Goal: Task Accomplishment & Management: Complete application form

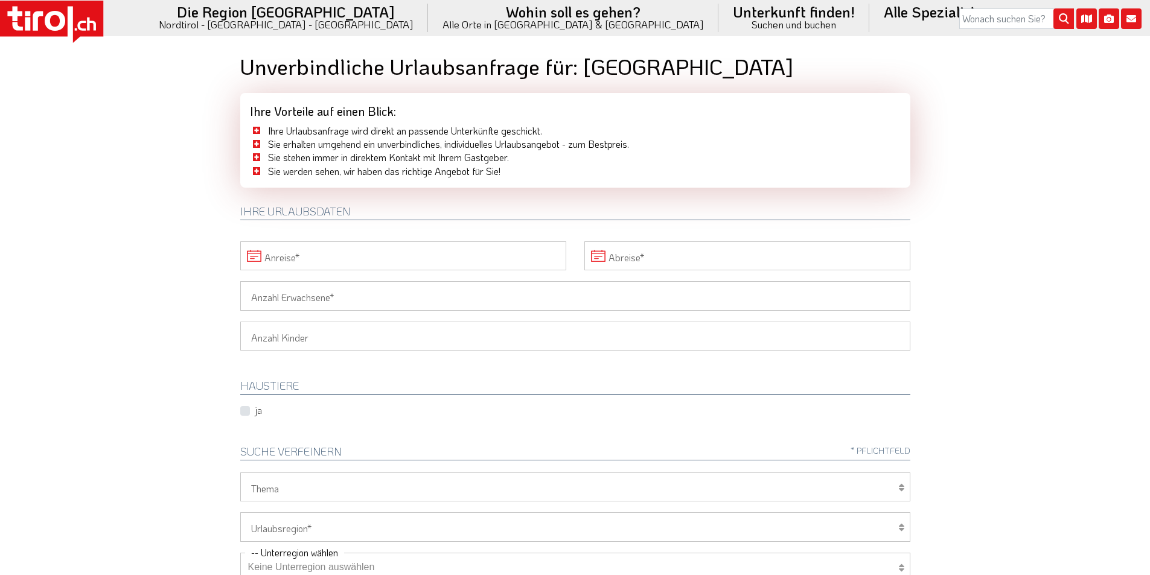
click at [284, 253] on input "Anreise" at bounding box center [403, 255] width 326 height 29
click at [362, 392] on span "22" at bounding box center [360, 394] width 24 height 24
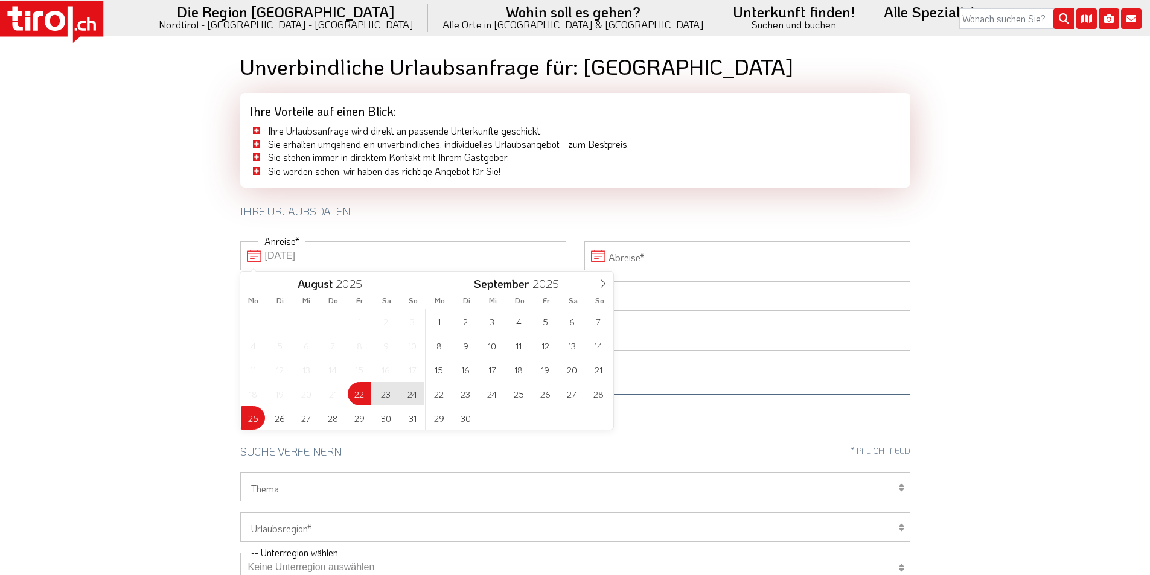
click at [249, 417] on span "25" at bounding box center [253, 418] width 24 height 24
type input "22-08-2025"
type input "25-08-2025"
drag, startPoint x: 159, startPoint y: 368, endPoint x: 179, endPoint y: 351, distance: 25.7
click at [161, 366] on body ".st0{fill:#FFFFFF}.st1{fill:#E31017} Die Region Tirol Nordtirol - Südtirol - Os…" at bounding box center [575, 287] width 1150 height 575
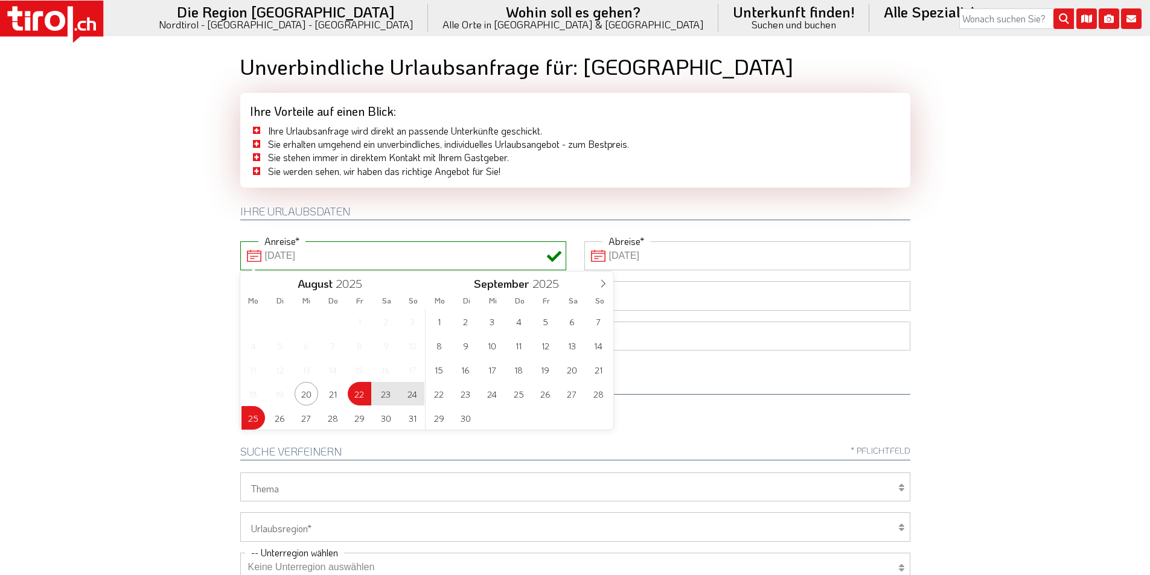
type input "22-08-2025"
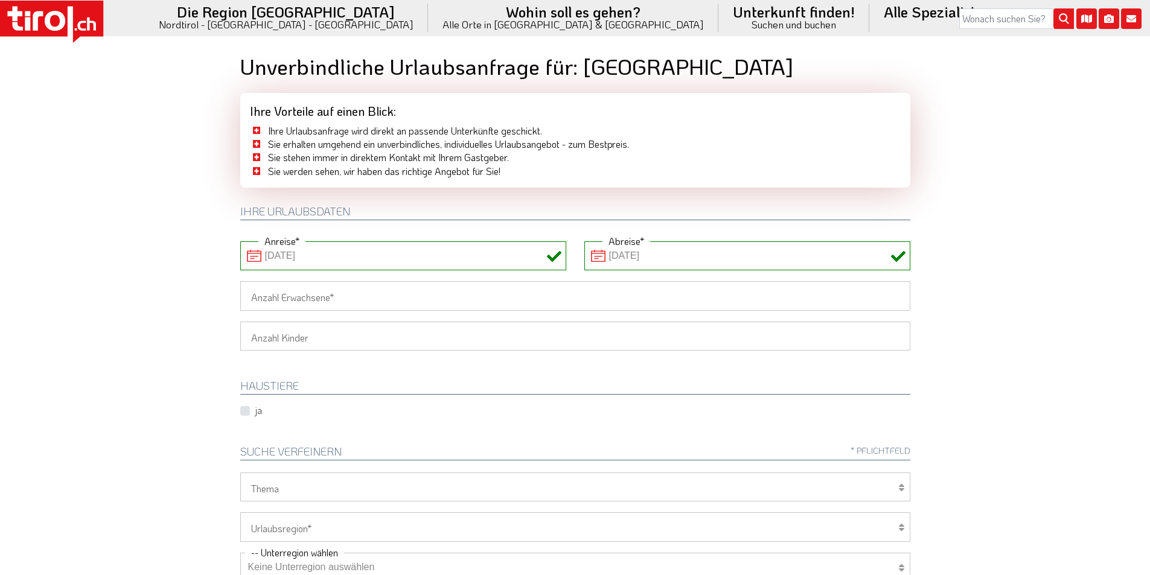
click at [269, 296] on input "Anzahl Erwachsene" at bounding box center [575, 295] width 670 height 29
type input "2"
click at [166, 283] on body ".st0{fill:#FFFFFF}.st1{fill:#E31017} Die Region Tirol Nordtirol - Südtirol - Os…" at bounding box center [575, 287] width 1150 height 575
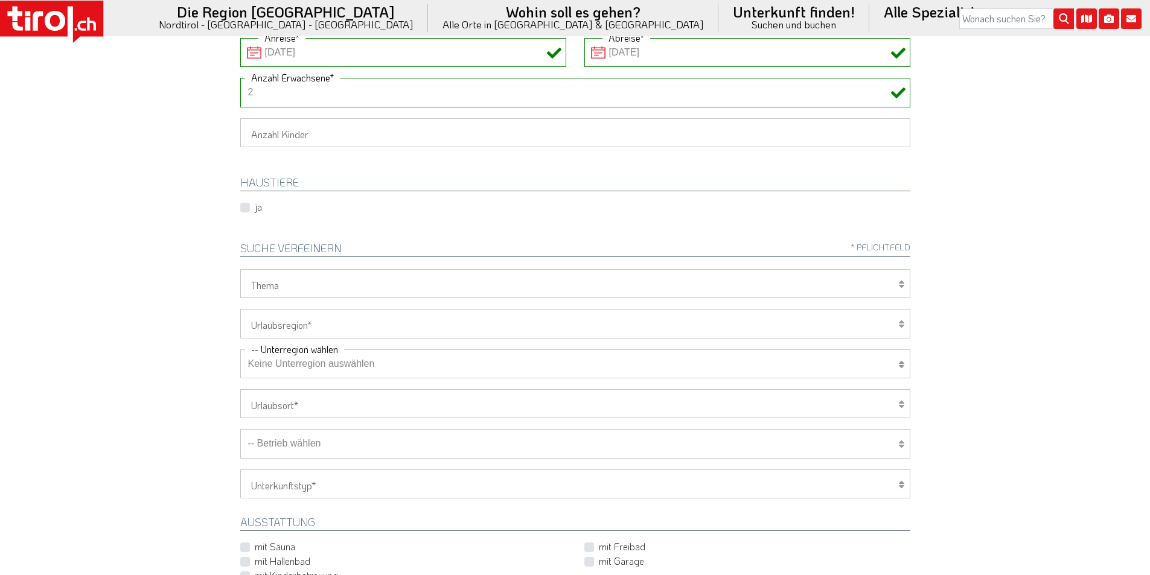
scroll to position [241, 0]
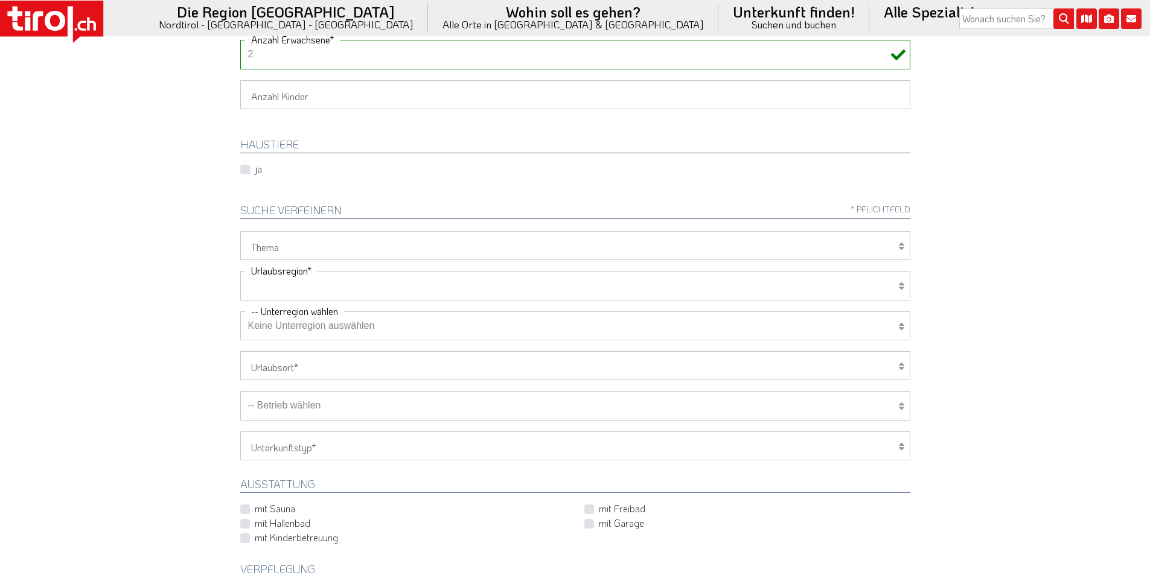
click at [301, 289] on select "Tirol/Nordtirol Osttirol Südtirol Tirols Nachbarn" at bounding box center [575, 285] width 670 height 29
select select "7272"
click at [240, 271] on select "Tirol/Nordtirol Osttirol Südtirol Tirols Nachbarn" at bounding box center [575, 285] width 670 height 29
click at [287, 328] on select "Keine Unterregion auswählen Achensee Alpbachtal & Tiroler Seenland Arlberg Feri…" at bounding box center [575, 325] width 670 height 29
select select "7305"
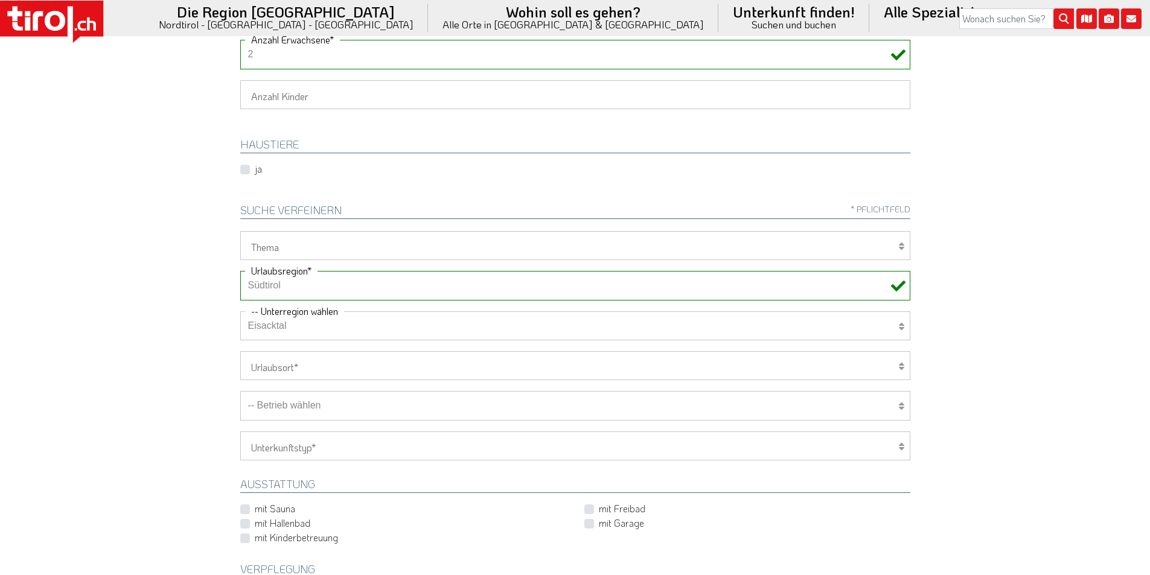
click at [240, 311] on select "Keine Unterregion auswählen Achensee Alpbachtal & Tiroler Seenland Arlberg Feri…" at bounding box center [575, 325] width 670 height 29
click at [142, 192] on body ".st0{fill:#FFFFFF}.st1{fill:#E31017} Die Region Tirol Nordtirol - Südtirol - Os…" at bounding box center [575, 46] width 1150 height 575
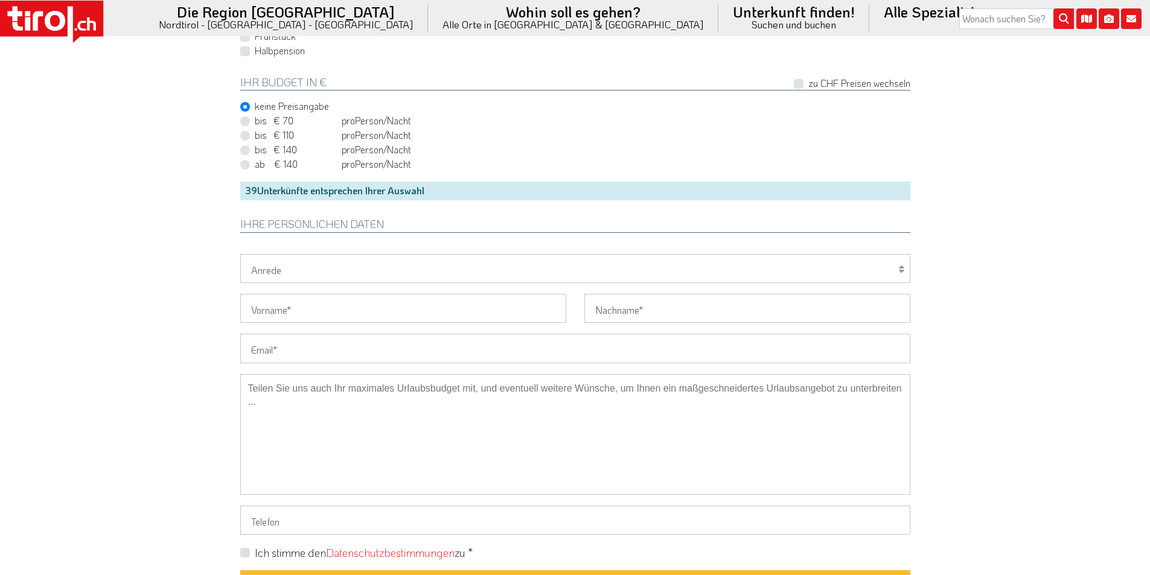
scroll to position [905, 0]
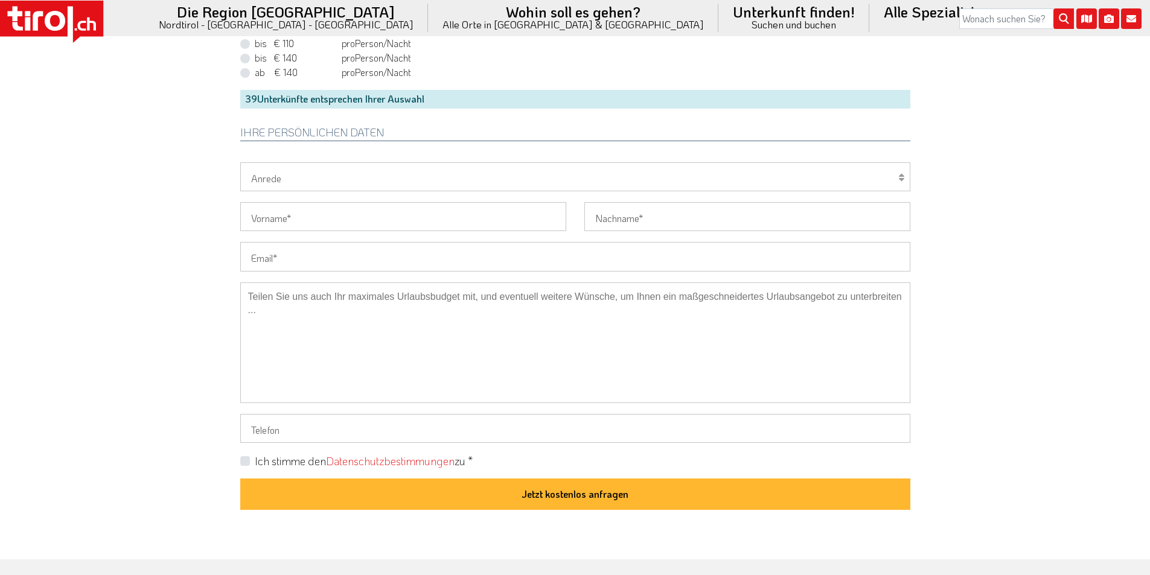
click at [271, 252] on input "Email" at bounding box center [575, 256] width 670 height 29
paste input "michaela.moenig@yahoo.de"
type input "michaela.moenig@yahoo.de"
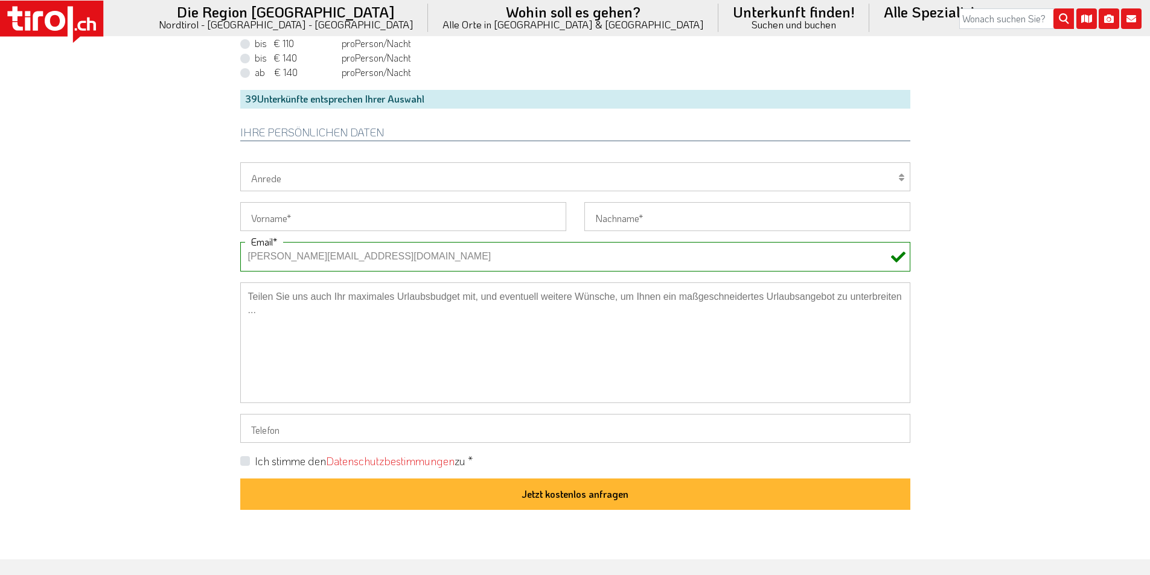
click at [280, 173] on select "Herr Frau Familie" at bounding box center [575, 176] width 670 height 29
select select "Frau"
click at [240, 162] on select "Herr Frau Familie" at bounding box center [575, 176] width 670 height 29
drag, startPoint x: 267, startPoint y: 222, endPoint x: 230, endPoint y: 206, distance: 40.0
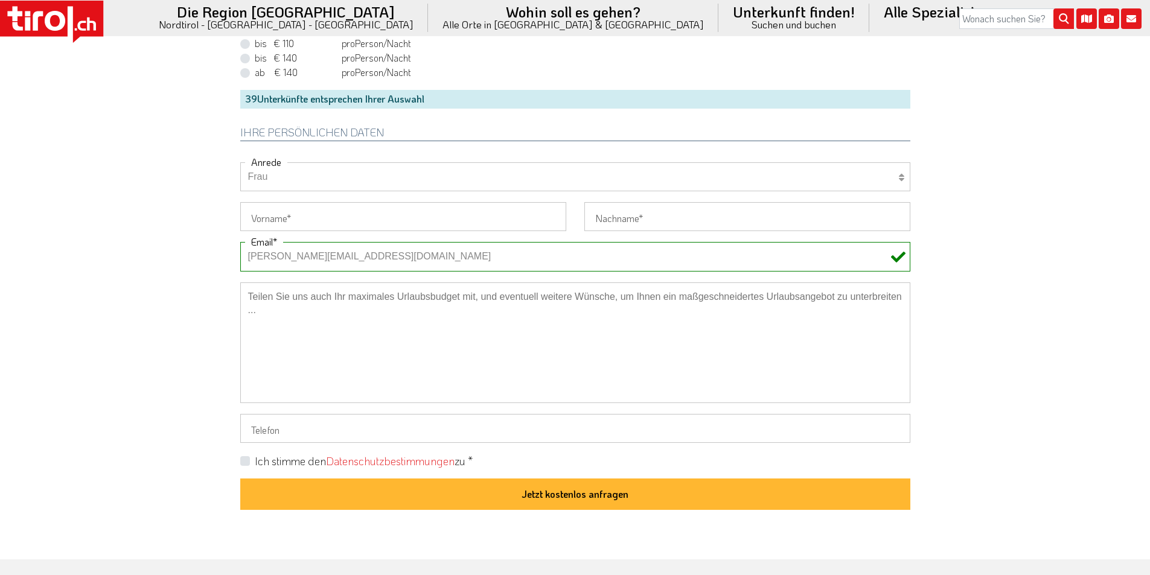
click at [267, 222] on input "Vorname" at bounding box center [403, 216] width 326 height 29
paste input "Michaela"
type input "Michaela"
drag, startPoint x: 174, startPoint y: 187, endPoint x: 167, endPoint y: 169, distance: 19.3
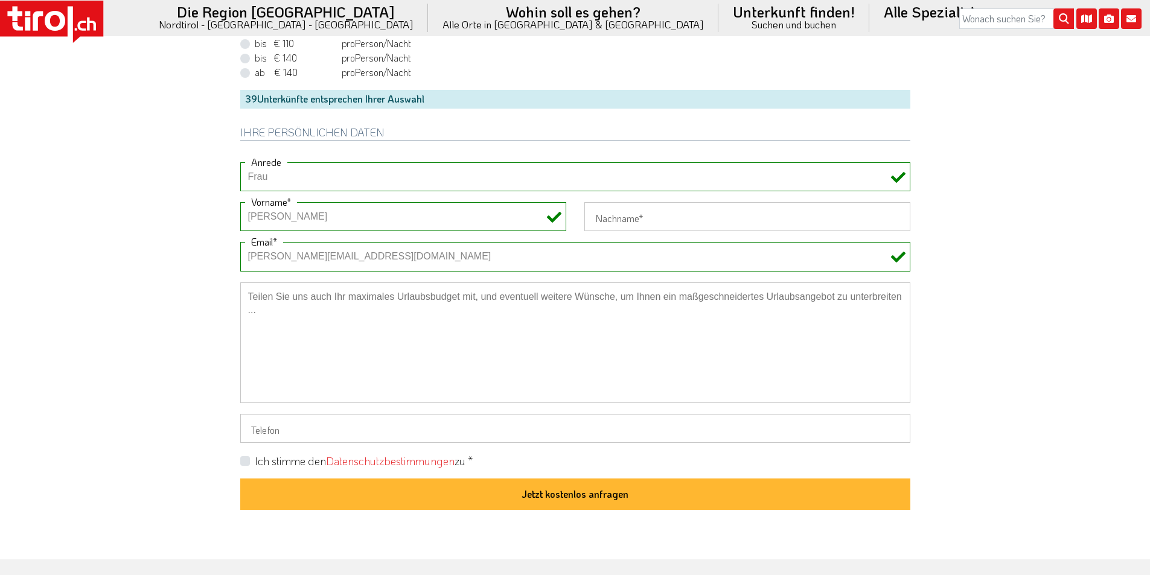
click at [617, 211] on input "Nachname" at bounding box center [747, 216] width 326 height 29
paste input "Mönig"
type input "Mönig"
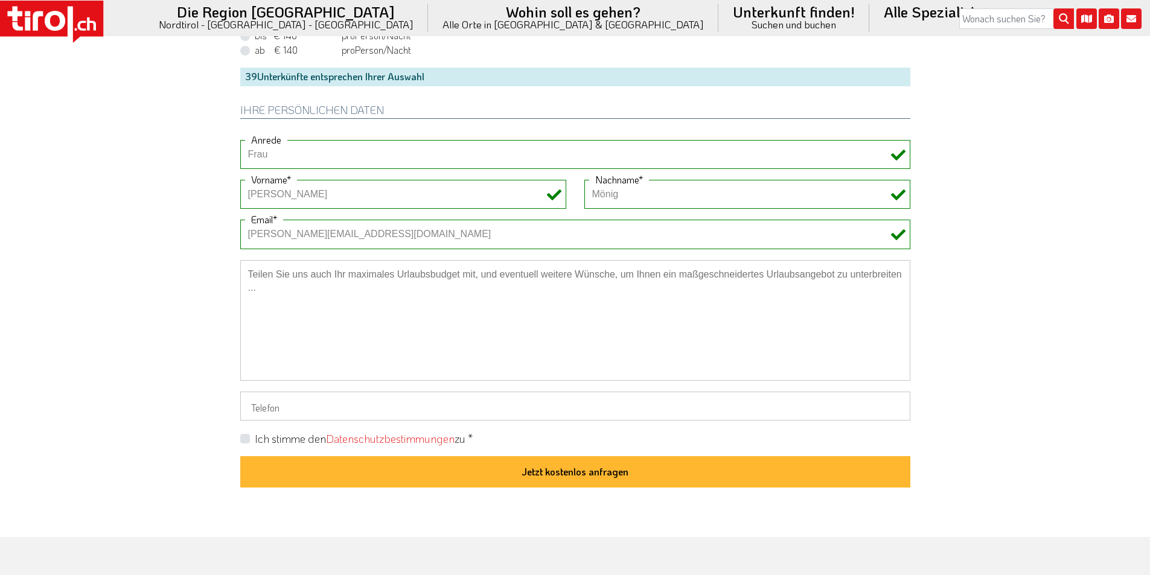
scroll to position [966, 0]
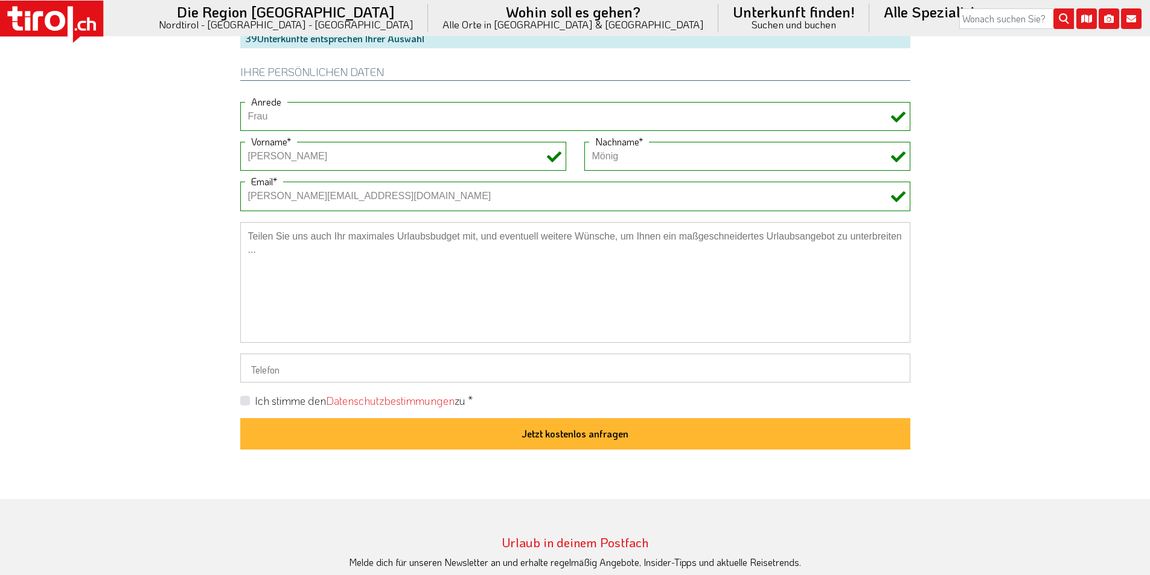
click at [255, 401] on label "Ich stimme den Datenschutzbestimmungen zu *" at bounding box center [364, 401] width 218 height 15
click at [243, 401] on input "Ich stimme den Datenschutzbestimmungen zu *" at bounding box center [578, 401] width 670 height 8
checkbox input "true"
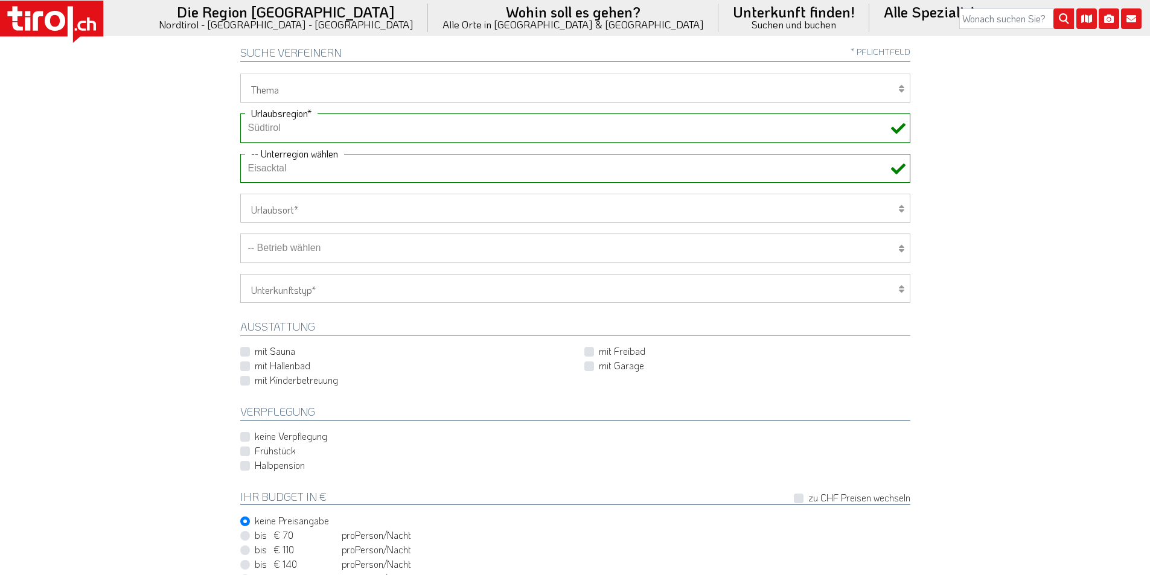
scroll to position [362, 0]
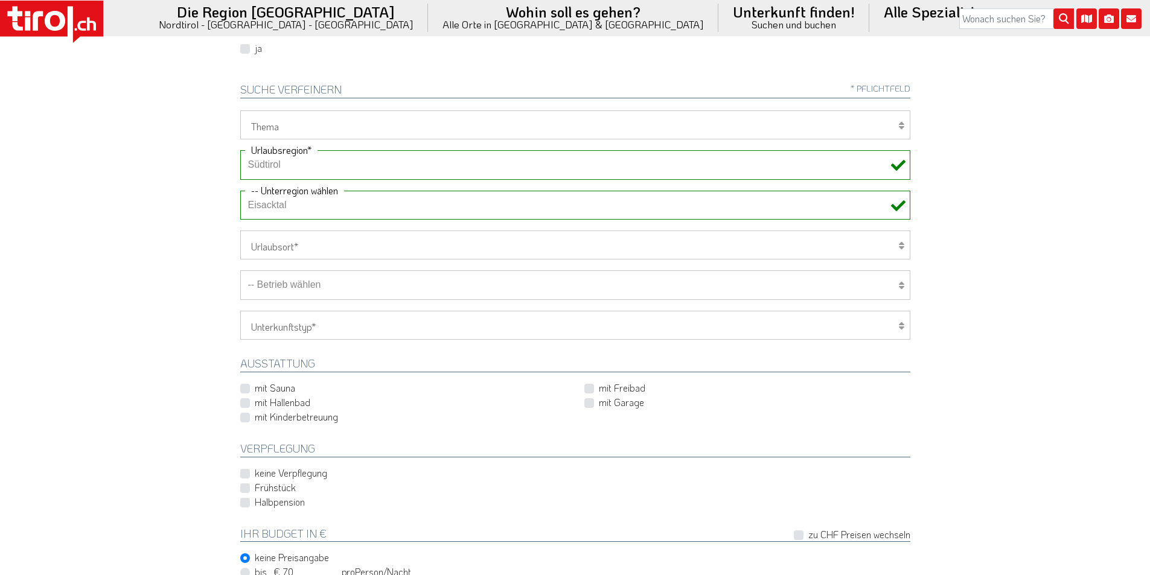
click at [279, 122] on select "Wellness Mountainbiken/Radfahren Familie Wandern Sport Skifahren Motorrad Golf" at bounding box center [575, 124] width 670 height 29
select select "7398"
click at [240, 110] on select "Wellness Mountainbiken/Radfahren Familie Wandern Sport Skifahren Motorrad Golf" at bounding box center [575, 124] width 670 height 29
click at [305, 289] on select "-- Betrieb wählen ABINEA Dolomiti Romantic SPA Hotel Aktivhotel Waldhof - Oetz …" at bounding box center [575, 284] width 670 height 29
click at [240, 270] on select "-- Betrieb wählen ABINEA Dolomiti Romantic SPA Hotel Aktivhotel Waldhof - Oetz …" at bounding box center [575, 284] width 670 height 29
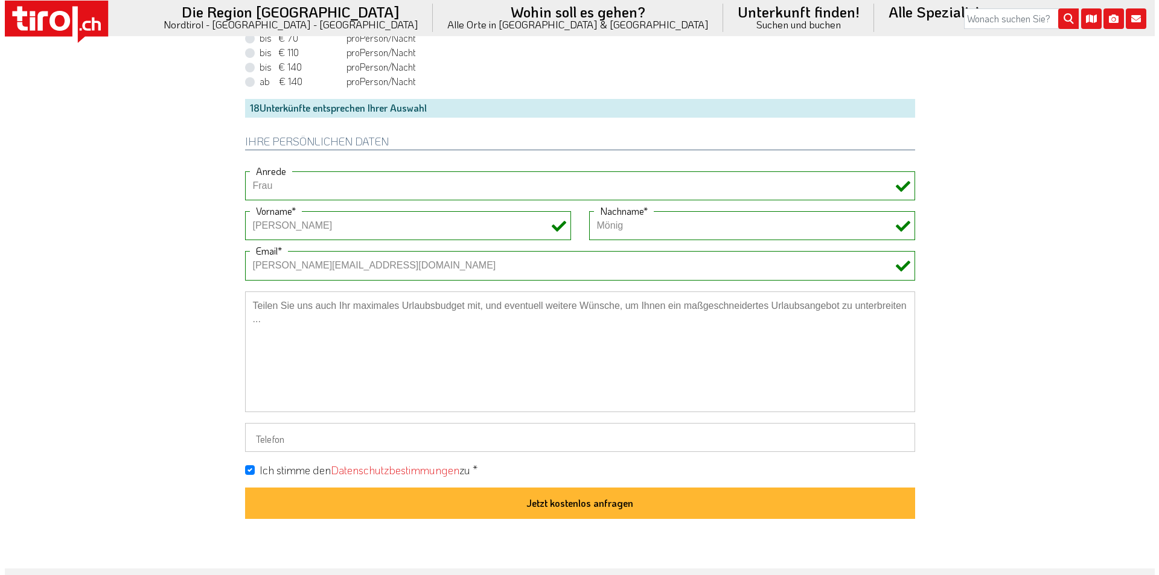
scroll to position [1026, 0]
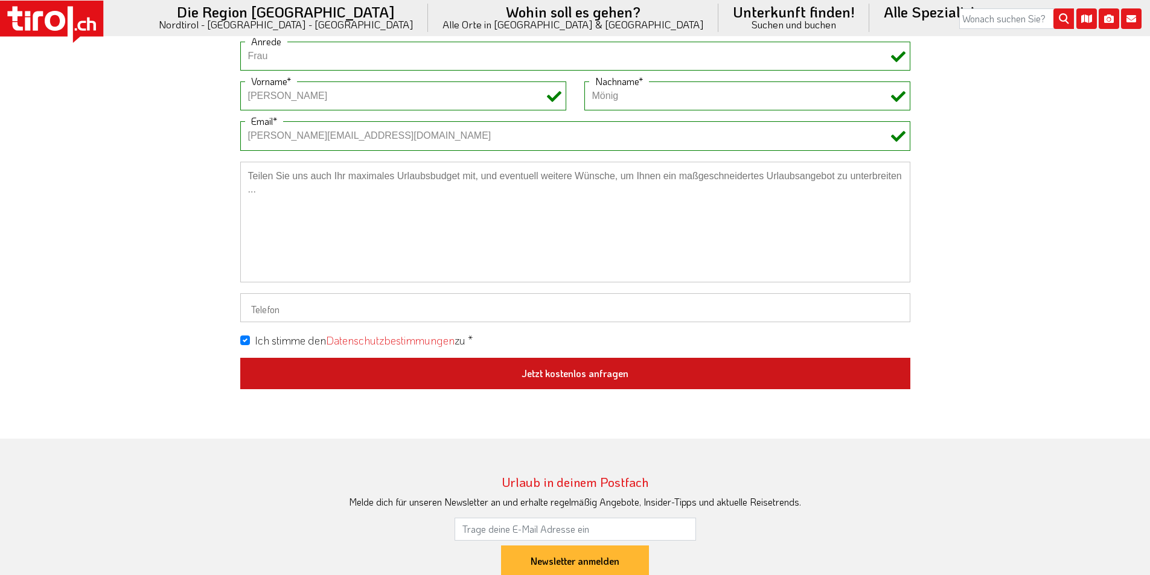
click at [576, 372] on button "Jetzt kostenlos anfragen" at bounding box center [575, 373] width 670 height 31
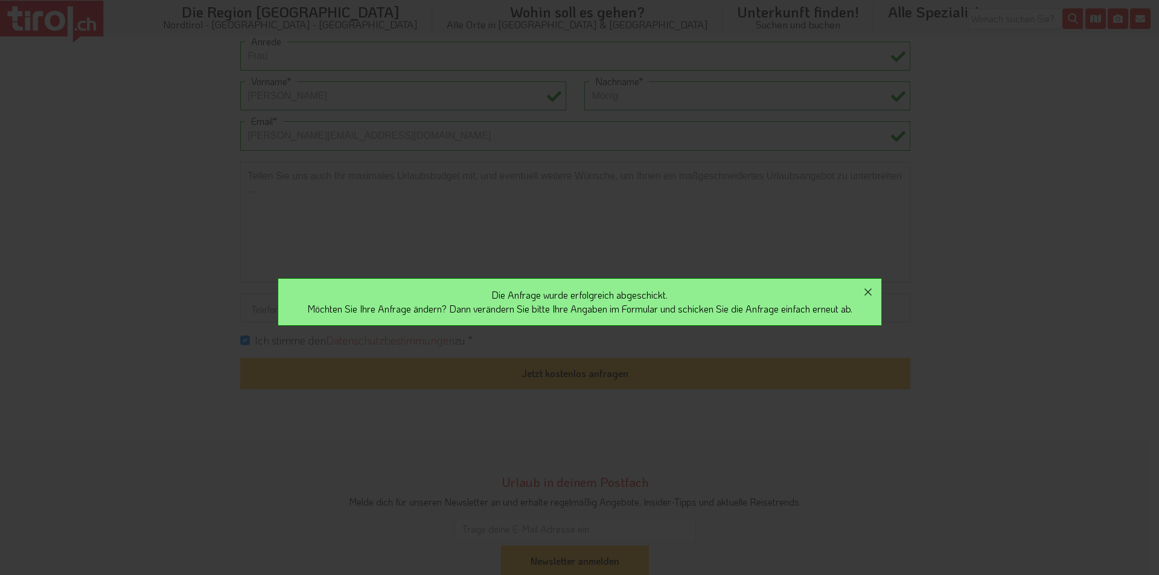
drag, startPoint x: 873, startPoint y: 288, endPoint x: 832, endPoint y: 273, distance: 43.5
click at [874, 287] on icon "button" at bounding box center [868, 292] width 14 height 14
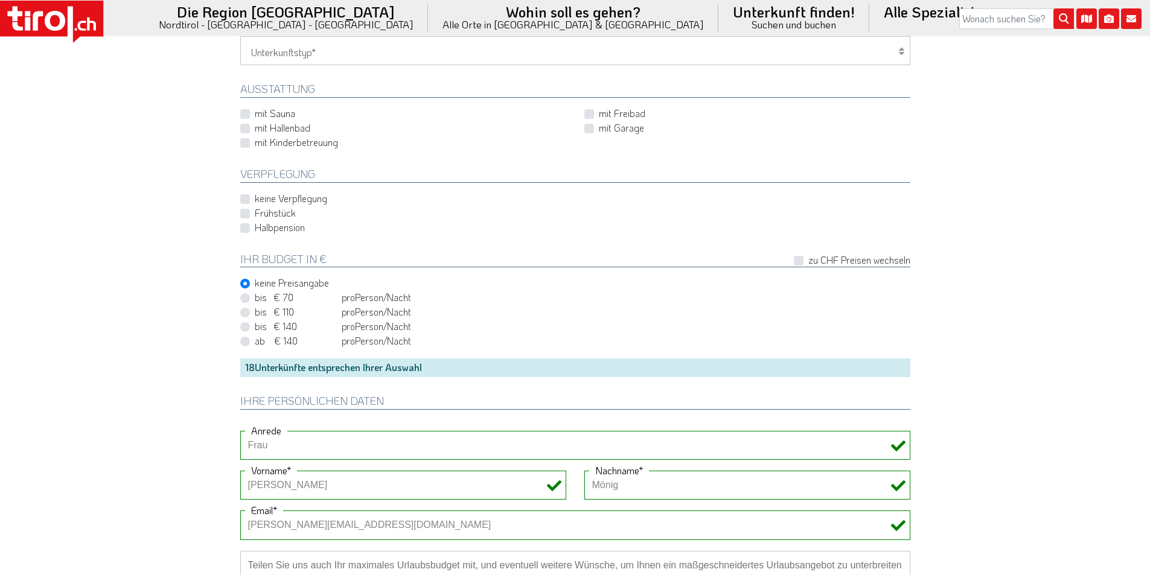
scroll to position [483, 0]
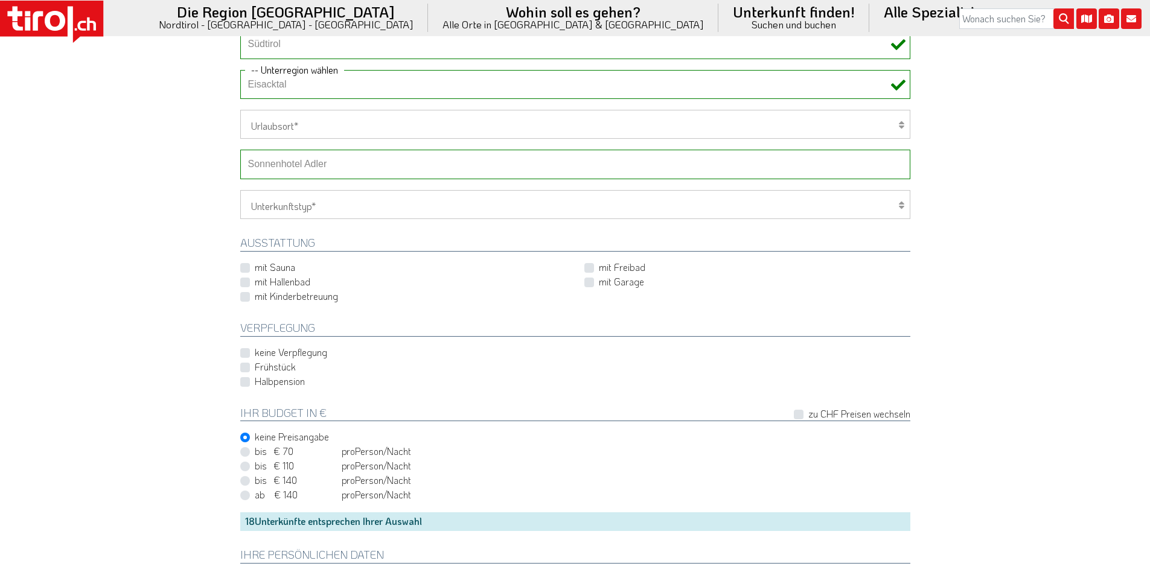
click at [310, 166] on select "-- Betrieb wählen ABINEA Dolomiti Romantic SPA Hotel Aktivhotel Waldhof - Oetz …" at bounding box center [575, 164] width 670 height 29
select select "28863"
click at [240, 150] on select "-- Betrieb wählen ABINEA Dolomiti Romantic SPA Hotel Aktivhotel Waldhof - Oetz …" at bounding box center [575, 164] width 670 height 29
drag, startPoint x: 132, startPoint y: 247, endPoint x: 137, endPoint y: 244, distance: 6.5
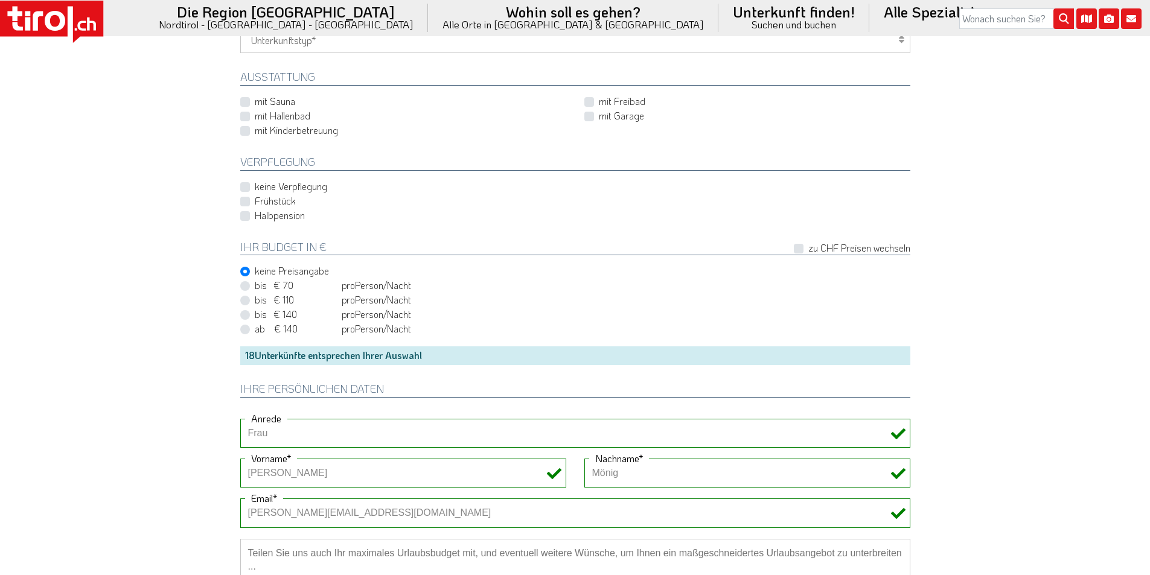
scroll to position [905, 0]
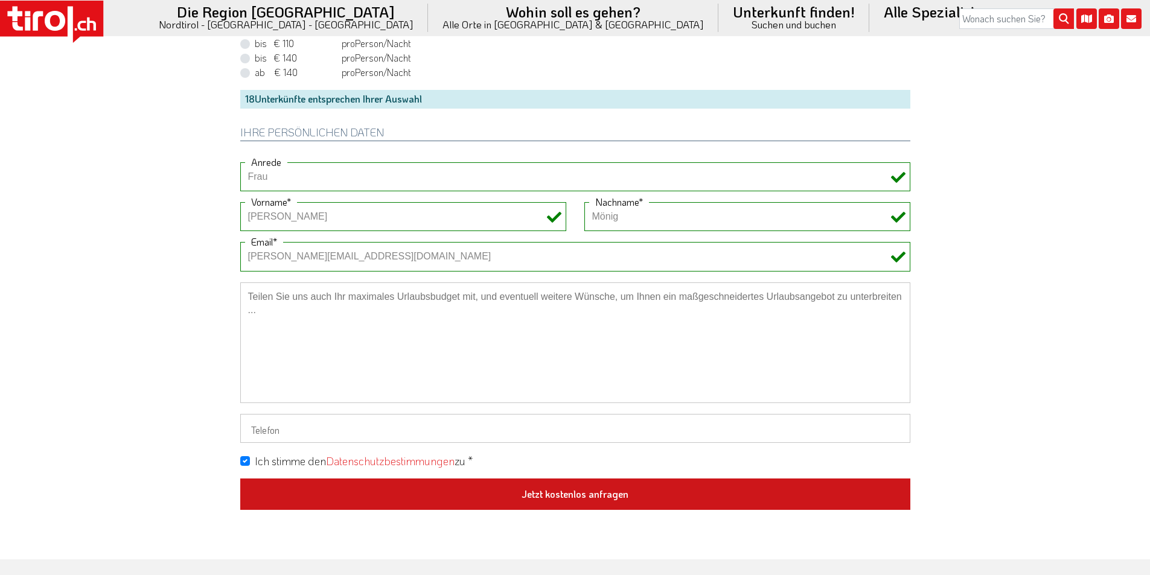
click at [598, 493] on button "Jetzt kostenlos anfragen" at bounding box center [575, 494] width 670 height 31
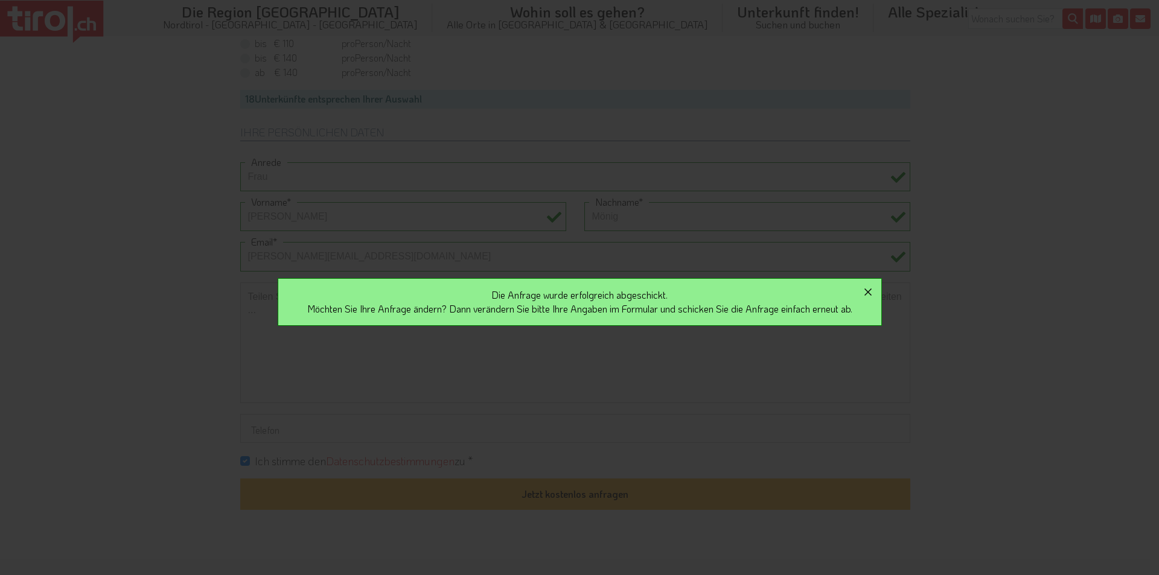
click at [869, 291] on icon "button" at bounding box center [868, 292] width 14 height 14
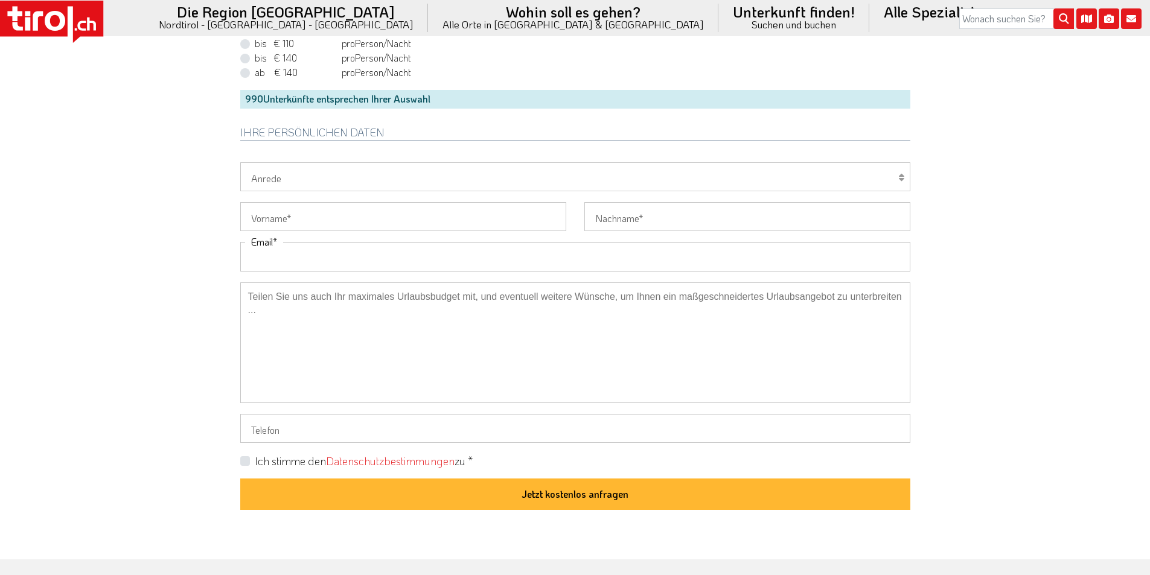
drag, startPoint x: 282, startPoint y: 260, endPoint x: 203, endPoint y: 235, distance: 83.0
click at [280, 260] on input "Email" at bounding box center [575, 256] width 670 height 29
paste input "seykain@web.de"
type input "seykain@web.de"
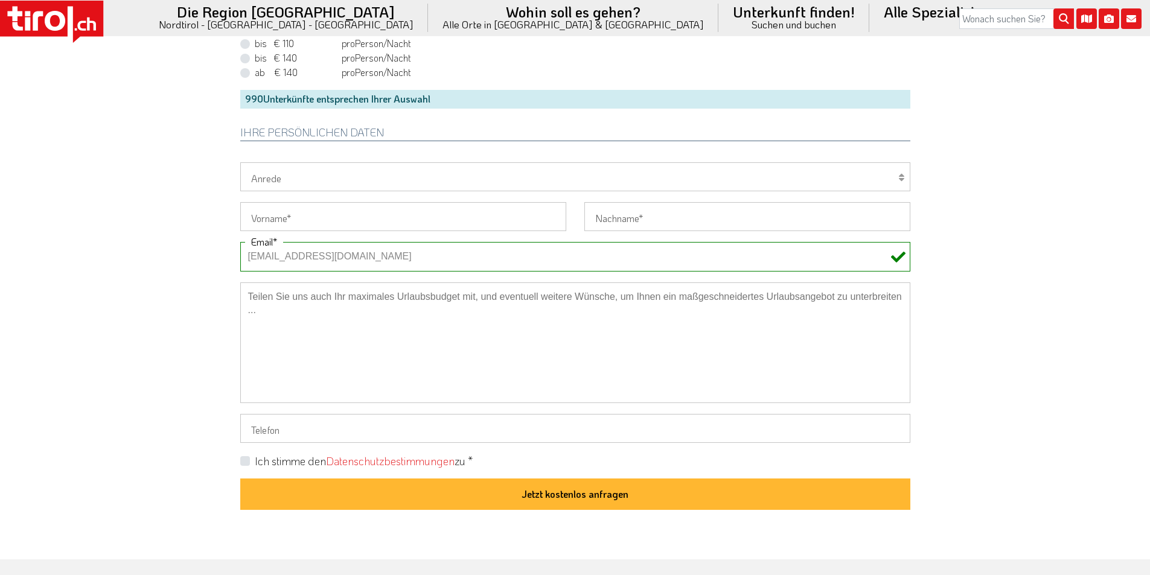
drag, startPoint x: 140, startPoint y: 222, endPoint x: 115, endPoint y: 117, distance: 107.5
drag, startPoint x: 265, startPoint y: 256, endPoint x: 159, endPoint y: 237, distance: 108.0
drag, startPoint x: 297, startPoint y: 217, endPoint x: 248, endPoint y: 199, distance: 52.1
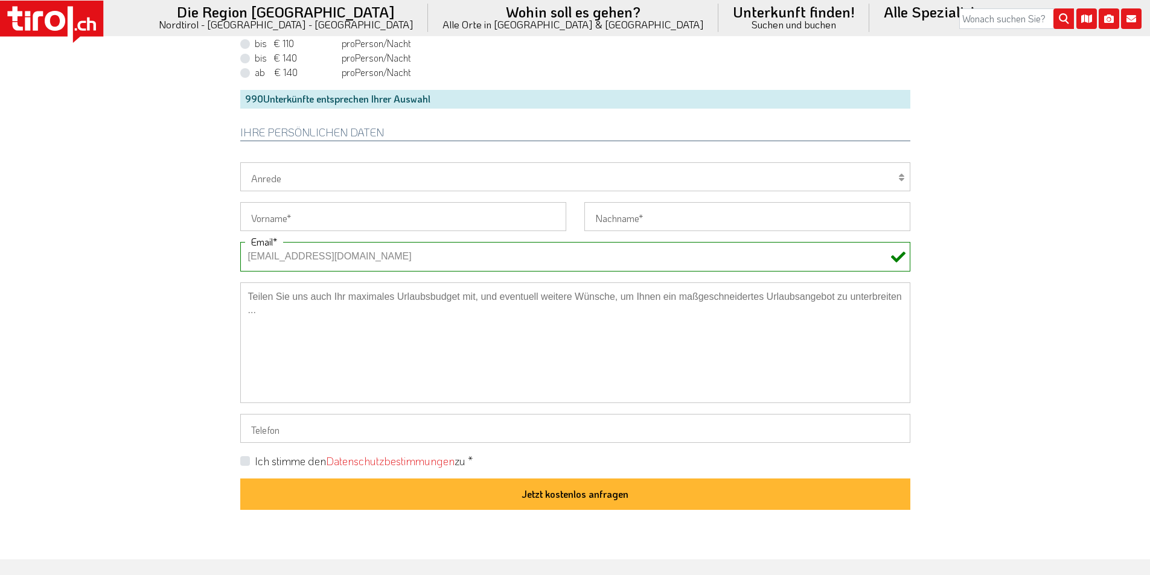
click at [292, 216] on input "Vorname" at bounding box center [403, 216] width 326 height 29
paste input "Ina"
type input "Ina"
drag, startPoint x: 634, startPoint y: 220, endPoint x: 597, endPoint y: 221, distance: 36.8
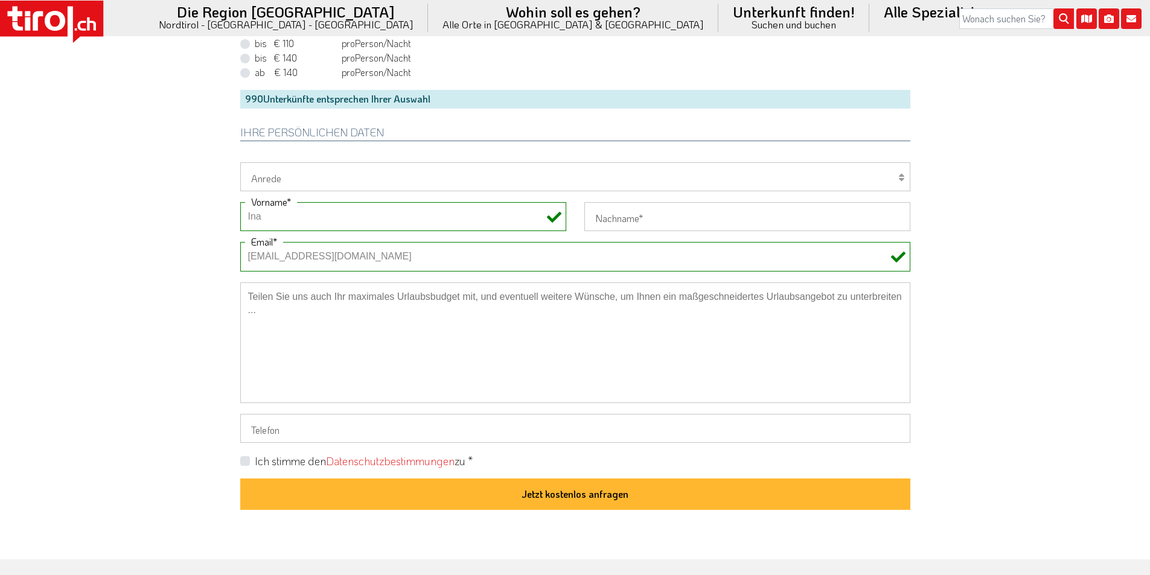
click at [634, 221] on input "Nachname" at bounding box center [747, 216] width 326 height 29
paste input "Kessler"
type input "Kessler"
click at [255, 461] on label "Ich stimme den Datenschutzbestimmungen zu *" at bounding box center [364, 461] width 218 height 15
click at [244, 461] on input "Ich stimme den Datenschutzbestimmungen zu *" at bounding box center [578, 461] width 670 height 8
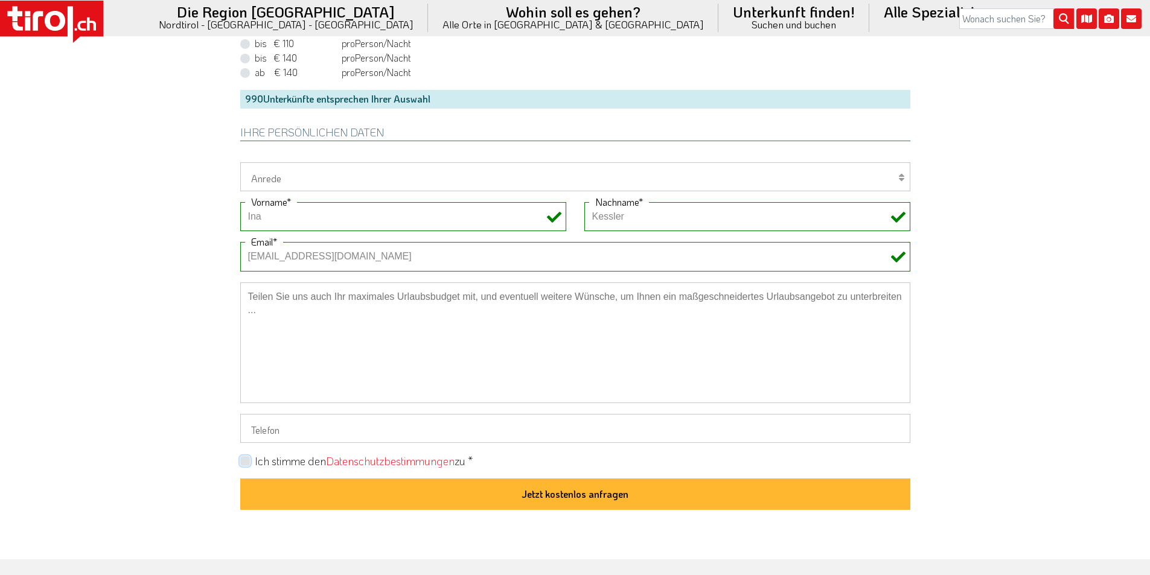
checkbox input "true"
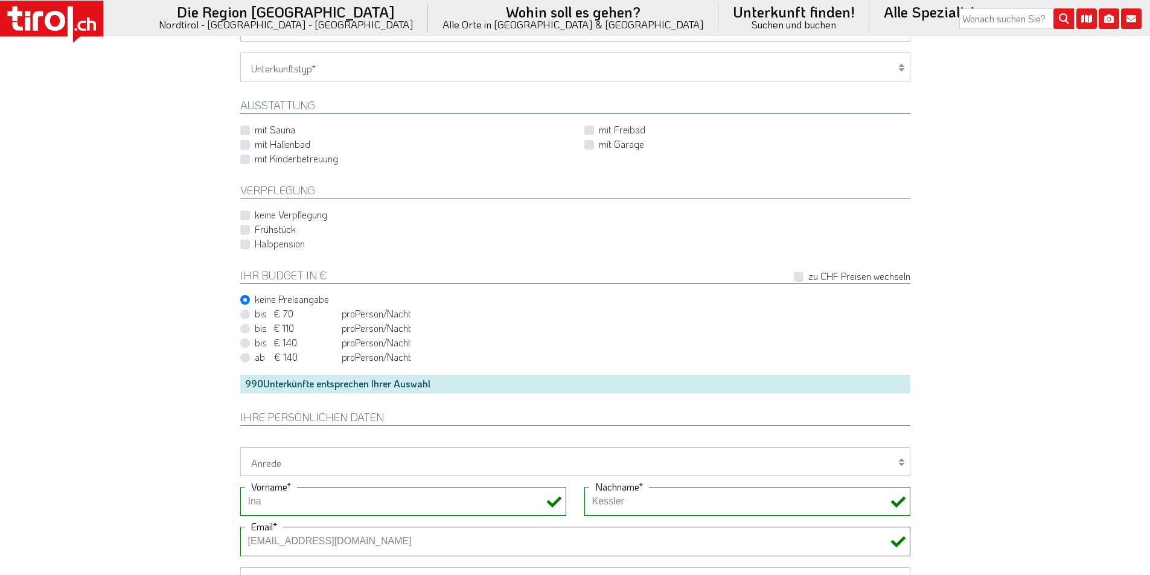
scroll to position [604, 0]
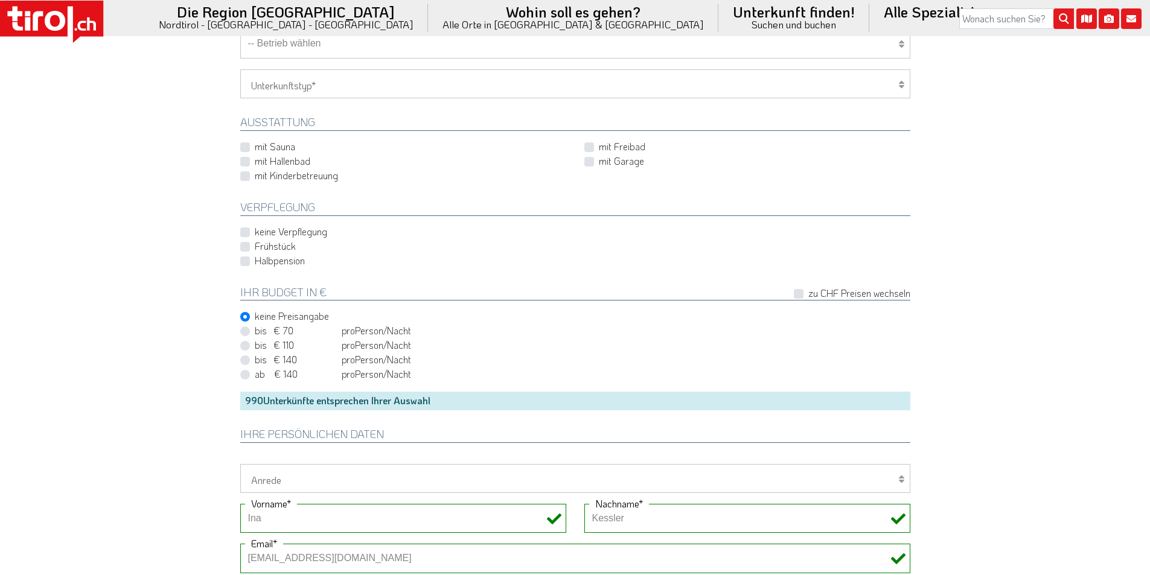
click at [255, 265] on label "Halbpension" at bounding box center [280, 260] width 50 height 13
click at [246, 264] on input "Halbpension" at bounding box center [578, 261] width 670 height 8
checkbox input "true"
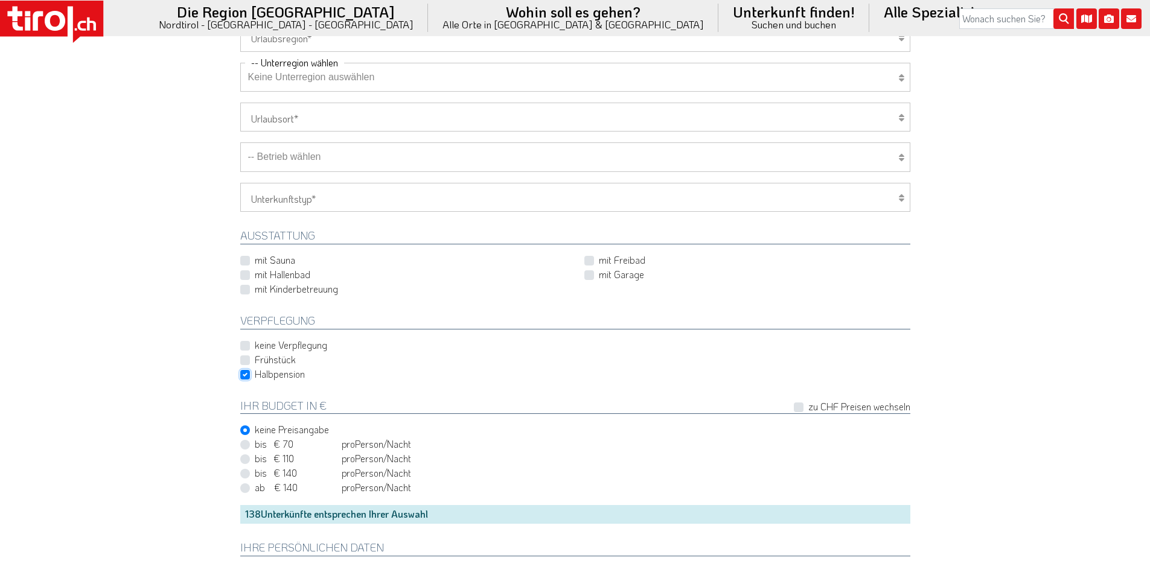
scroll to position [362, 0]
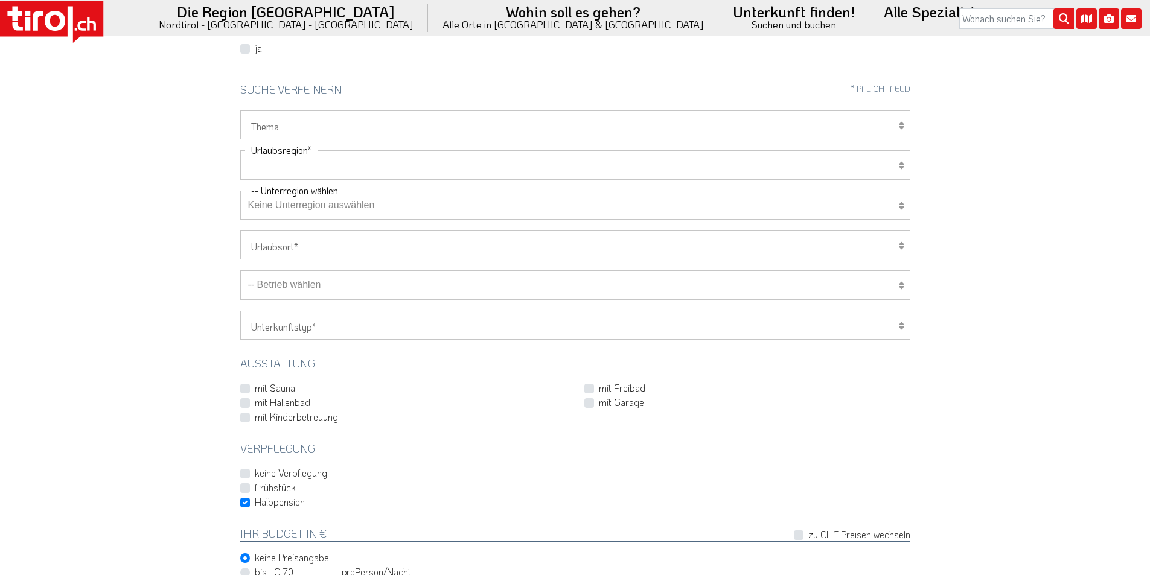
drag, startPoint x: 277, startPoint y: 164, endPoint x: 274, endPoint y: 174, distance: 10.1
click at [277, 164] on select "[GEOGRAPHIC_DATA]/Nordtirol Osttirol [GEOGRAPHIC_DATA] Tirols Nachbarn" at bounding box center [575, 164] width 670 height 29
select select "7272"
click at [240, 150] on select "[GEOGRAPHIC_DATA]/Nordtirol Osttirol [GEOGRAPHIC_DATA] Tirols Nachbarn" at bounding box center [575, 164] width 670 height 29
click at [293, 206] on select "Keine Unterregion auswählen Achensee Alpbachtal & Tiroler Seenland [GEOGRAPHIC_…" at bounding box center [575, 205] width 670 height 29
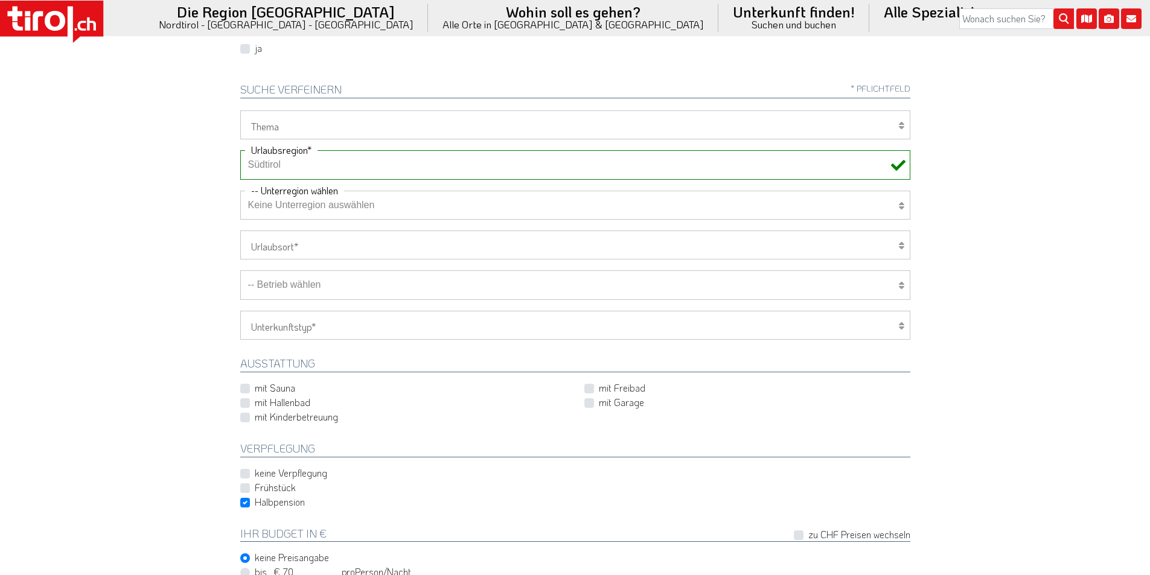
select select "41014"
click at [240, 191] on select "Keine Unterregion auswählen Achensee Alpbachtal & Tiroler Seenland [GEOGRAPHIC_…" at bounding box center [575, 205] width 670 height 29
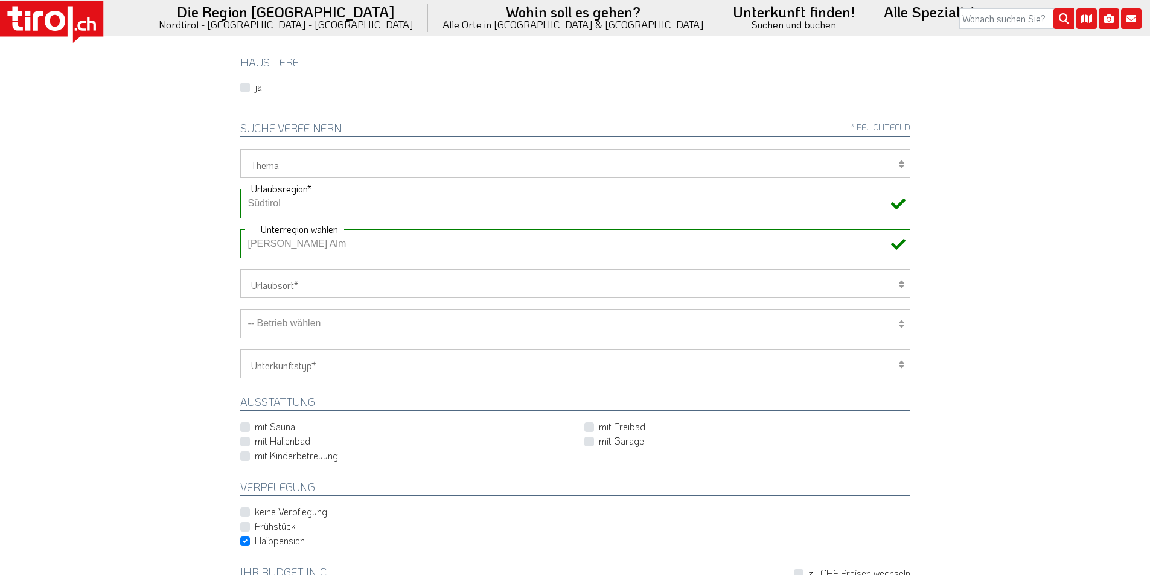
scroll to position [302, 0]
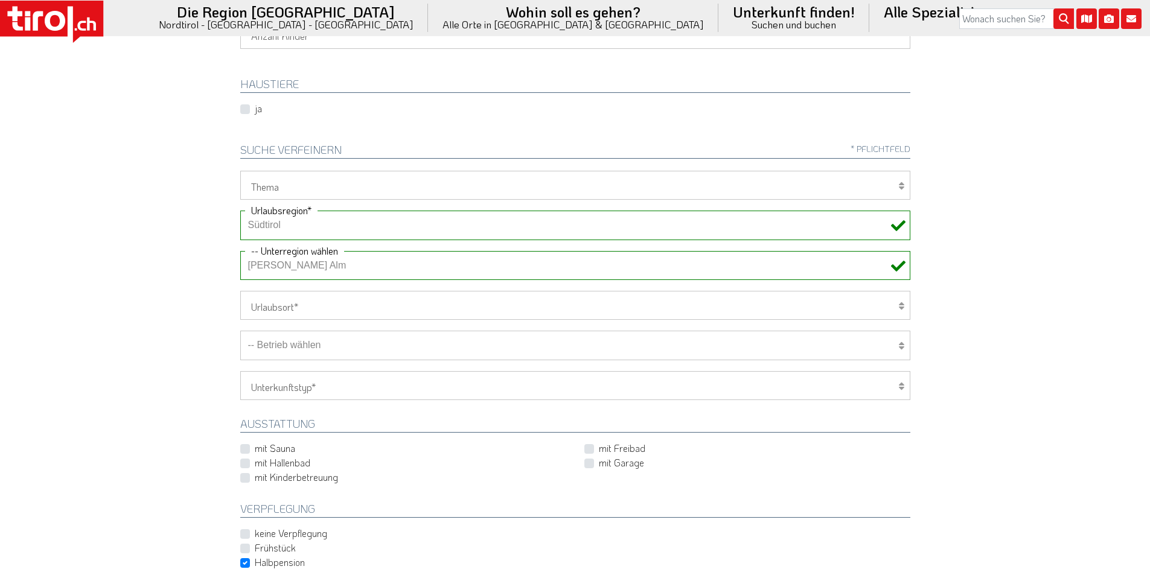
click at [274, 191] on select "Wellness Mountainbiken/Radfahren Familie Wandern Sport Skifahren Motorrad Golf" at bounding box center [575, 185] width 670 height 29
select select "7399"
click at [240, 171] on select "Wellness Mountainbiken/Radfahren Familie Wandern Sport Skifahren Motorrad Golf" at bounding box center [575, 185] width 670 height 29
click at [318, 351] on select "-- Betrieb wählen ABINEA Dolomiti Romantic SPA Hotel [GEOGRAPHIC_DATA] - Oetz A…" at bounding box center [575, 345] width 670 height 29
select select "29260"
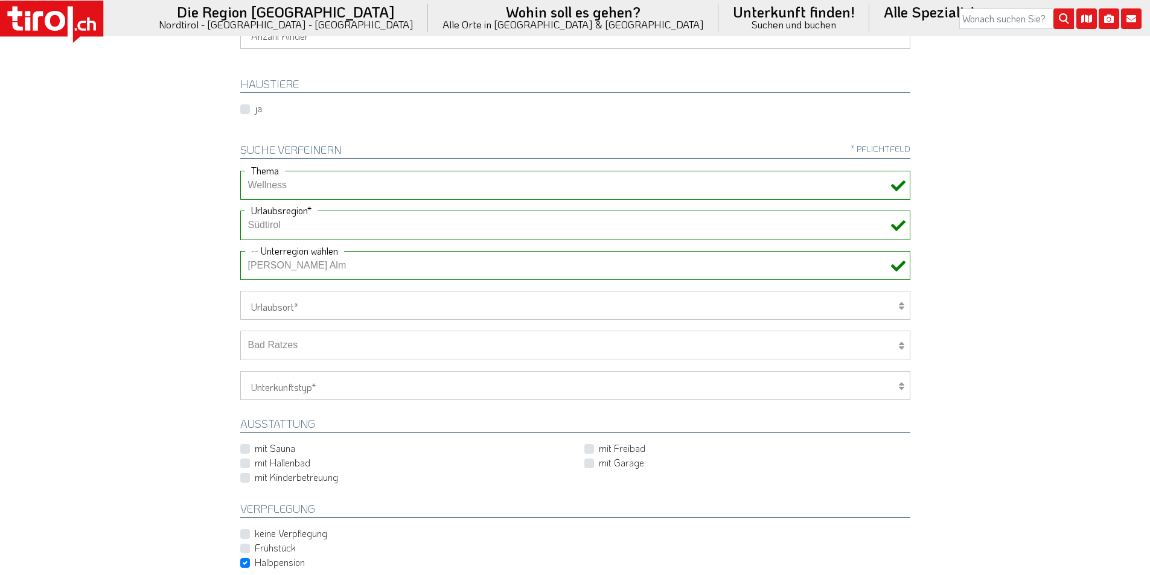
click at [240, 331] on select "-- Betrieb wählen ABINEA Dolomiti Romantic SPA Hotel [GEOGRAPHIC_DATA] - Oetz A…" at bounding box center [575, 345] width 670 height 29
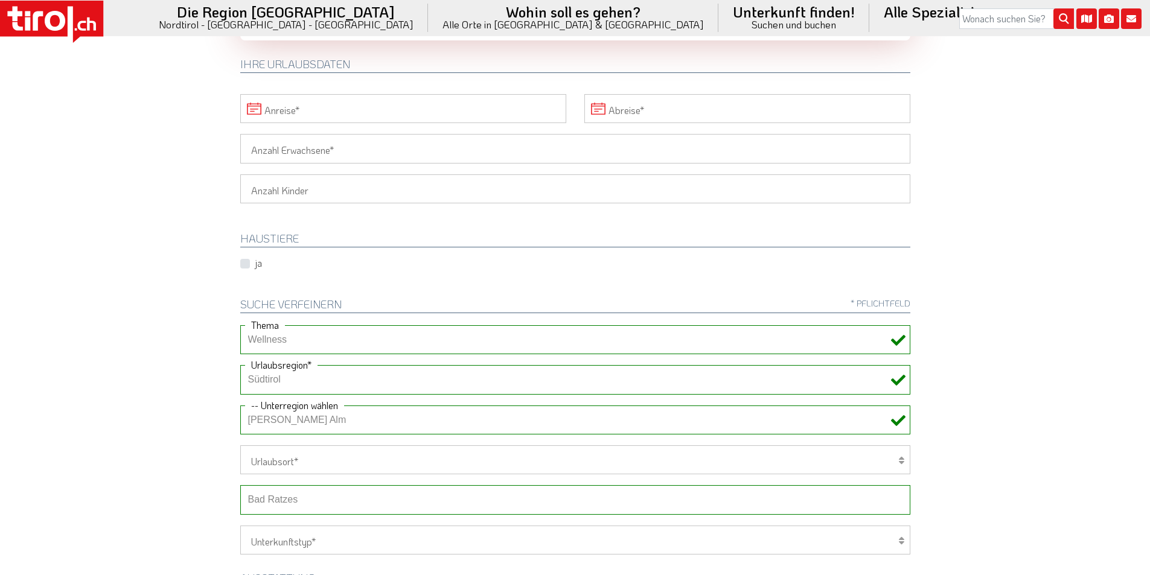
scroll to position [0, 0]
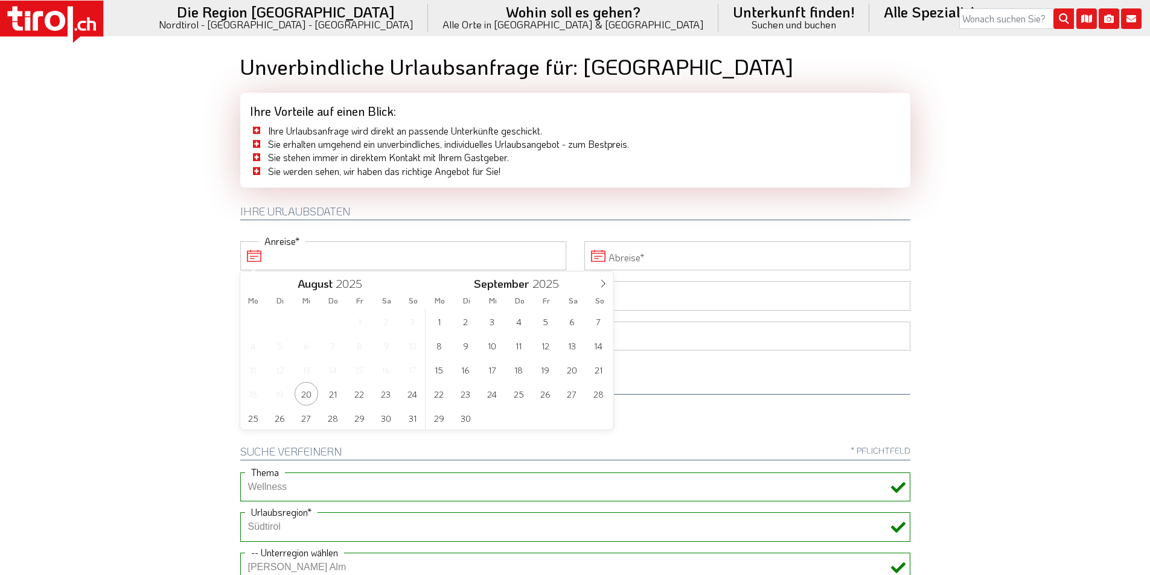
click at [377, 256] on input "Anreise" at bounding box center [403, 255] width 326 height 29
click at [304, 395] on span "20" at bounding box center [307, 394] width 24 height 24
click at [359, 391] on span "22" at bounding box center [360, 394] width 24 height 24
type input "20-08-2025"
type input "22-08-2025"
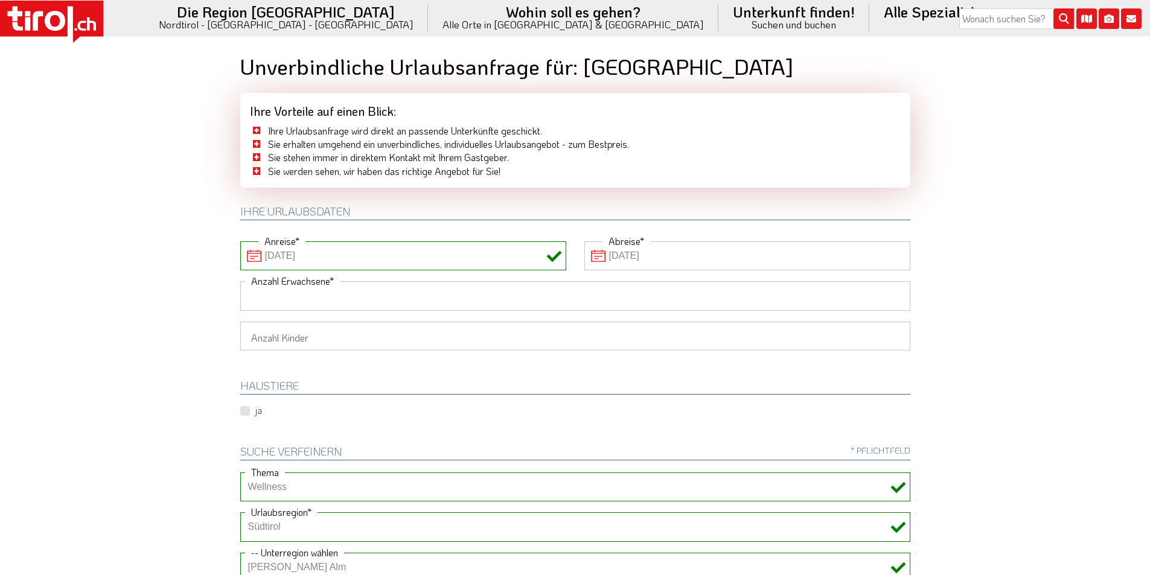
drag, startPoint x: 289, startPoint y: 296, endPoint x: 184, endPoint y: 273, distance: 106.8
click at [287, 296] on input "Anzahl Erwachsene" at bounding box center [575, 295] width 670 height 29
type input "2"
click at [168, 267] on body ".st0{fill:#FFFFFF}.st1{fill:#E31017} Die Region [GEOGRAPHIC_DATA] [GEOGRAPHIC_D…" at bounding box center [575, 287] width 1150 height 575
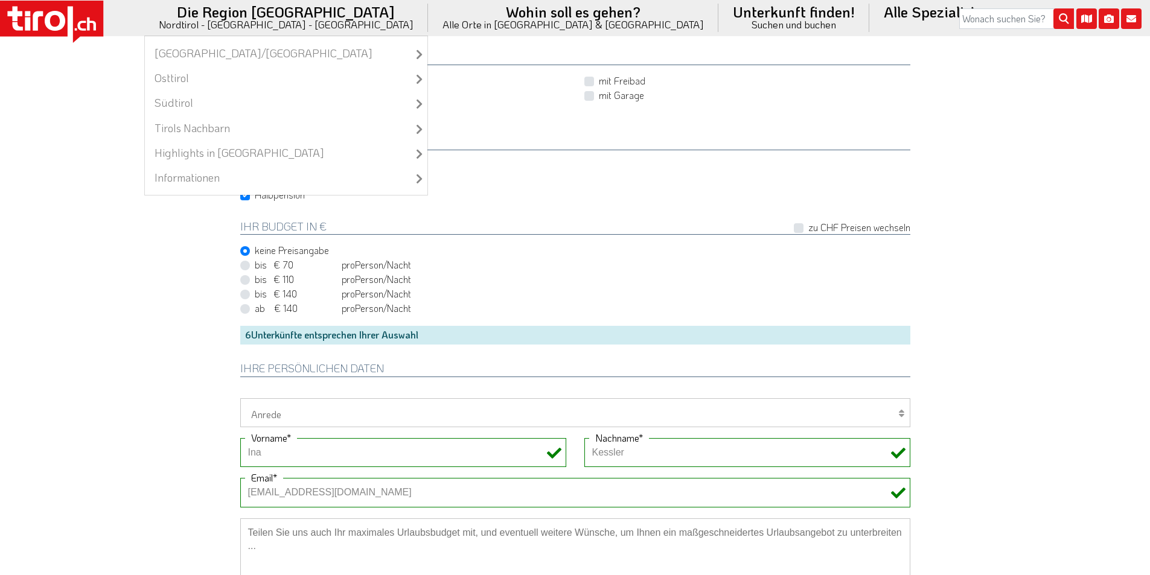
scroll to position [664, 0]
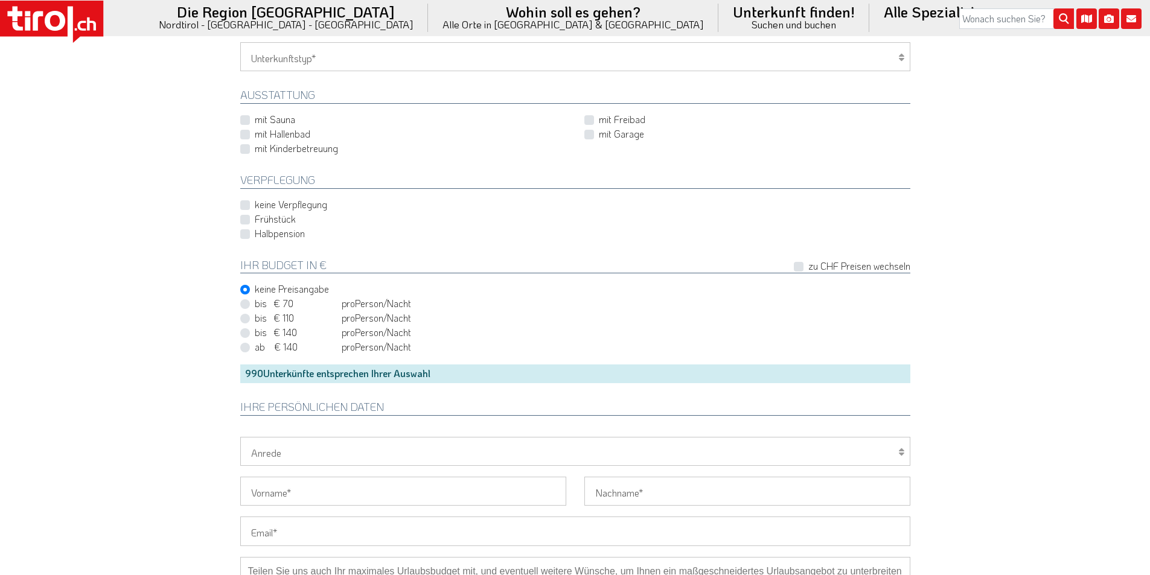
scroll to position [785, 0]
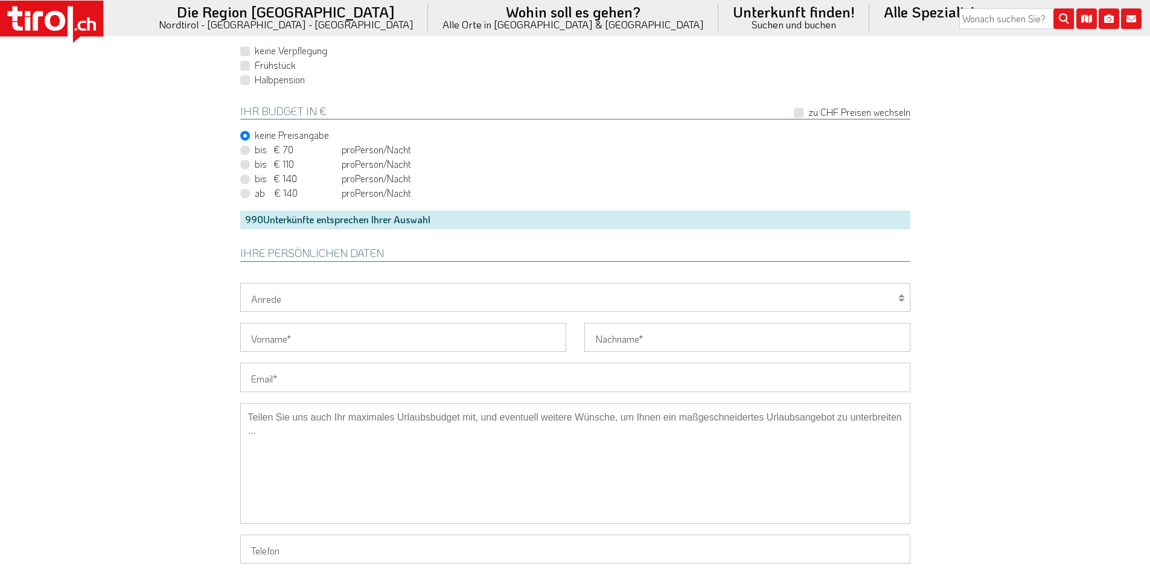
click at [272, 368] on input "Email" at bounding box center [575, 377] width 670 height 29
paste input "pusacer@gmail.com"
type input "pusacer@gmail.com"
click at [260, 304] on select "Herr Frau Familie" at bounding box center [575, 297] width 670 height 29
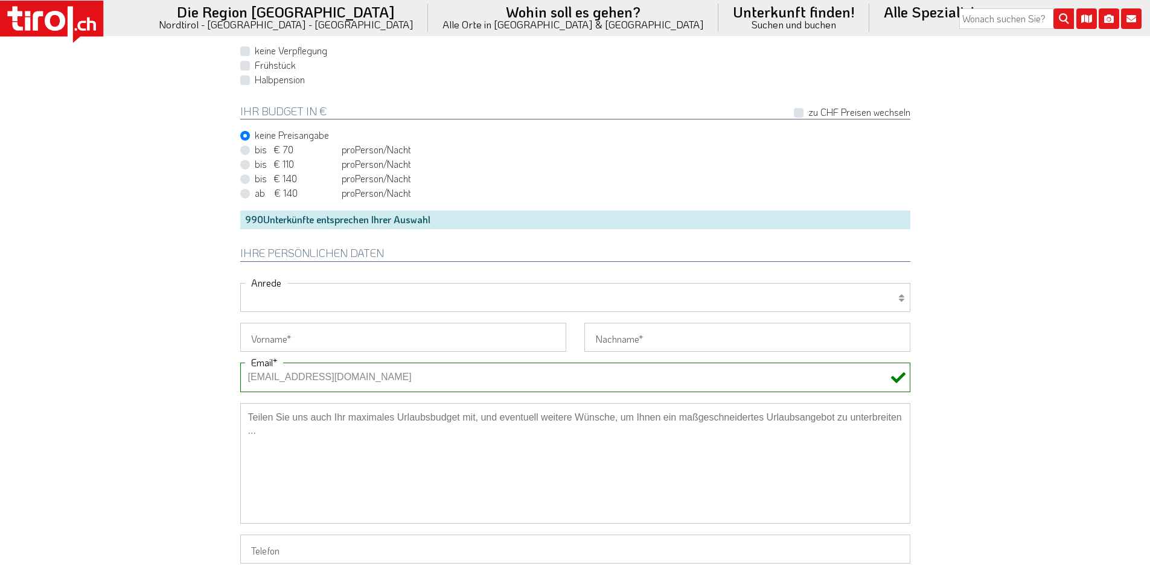
select select "Herr"
click at [240, 283] on select "Herr Frau Familie" at bounding box center [575, 297] width 670 height 29
click at [263, 334] on input "Vorname" at bounding box center [403, 337] width 326 height 29
paste input "Uli - Schuhmacher"
click at [315, 331] on input "Uli - Schuhmacher" at bounding box center [403, 337] width 326 height 29
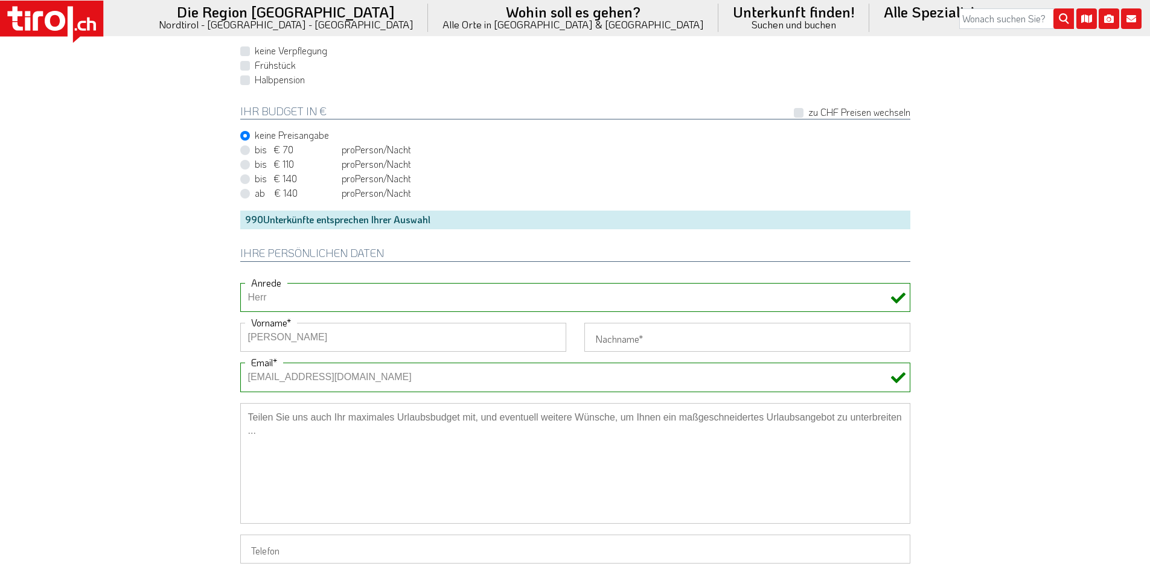
drag, startPoint x: 315, startPoint y: 331, endPoint x: 310, endPoint y: 339, distance: 9.2
click at [315, 333] on input "Uli - Schuhmacher" at bounding box center [403, 337] width 326 height 29
type input "Uli -"
type input "Schuhmacher"
click at [399, 338] on input "Uli -" at bounding box center [403, 337] width 326 height 29
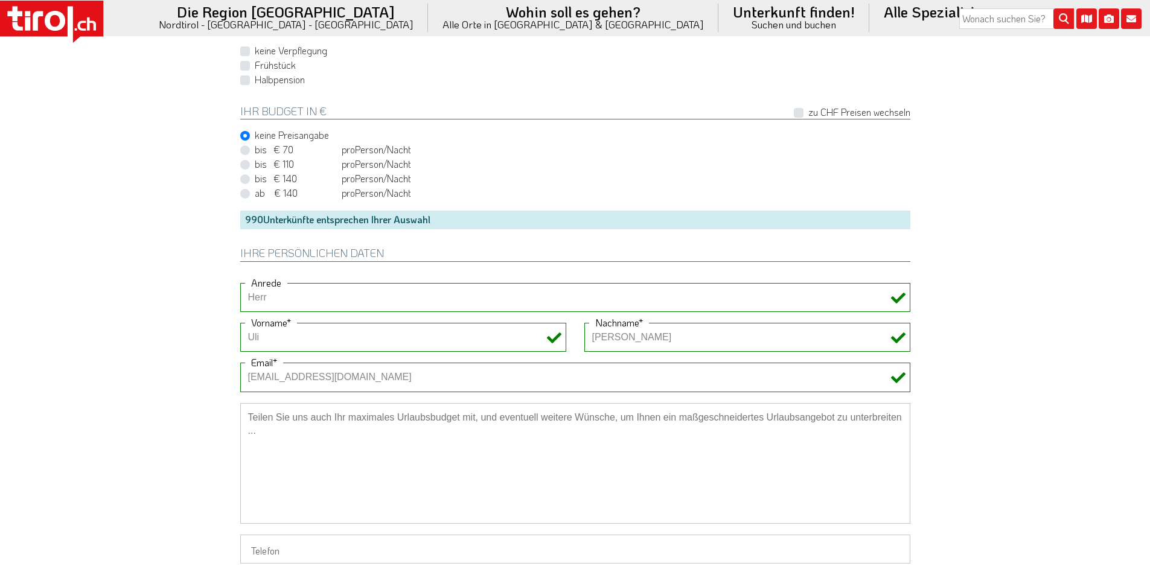
drag, startPoint x: 266, startPoint y: 336, endPoint x: 222, endPoint y: 333, distance: 44.1
type input "Uli"
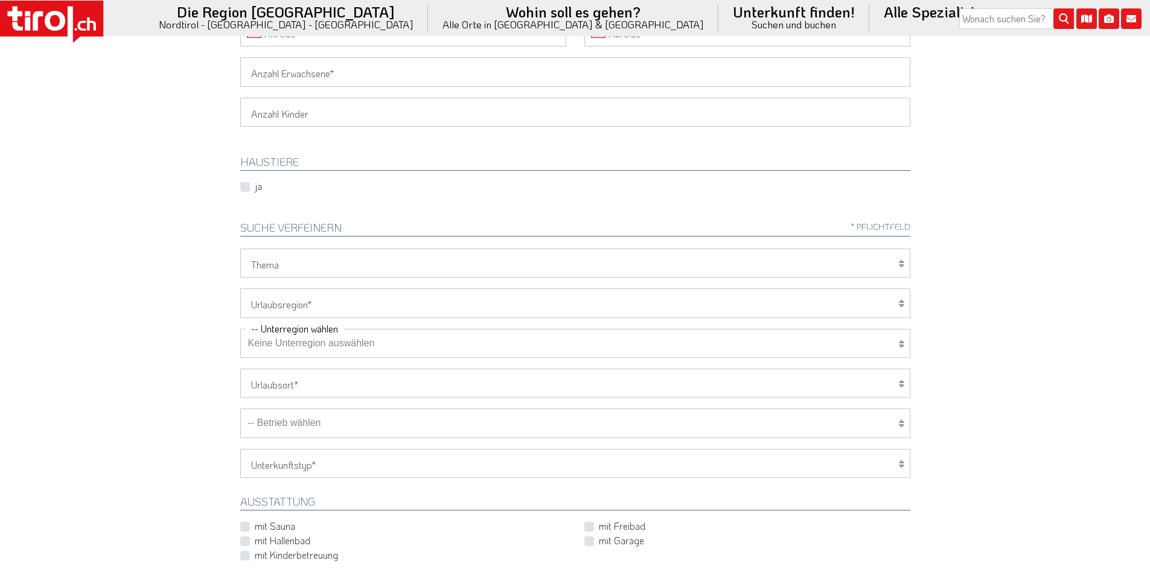
scroll to position [121, 0]
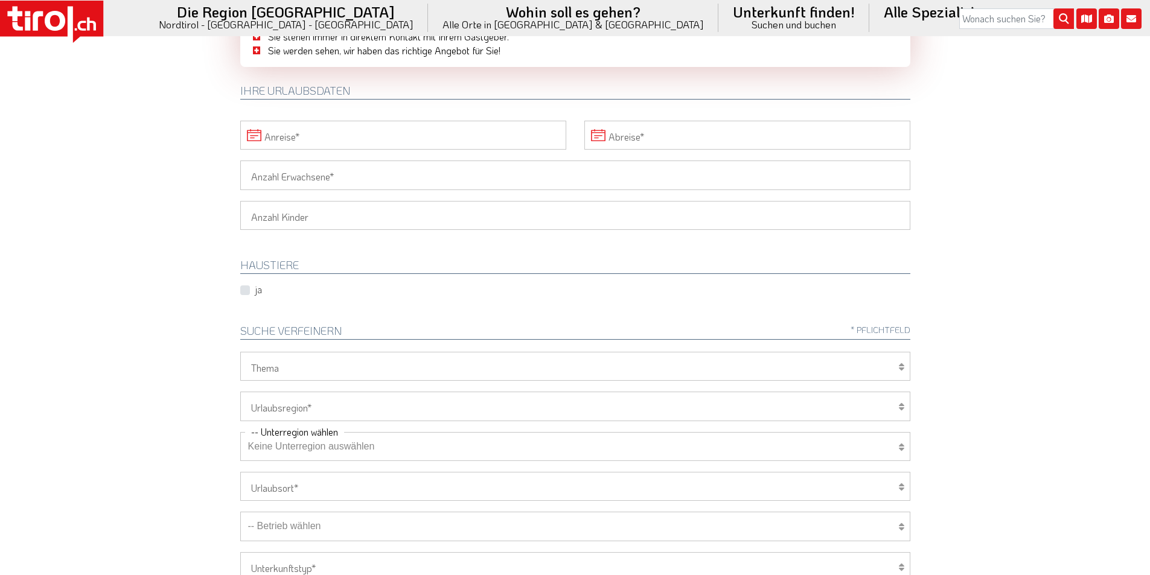
click at [372, 135] on input "Anreise" at bounding box center [403, 135] width 326 height 29
click at [437, 225] on span "8" at bounding box center [439, 225] width 24 height 24
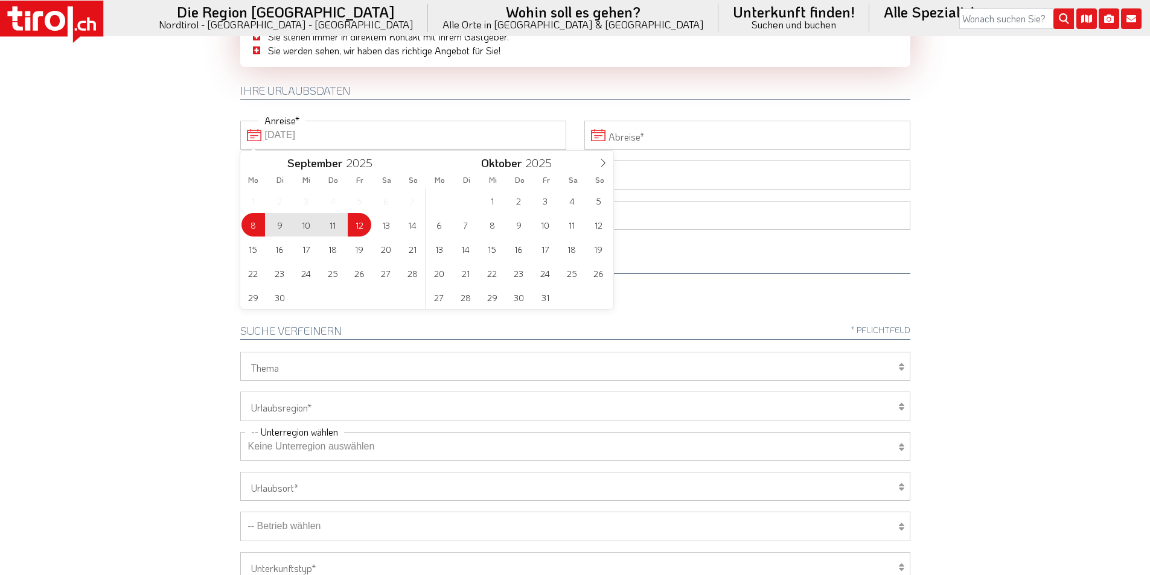
click at [354, 225] on span "12" at bounding box center [360, 225] width 24 height 24
type input "08-09-2025"
type input "12-09-2025"
drag, startPoint x: 173, startPoint y: 216, endPoint x: 211, endPoint y: 209, distance: 38.0
click at [180, 215] on body ".st0{fill:#FFFFFF}.st1{fill:#E31017} Die Region [GEOGRAPHIC_DATA] [GEOGRAPHIC_D…" at bounding box center [575, 166] width 1150 height 575
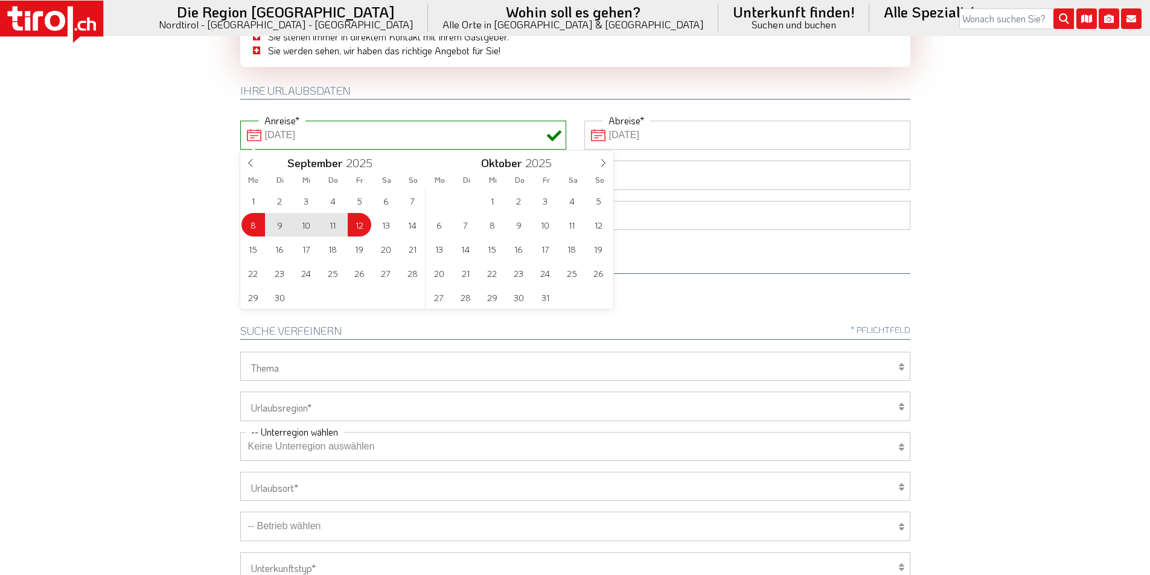
type input "08-09-2025"
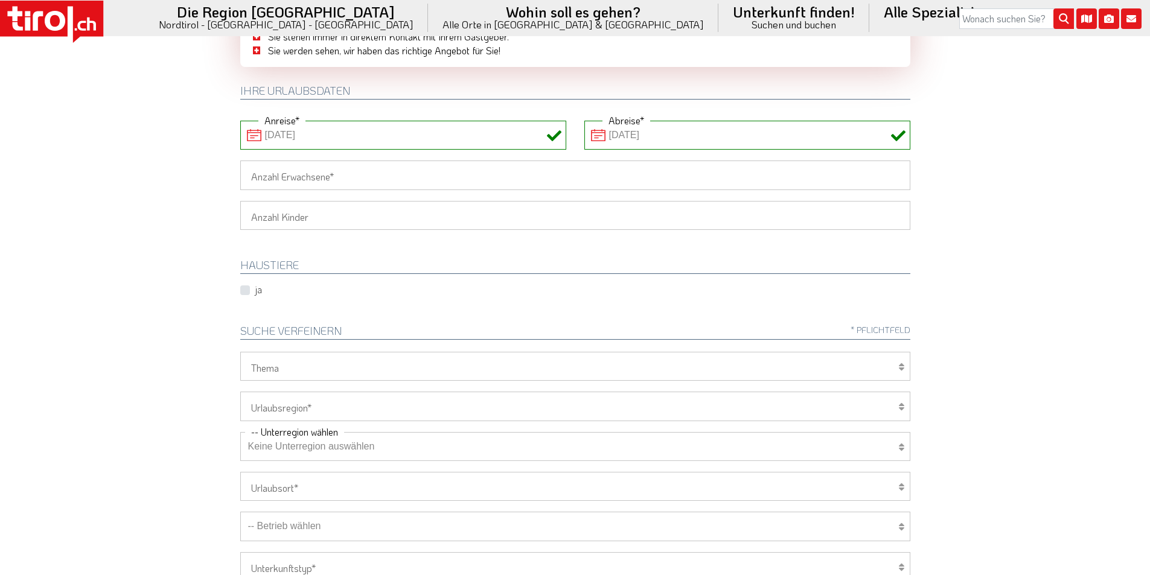
drag, startPoint x: 273, startPoint y: 176, endPoint x: 175, endPoint y: 176, distance: 98.4
click at [273, 176] on input "Anzahl Erwachsene" at bounding box center [575, 175] width 670 height 29
type input "2"
click at [141, 178] on body ".st0{fill:#FFFFFF}.st1{fill:#E31017} Die Region [GEOGRAPHIC_DATA] [GEOGRAPHIC_D…" at bounding box center [575, 166] width 1150 height 575
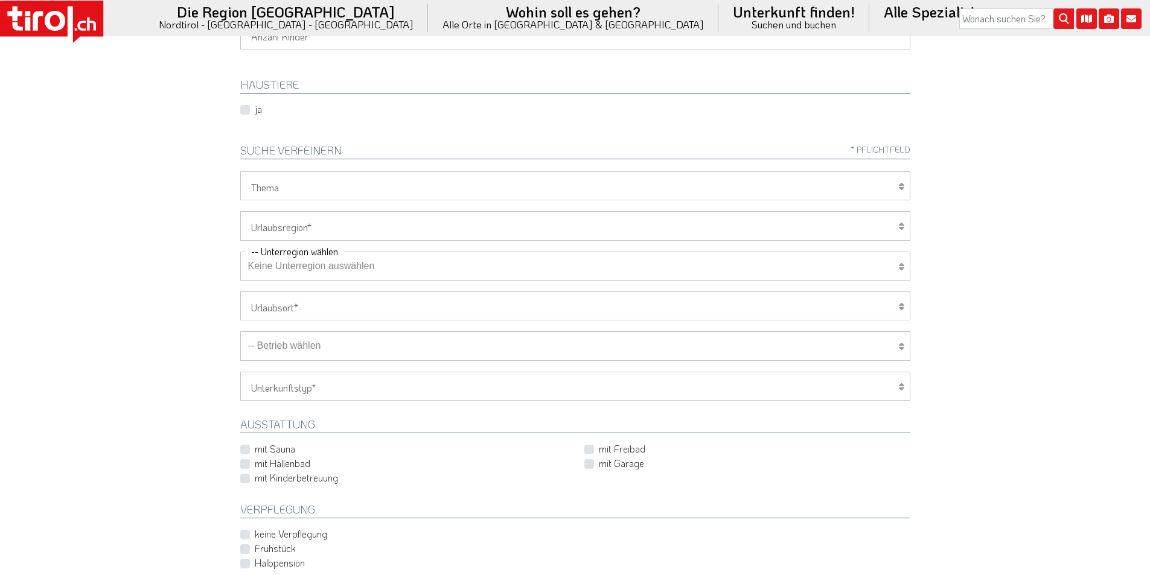
scroll to position [302, 0]
click at [272, 229] on select "[GEOGRAPHIC_DATA]/Nordtirol Osttirol [GEOGRAPHIC_DATA] Tirols Nachbarn" at bounding box center [575, 225] width 670 height 29
select select "7272"
click at [240, 211] on select "[GEOGRAPHIC_DATA]/Nordtirol Osttirol [GEOGRAPHIC_DATA] Tirols Nachbarn" at bounding box center [575, 225] width 670 height 29
click at [290, 267] on select "Keine Unterregion auswählen Achensee Alpbachtal & Tiroler Seenland [GEOGRAPHIC_…" at bounding box center [575, 265] width 670 height 29
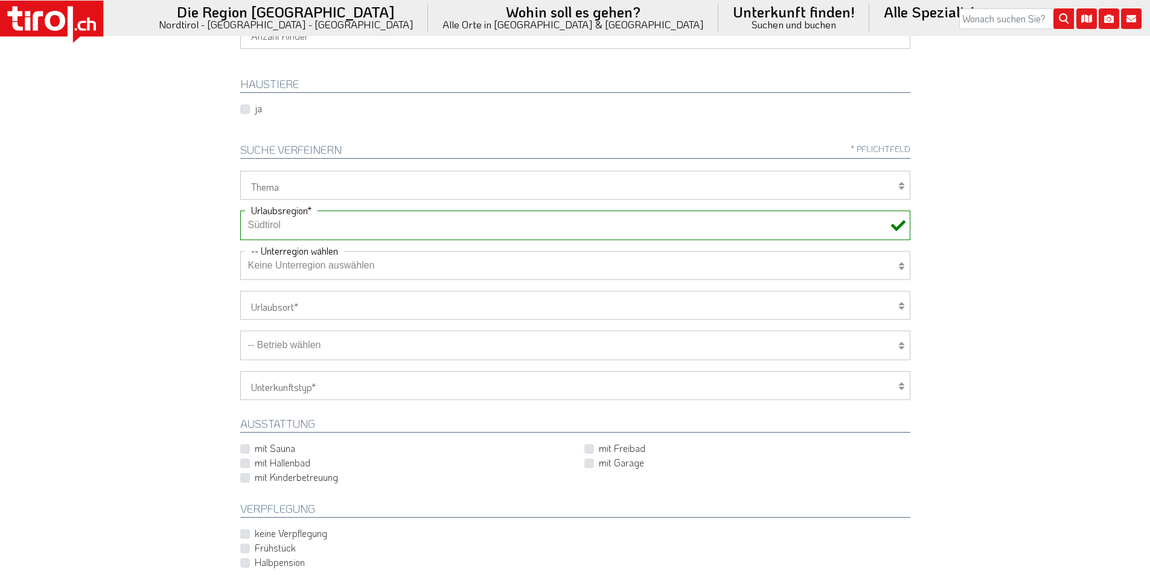
select select "7322"
click at [240, 251] on select "Keine Unterregion auswählen Achensee Alpbachtal & Tiroler Seenland [GEOGRAPHIC_…" at bounding box center [575, 265] width 670 height 29
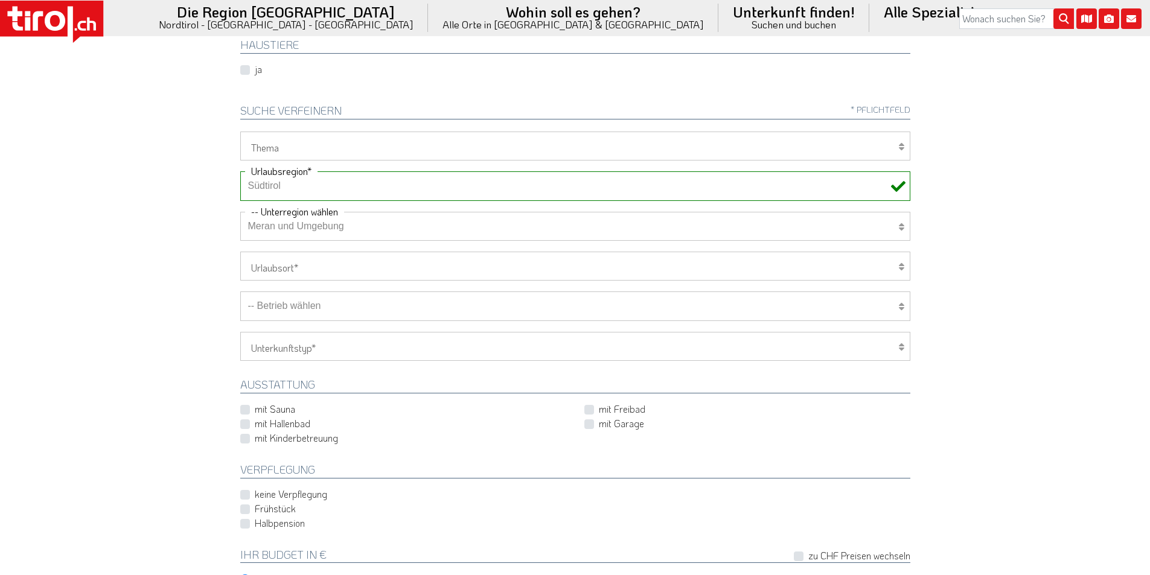
scroll to position [362, 0]
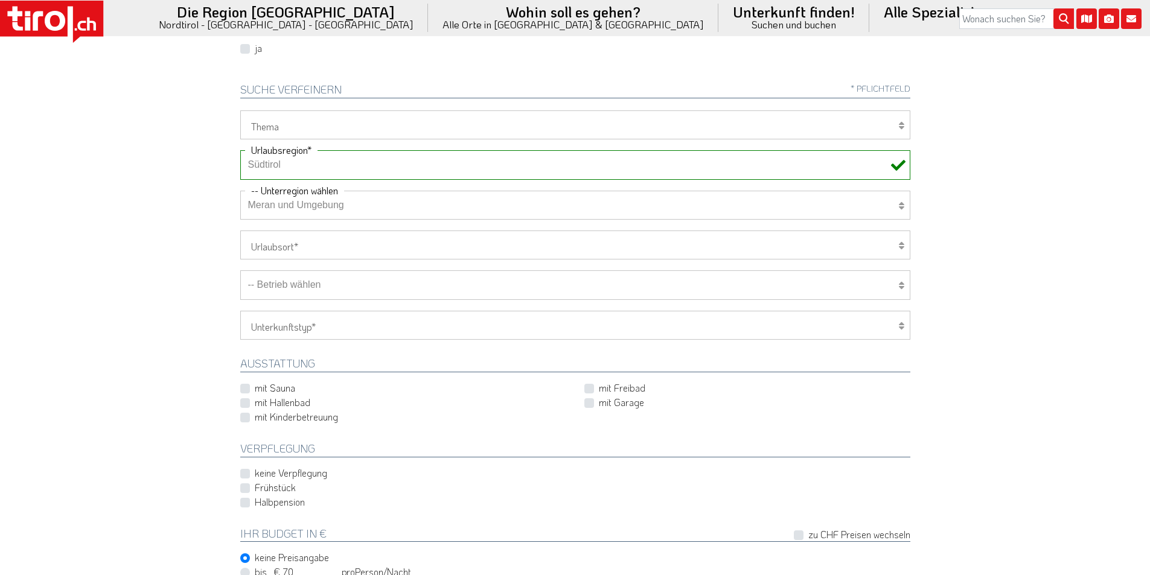
click at [306, 333] on select "Hotel 1-3 Sterne Hotel 4-5 Sterne Ferienwohnung Chalet/Ferienhaus Bauernhöfe" at bounding box center [575, 325] width 670 height 29
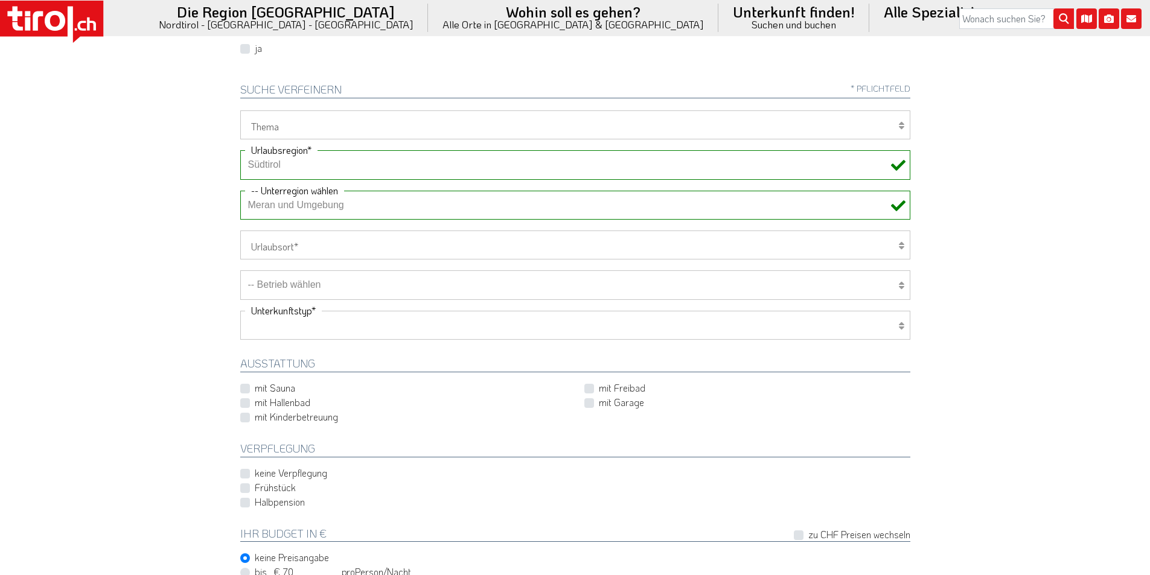
select select "1_1-3"
click at [240, 311] on select "Hotel 1-3 Sterne Hotel 4-5 Sterne Ferienwohnung Chalet/Ferienhaus Bauernhöfe" at bounding box center [575, 325] width 670 height 29
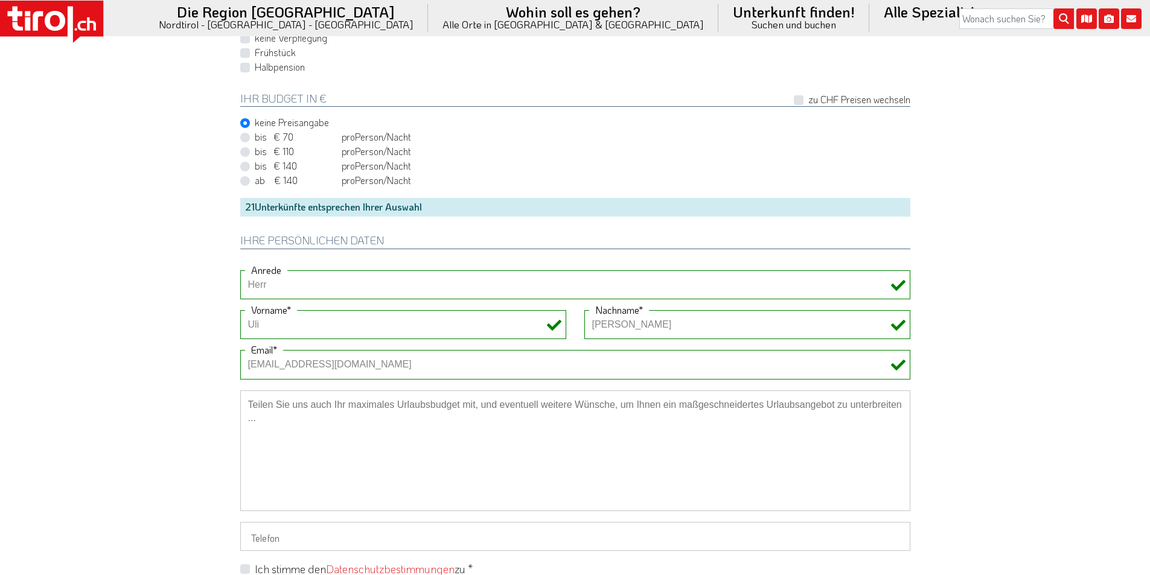
scroll to position [845, 0]
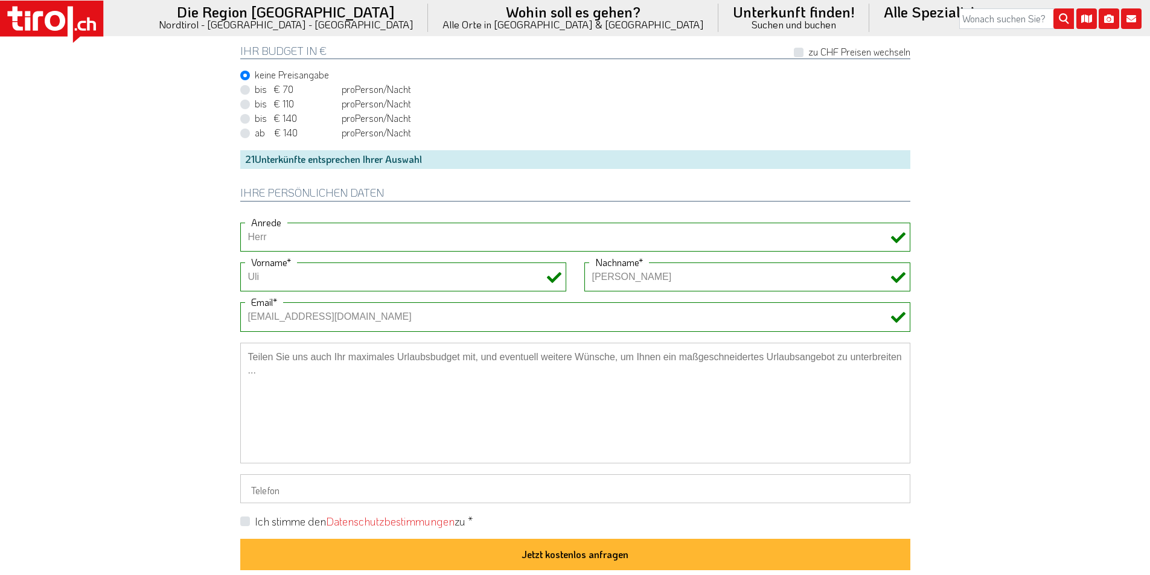
click at [255, 521] on label "Ich stimme den Datenschutzbestimmungen zu *" at bounding box center [364, 521] width 218 height 15
click at [244, 521] on input "Ich stimme den Datenschutzbestimmungen zu *" at bounding box center [578, 521] width 670 height 8
checkbox input "true"
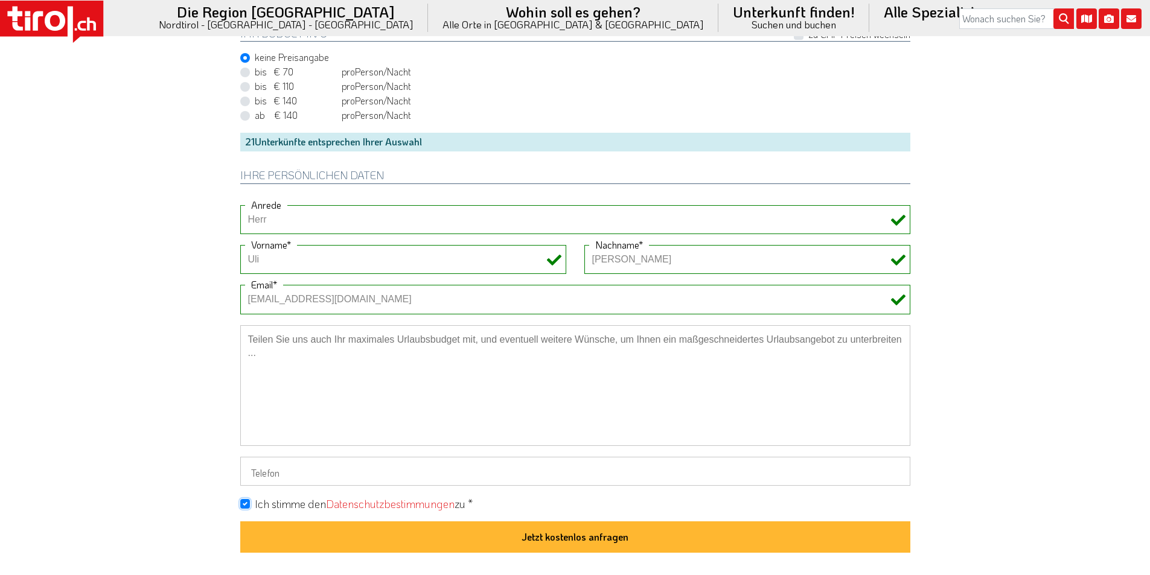
scroll to position [966, 0]
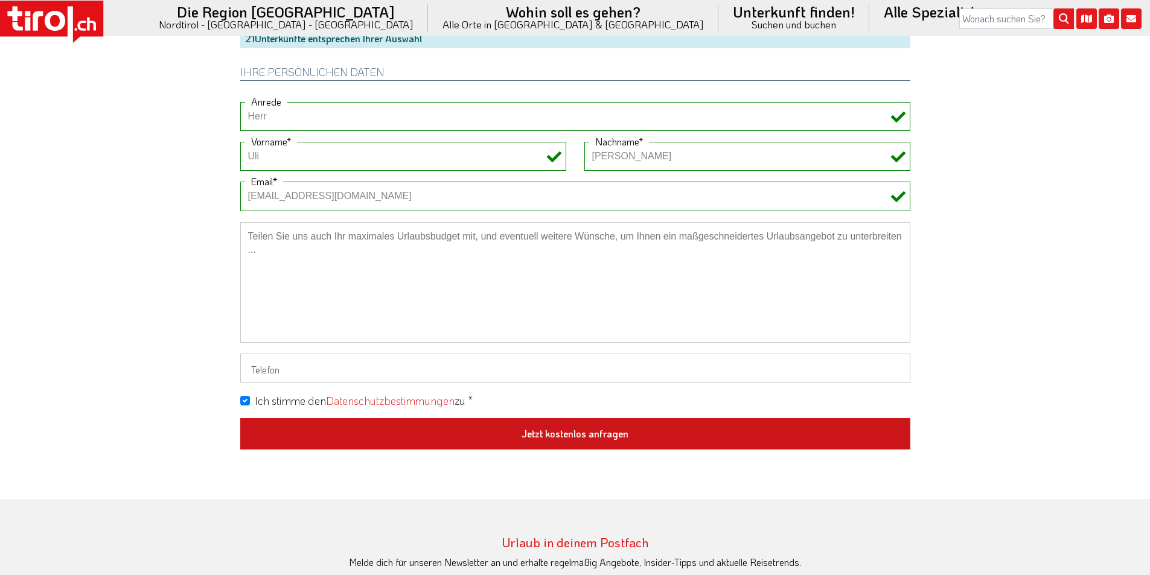
click at [602, 427] on button "Jetzt kostenlos anfragen" at bounding box center [575, 433] width 670 height 31
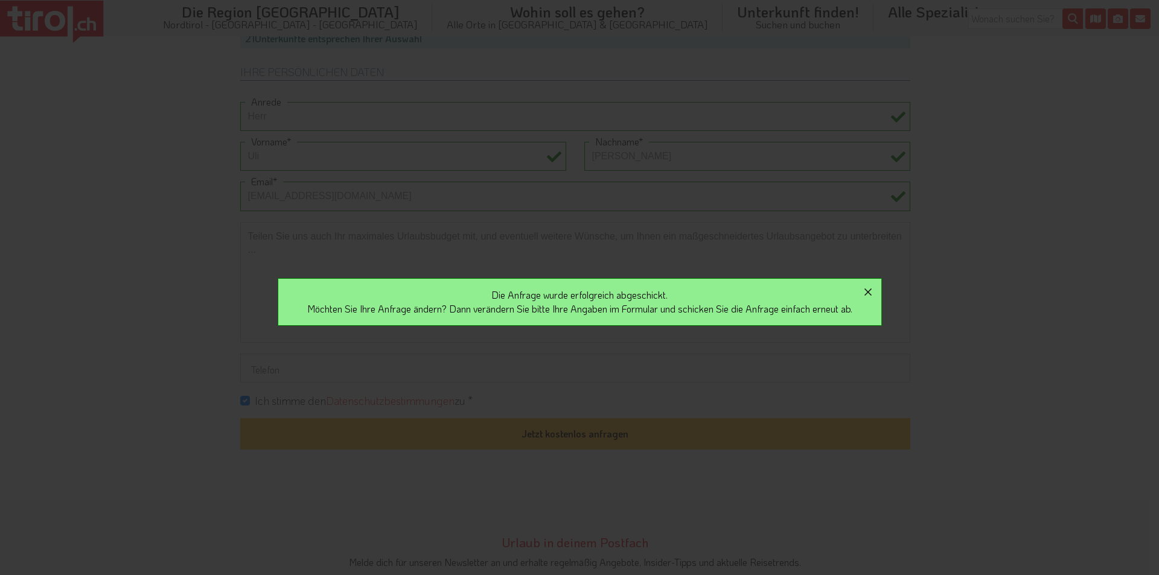
click at [872, 292] on icon "button" at bounding box center [867, 292] width 7 height 7
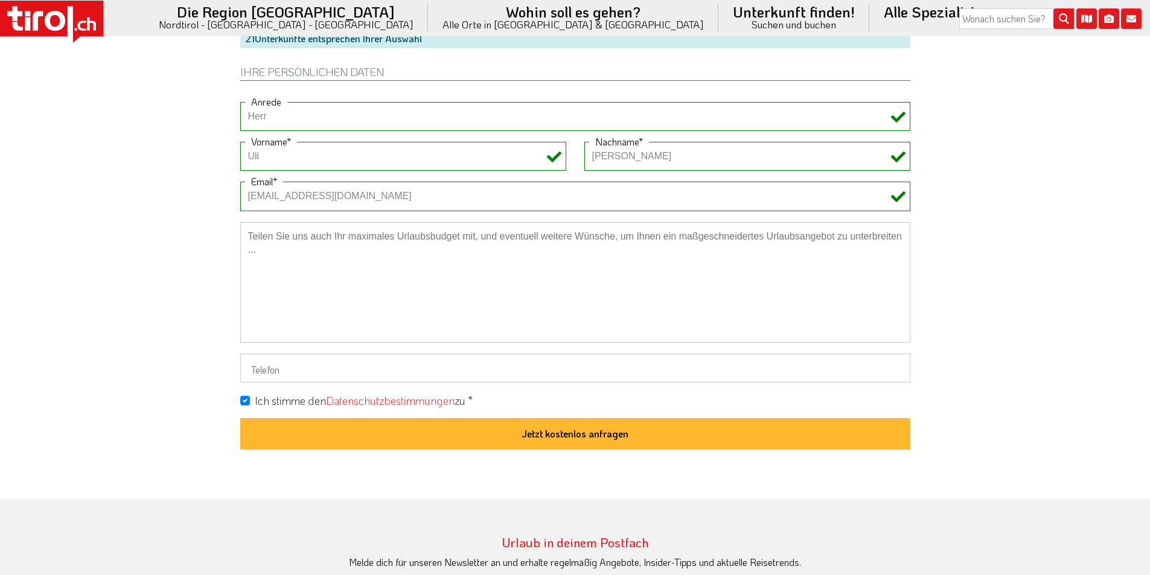
click at [84, 10] on icon at bounding box center [51, 22] width 103 height 42
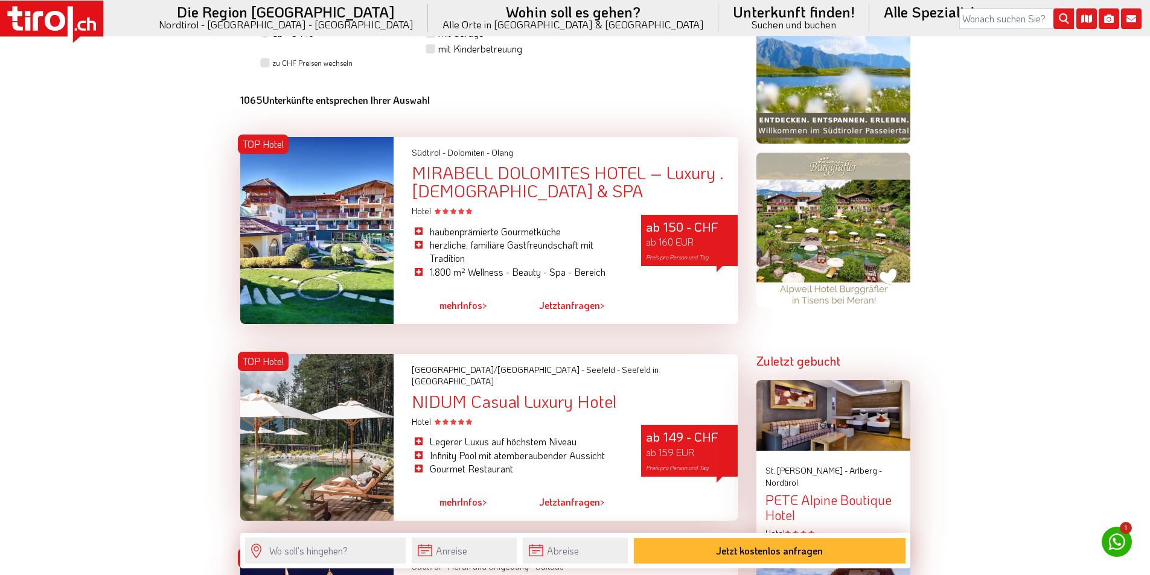
scroll to position [1449, 0]
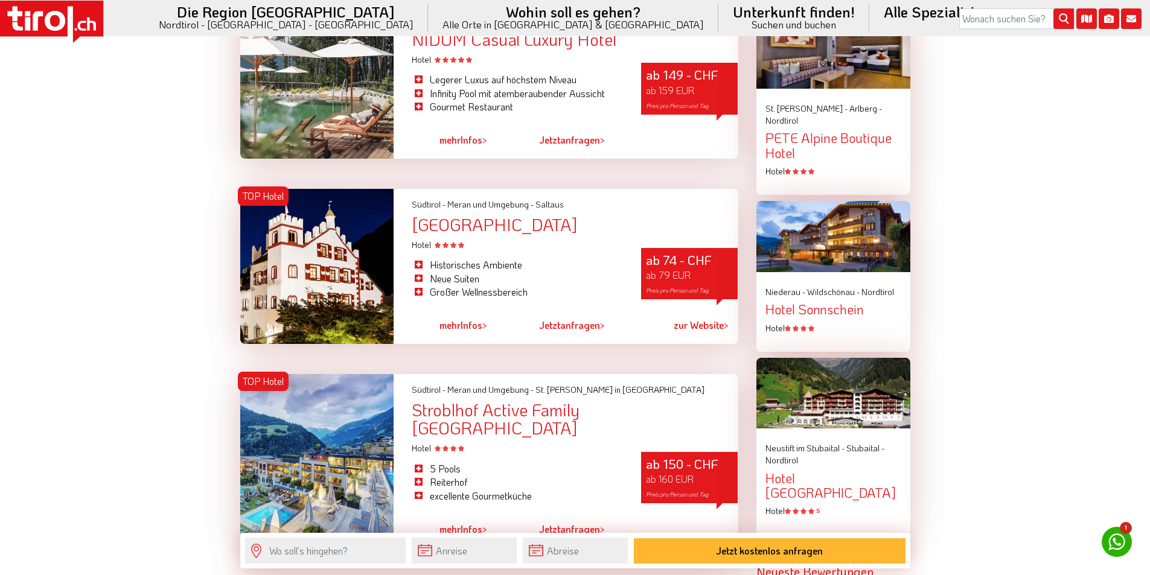
click at [78, 17] on icon at bounding box center [51, 22] width 103 height 42
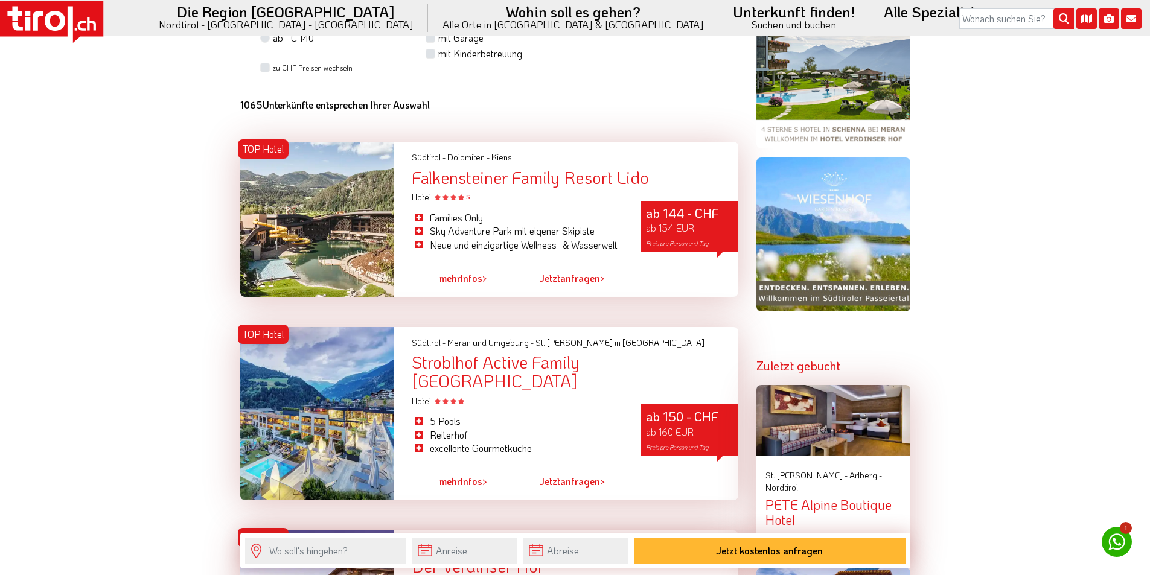
scroll to position [1207, 0]
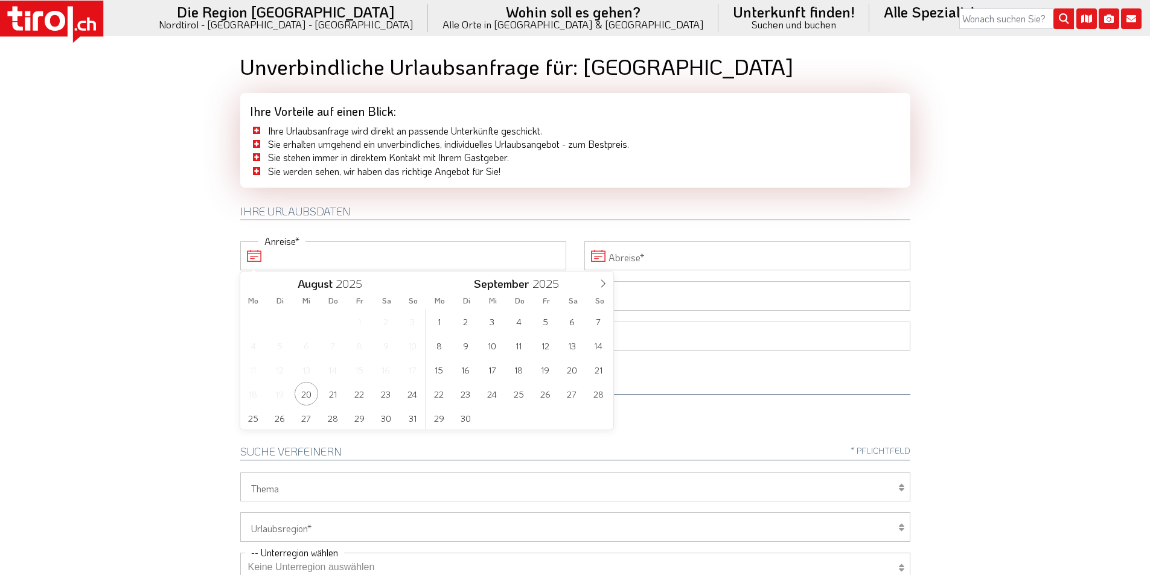
click at [348, 258] on input "Anreise" at bounding box center [403, 255] width 326 height 29
click at [440, 344] on span "8" at bounding box center [439, 346] width 24 height 24
click at [333, 345] on span "11" at bounding box center [333, 346] width 24 height 24
type input "08-09-2025"
type input "11-09-2025"
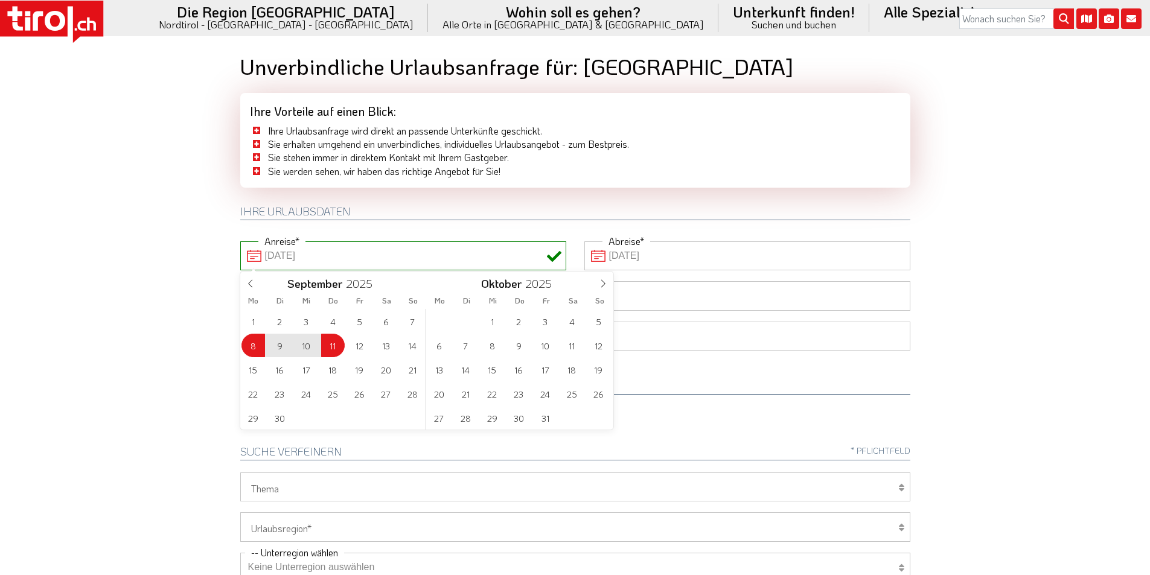
click at [156, 252] on body ".st0{fill:#FFFFFF}.st1{fill:#E31017} Die Region [GEOGRAPHIC_DATA] [GEOGRAPHIC_D…" at bounding box center [575, 287] width 1150 height 575
type input "08-09-2025"
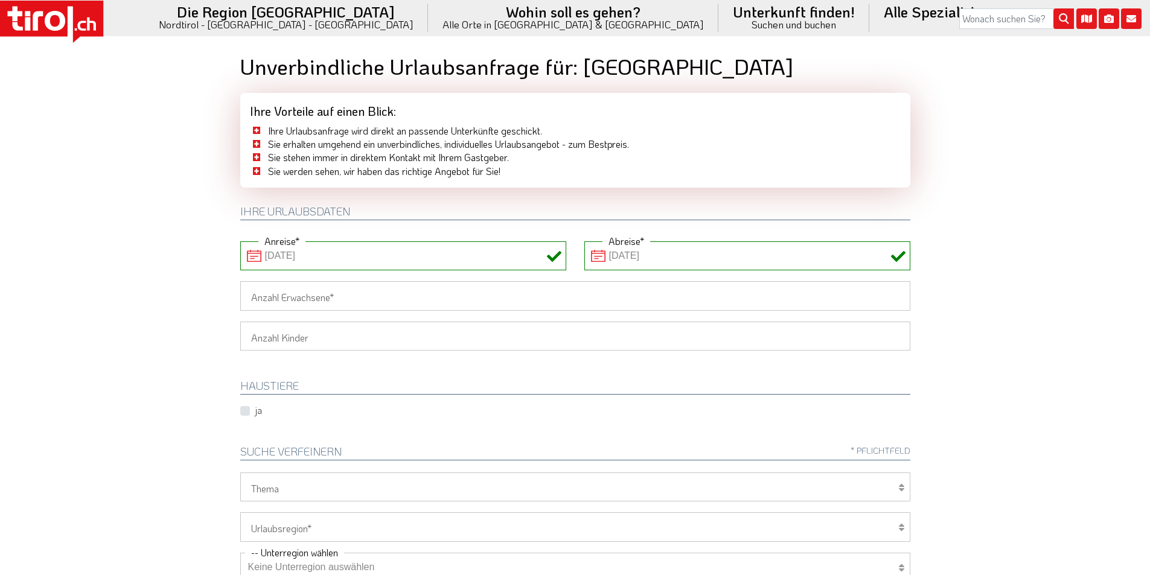
drag, startPoint x: 263, startPoint y: 296, endPoint x: 164, endPoint y: 291, distance: 98.5
click at [262, 296] on input "Anzahl Erwachsene" at bounding box center [575, 295] width 670 height 29
type input "2"
drag, startPoint x: 164, startPoint y: 291, endPoint x: 173, endPoint y: 284, distance: 11.1
click at [164, 291] on body ".st0{fill:#FFFFFF}.st1{fill:#E31017} Die Region [GEOGRAPHIC_DATA] [GEOGRAPHIC_D…" at bounding box center [575, 287] width 1150 height 575
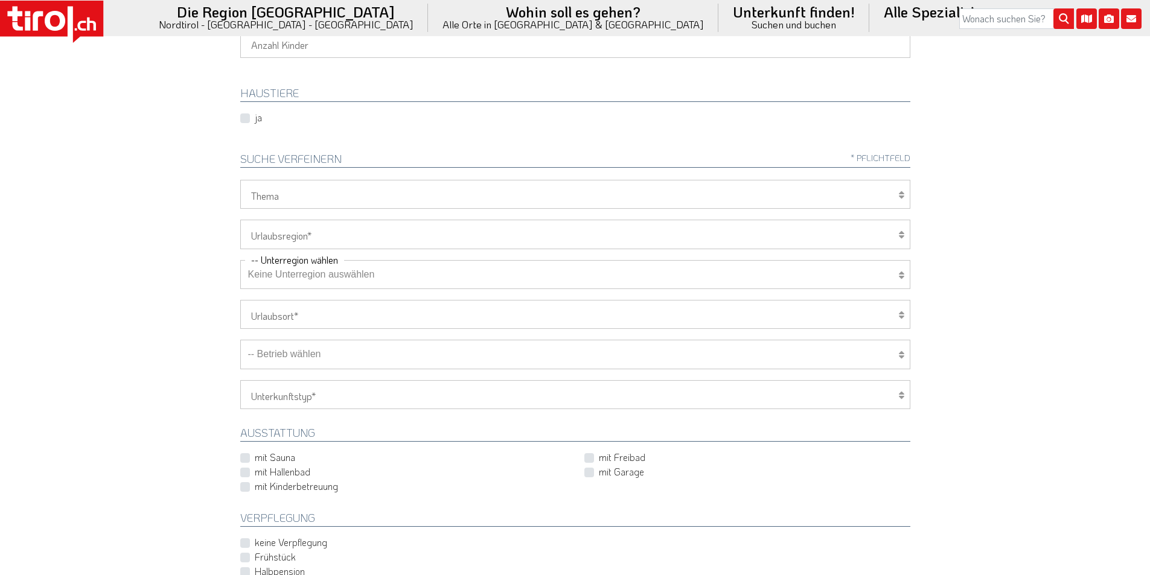
scroll to position [302, 0]
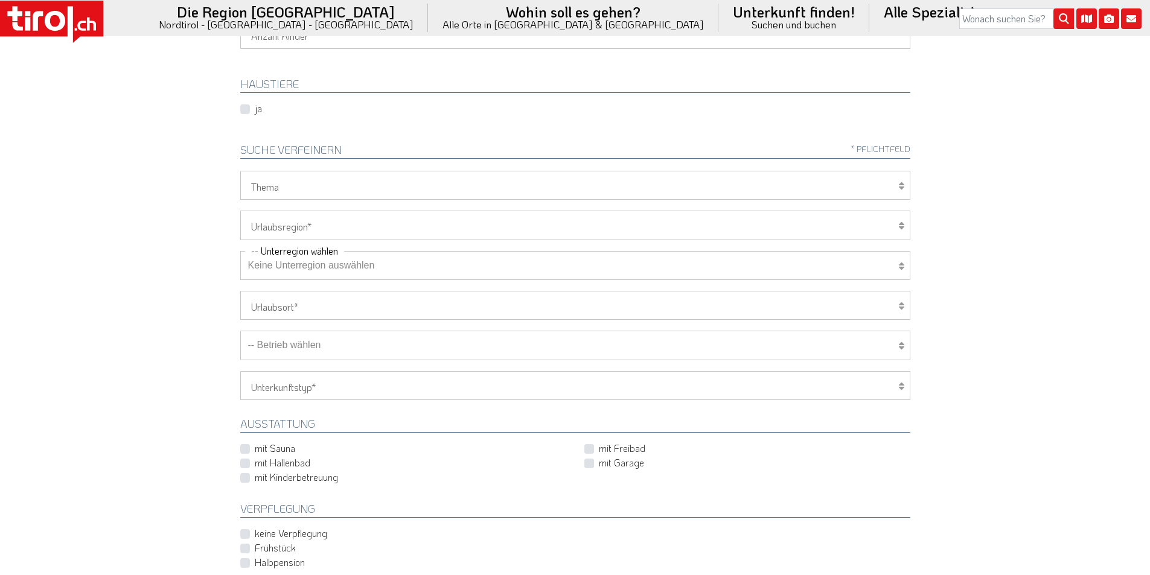
click at [295, 222] on select "[GEOGRAPHIC_DATA]/Nordtirol Osttirol [GEOGRAPHIC_DATA] Tirols Nachbarn" at bounding box center [575, 225] width 670 height 29
select select "7272"
click at [240, 211] on select "[GEOGRAPHIC_DATA]/Nordtirol Osttirol [GEOGRAPHIC_DATA] Tirols Nachbarn" at bounding box center [575, 225] width 670 height 29
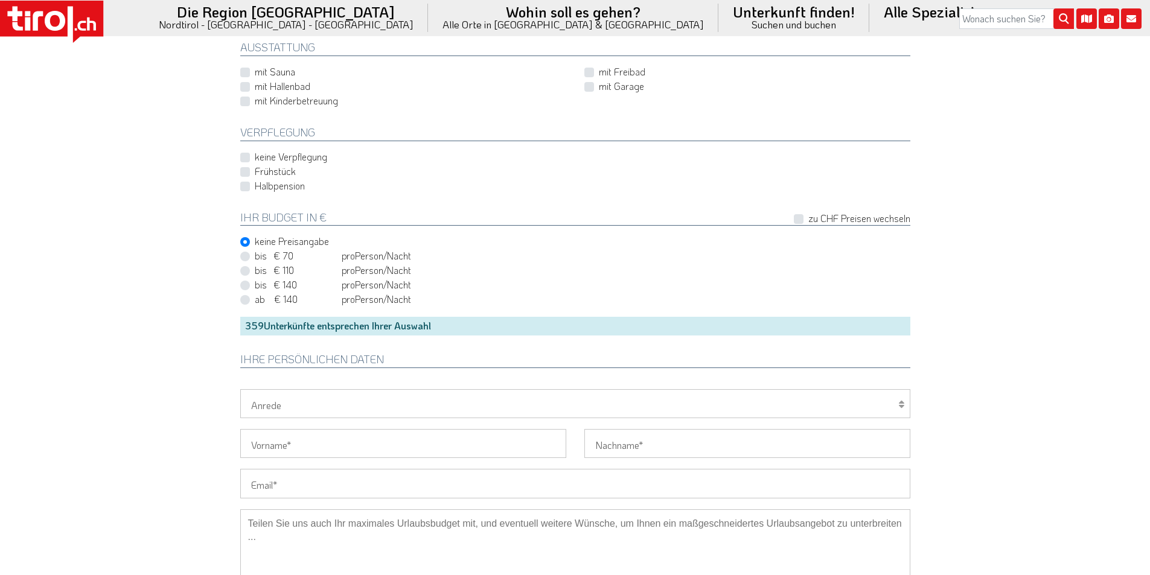
scroll to position [785, 0]
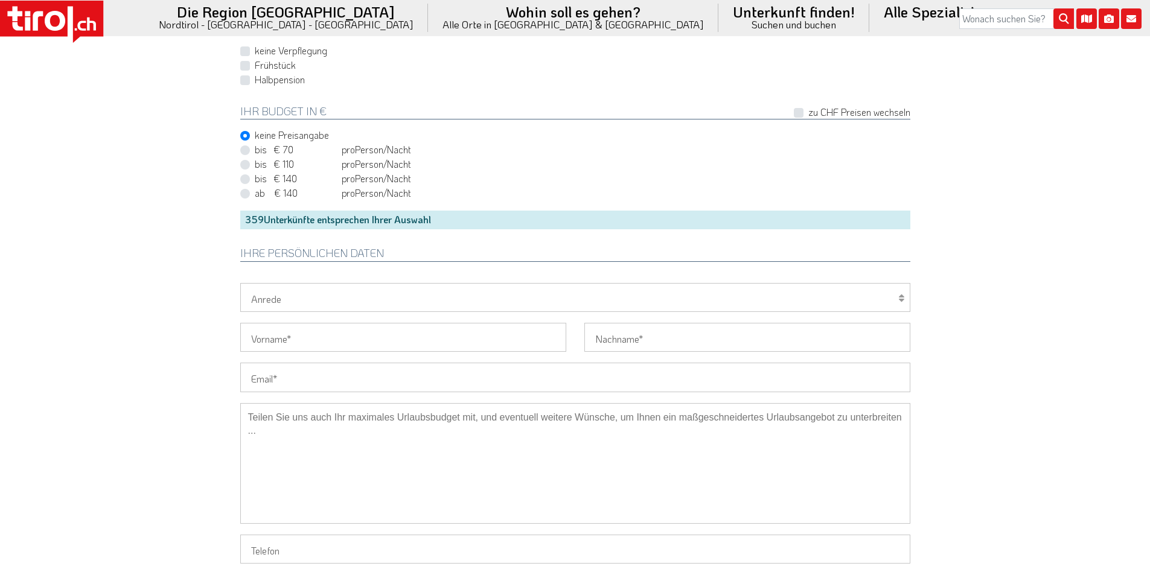
click at [287, 371] on input "Email" at bounding box center [575, 377] width 670 height 29
paste input "mariogin25@gmail.com"
type input "mariogin25@gmail.com"
drag, startPoint x: 265, startPoint y: 376, endPoint x: 203, endPoint y: 365, distance: 62.6
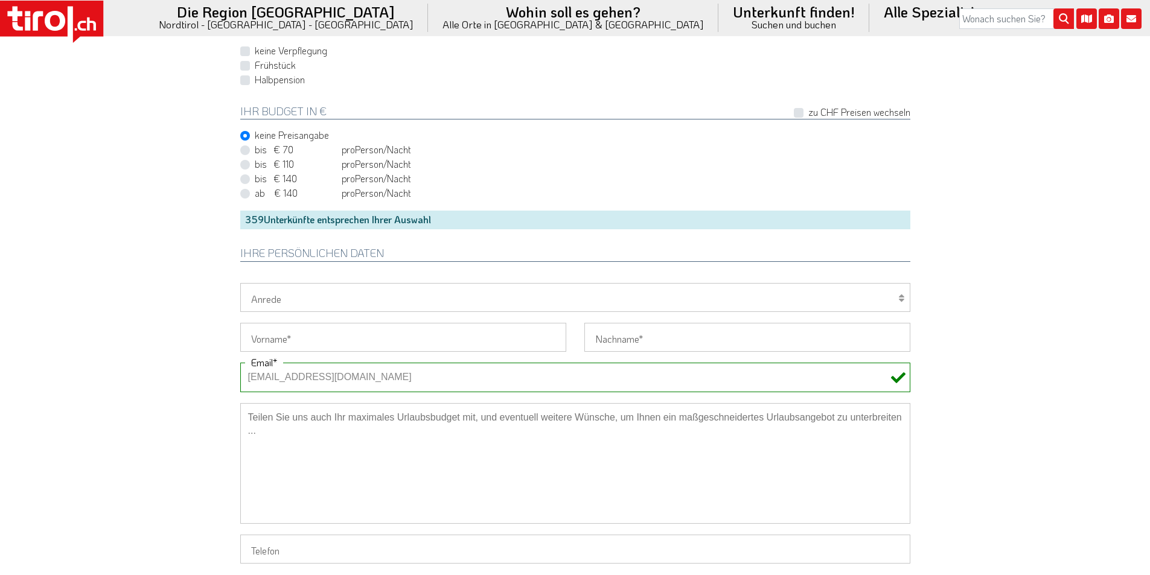
click at [284, 298] on select "Herr Frau Familie" at bounding box center [575, 297] width 670 height 29
select select "Herr"
click at [240, 283] on select "Herr Frau Familie" at bounding box center [575, 297] width 670 height 29
click at [272, 333] on input "Vorname" at bounding box center [403, 337] width 326 height 29
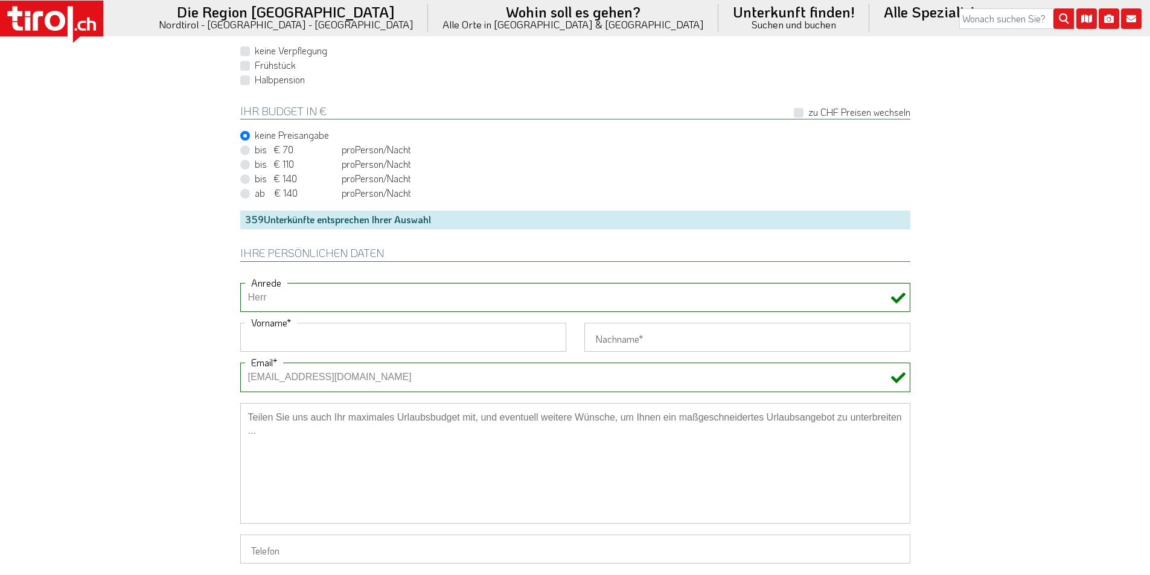
paste input "Mario"
type input "Mario"
drag, startPoint x: 169, startPoint y: 309, endPoint x: 196, endPoint y: 253, distance: 62.4
click at [615, 343] on input "Nachname" at bounding box center [747, 337] width 326 height 29
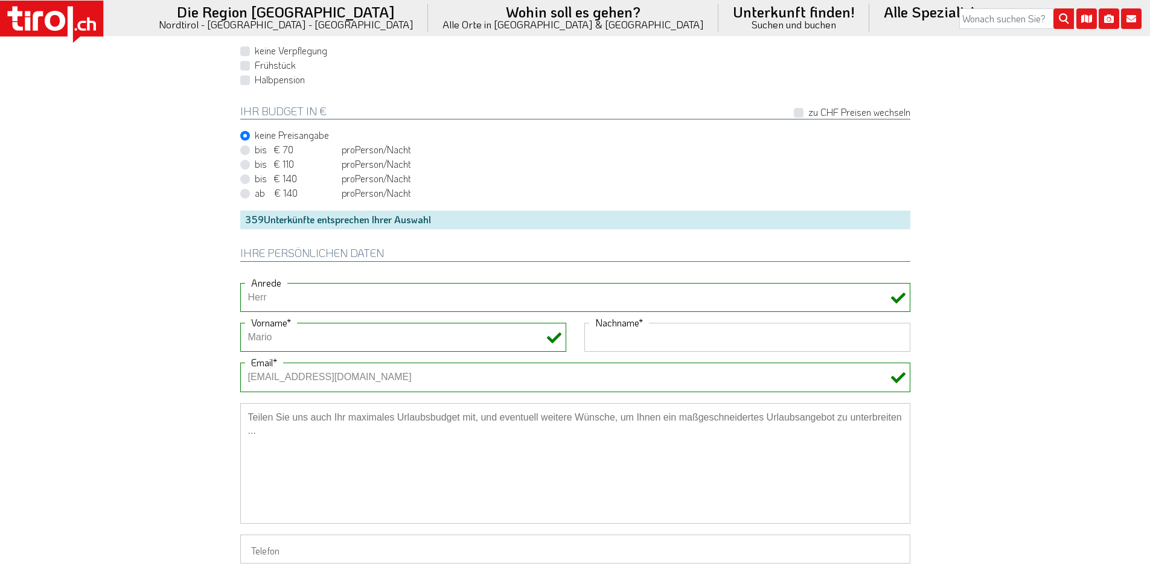
paste input "Gintili"
type input "Gintili"
click at [289, 433] on textarea at bounding box center [575, 463] width 670 height 121
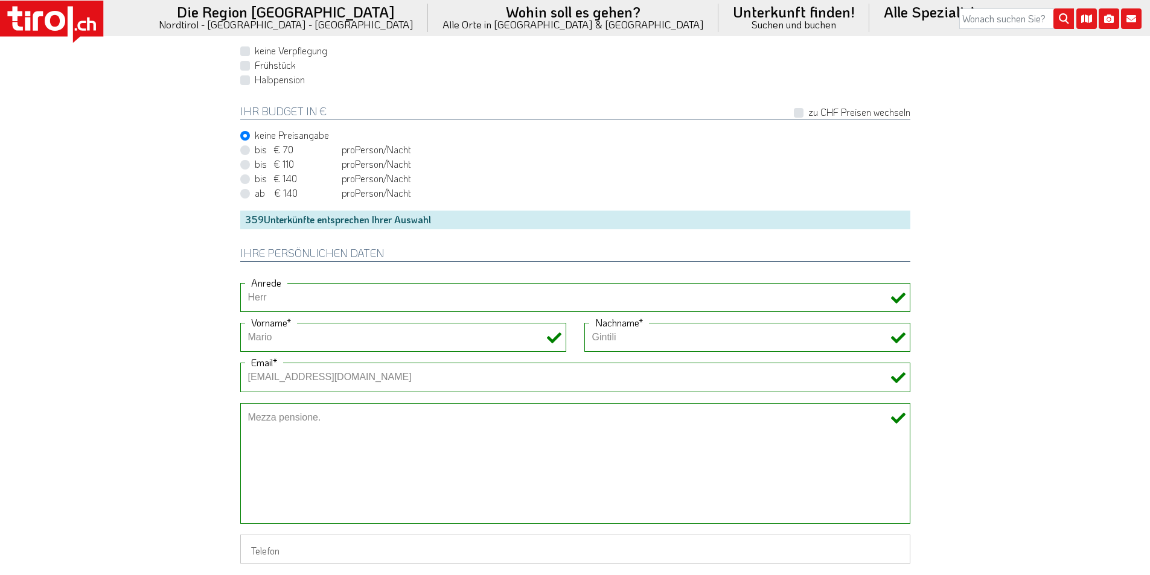
paste textarea "Salve, abbiamo un piccolo cane di taglia piccolissima. Grazie e buona giornata."
drag, startPoint x: 336, startPoint y: 415, endPoint x: 327, endPoint y: 415, distance: 9.1
click at [327, 415] on textarea "Mezza pensione. Salve, abbiamo un piccolo cane di taglia piccolissima. Grazie e…" at bounding box center [575, 463] width 670 height 121
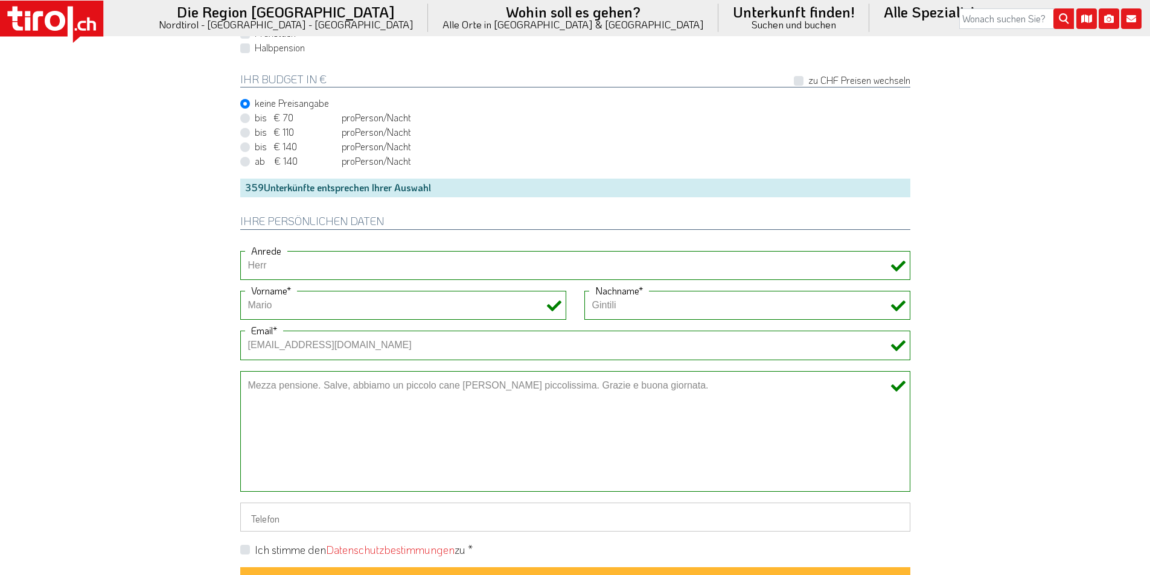
scroll to position [905, 0]
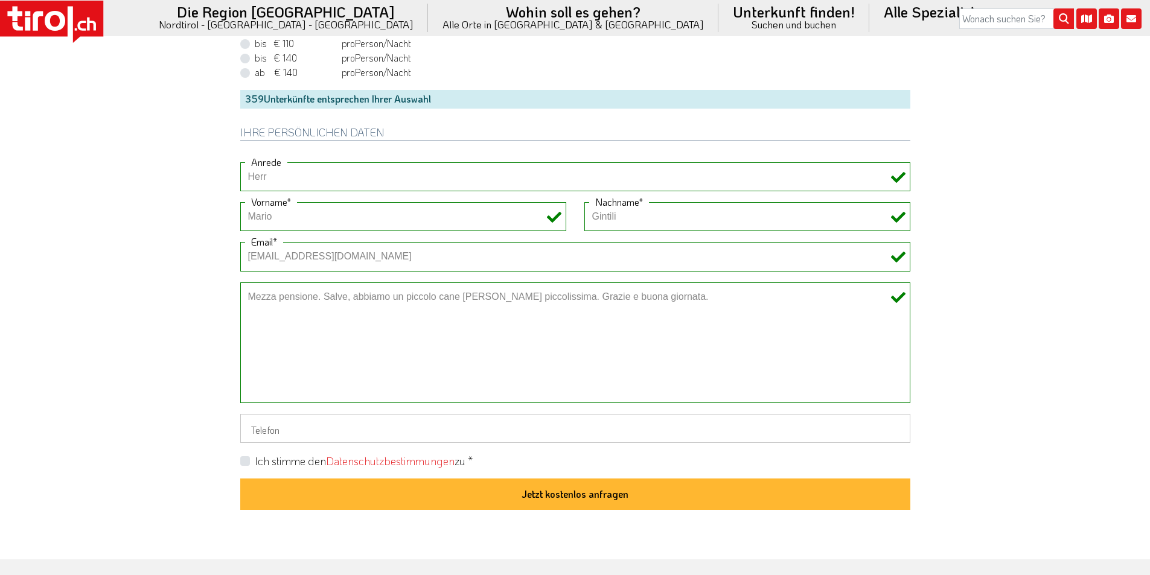
type textarea "Mezza pensione. Salve, abbiamo un piccolo cane di taglia piccolissima. Grazie e…"
click at [255, 461] on label "Ich stimme den Datenschutzbestimmungen zu *" at bounding box center [364, 461] width 218 height 15
click at [246, 461] on input "Ich stimme den Datenschutzbestimmungen zu *" at bounding box center [578, 461] width 670 height 8
checkbox input "true"
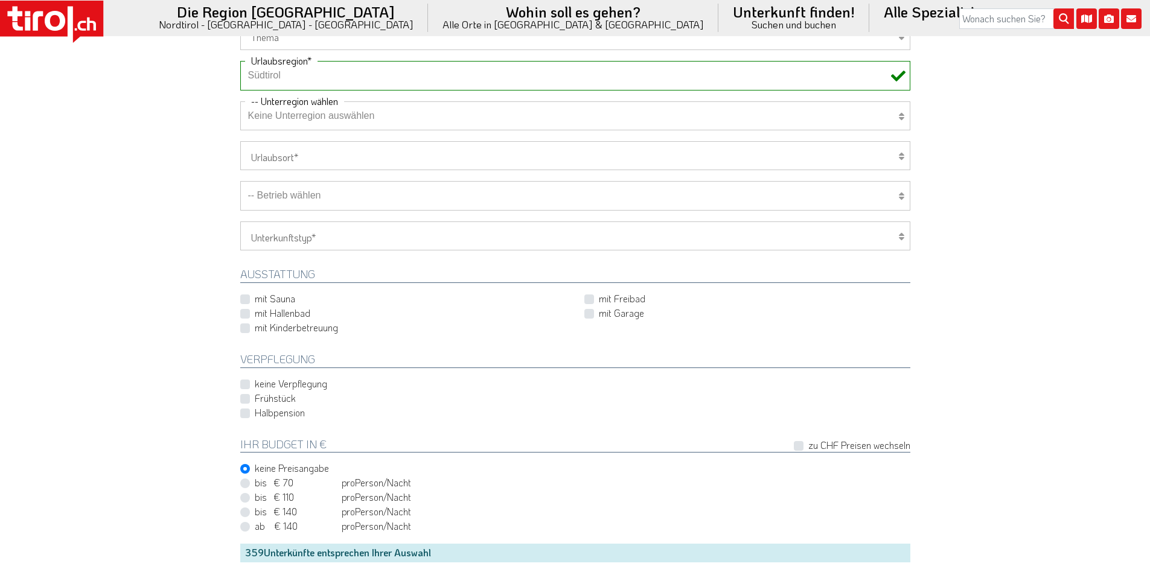
scroll to position [483, 0]
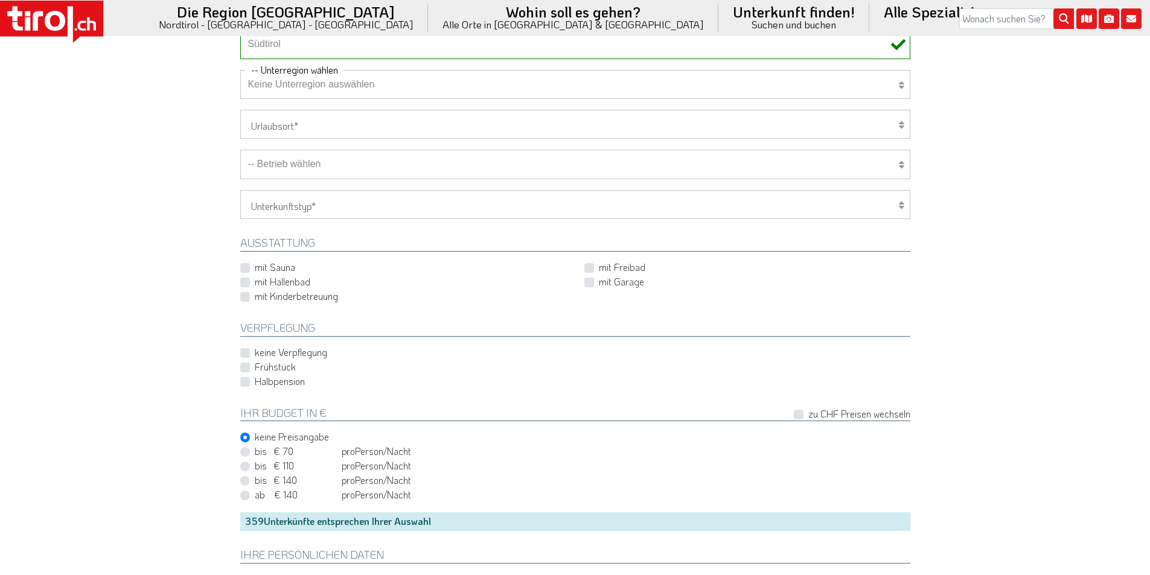
click at [341, 164] on select "-- Betrieb wählen ABINEA Dolomiti Romantic SPA Hotel [GEOGRAPHIC_DATA] - Oetz A…" at bounding box center [575, 164] width 670 height 29
select select "7806"
click at [240, 150] on select "-- Betrieb wählen ABINEA Dolomiti Romantic SPA Hotel [GEOGRAPHIC_DATA] - Oetz A…" at bounding box center [575, 164] width 670 height 29
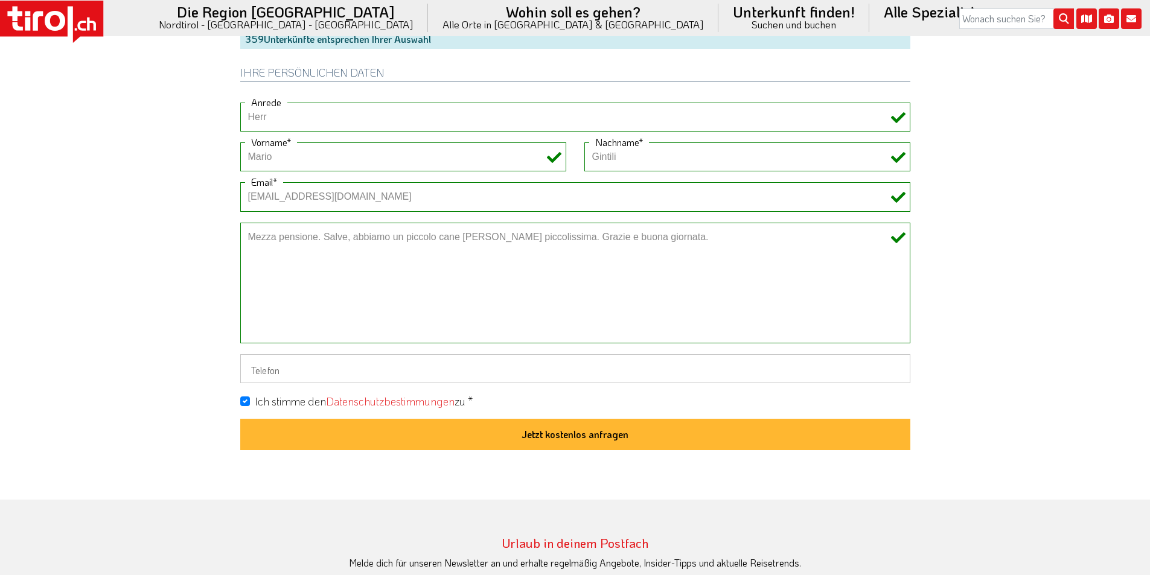
scroll to position [966, 0]
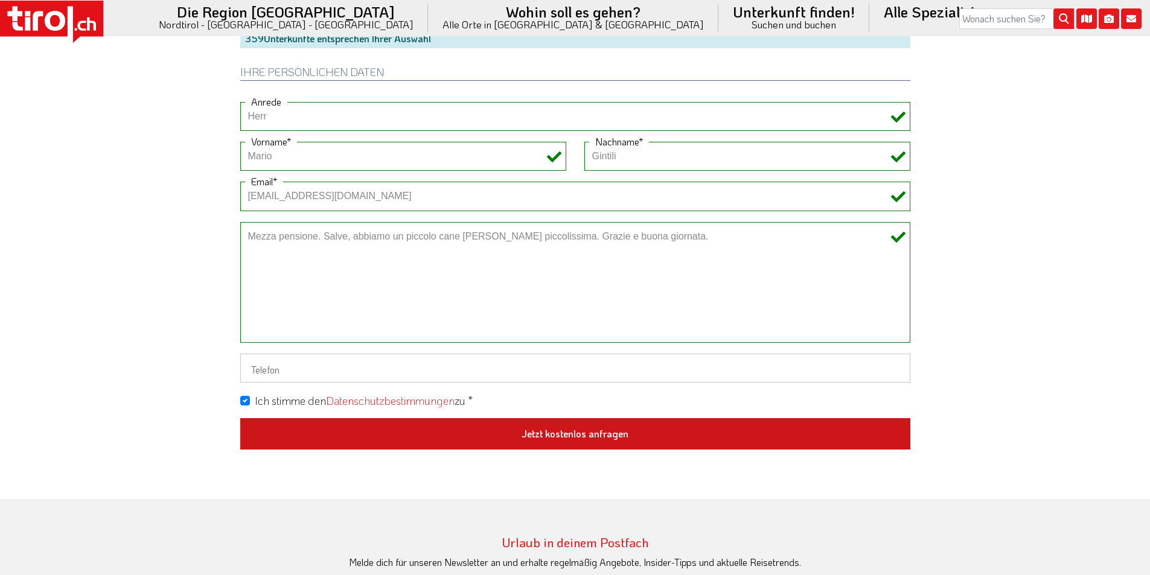
click at [599, 436] on button "Jetzt kostenlos anfragen" at bounding box center [575, 433] width 670 height 31
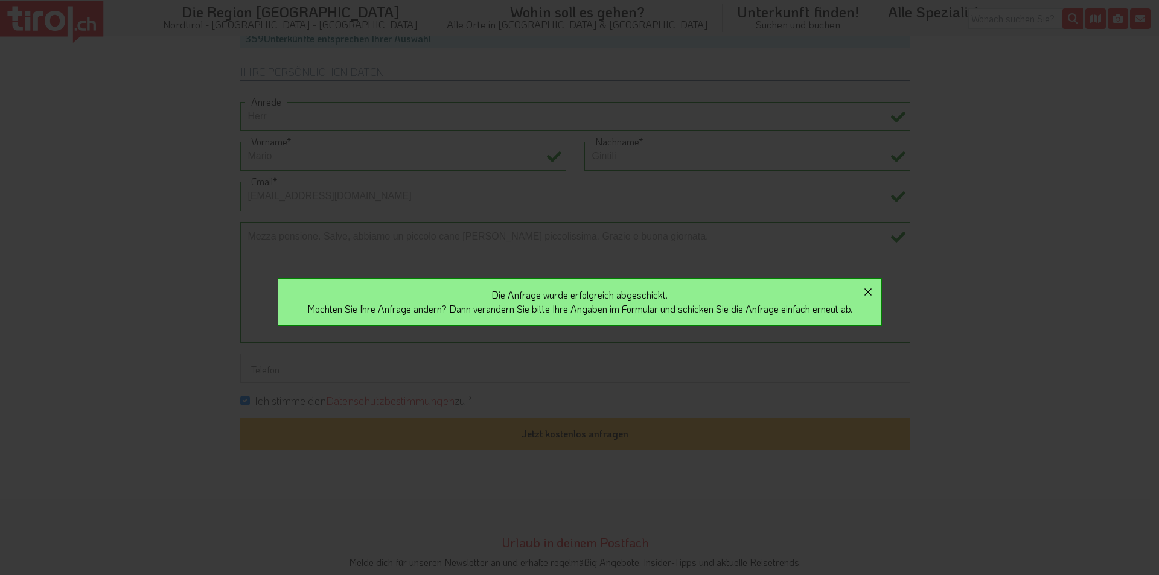
click at [872, 287] on icon "button" at bounding box center [868, 292] width 14 height 14
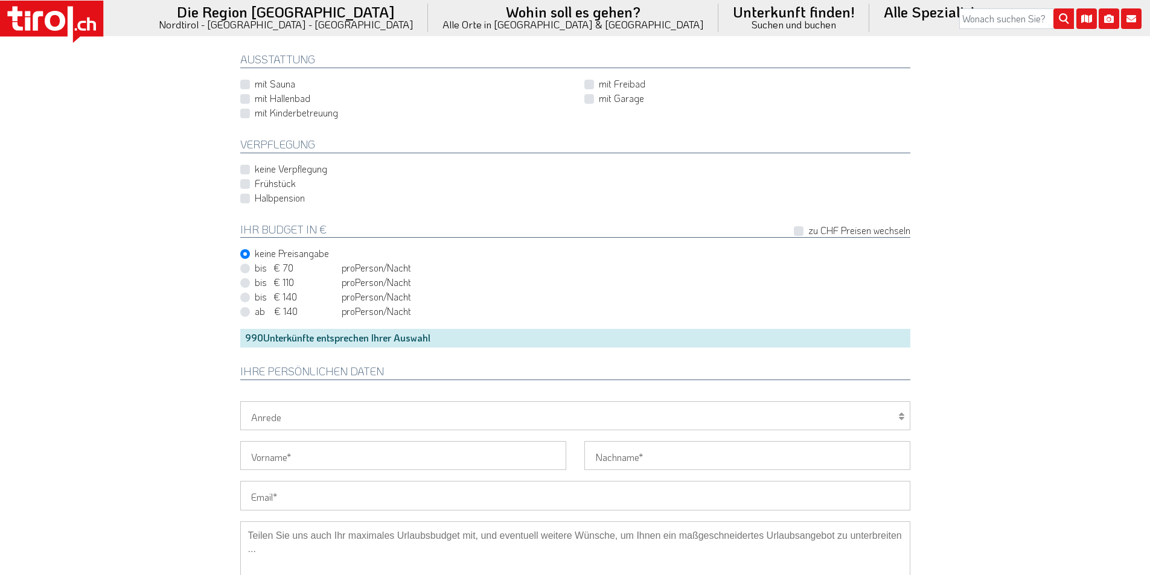
scroll to position [785, 0]
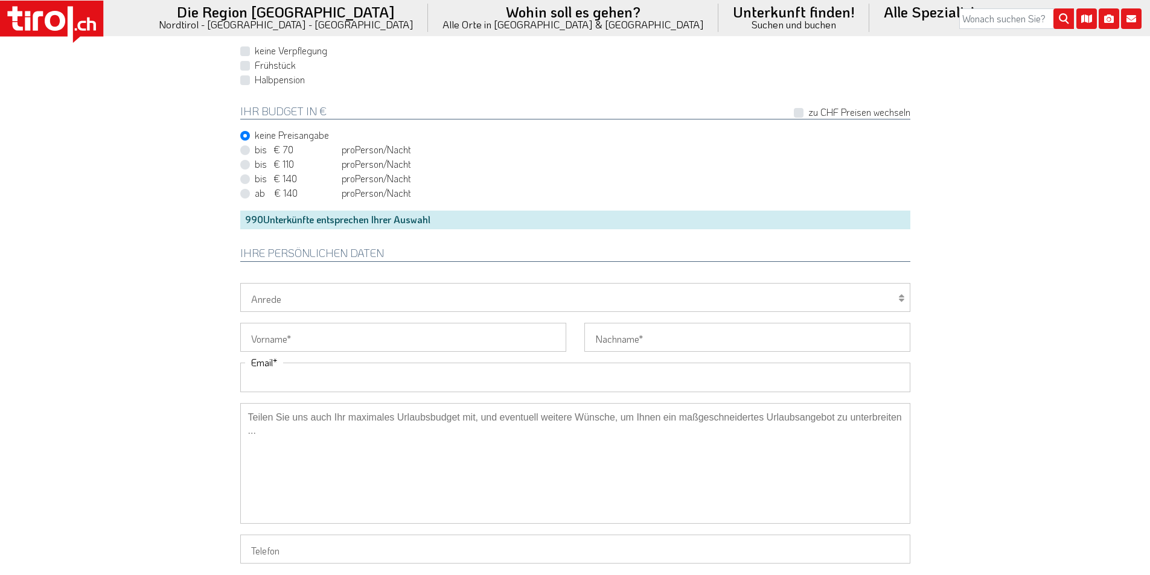
drag, startPoint x: 284, startPoint y: 380, endPoint x: 238, endPoint y: 357, distance: 50.8
click at [283, 380] on input "Email" at bounding box center [575, 377] width 670 height 29
paste input "[EMAIL_ADDRESS][PERSON_NAME][DOMAIN_NAME]"
type input "[EMAIL_ADDRESS][PERSON_NAME][DOMAIN_NAME]"
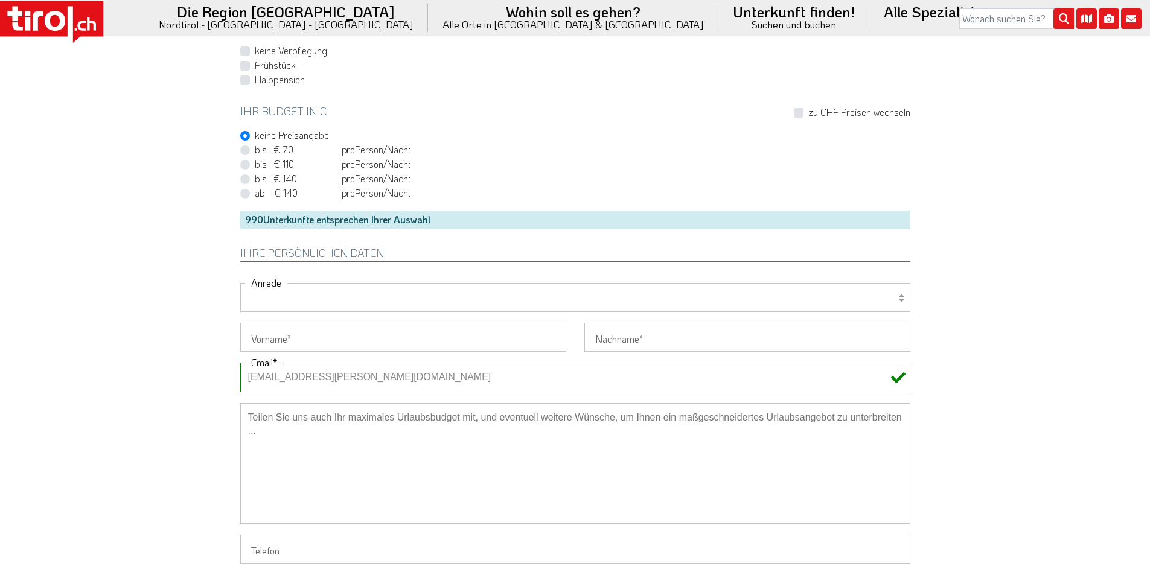
drag, startPoint x: 277, startPoint y: 300, endPoint x: 269, endPoint y: 311, distance: 13.9
click at [275, 303] on select "Herr Frau Familie" at bounding box center [575, 297] width 670 height 29
select select "Frau"
click at [240, 283] on select "Herr Frau Familie" at bounding box center [575, 297] width 670 height 29
drag, startPoint x: 264, startPoint y: 345, endPoint x: 196, endPoint y: 313, distance: 74.8
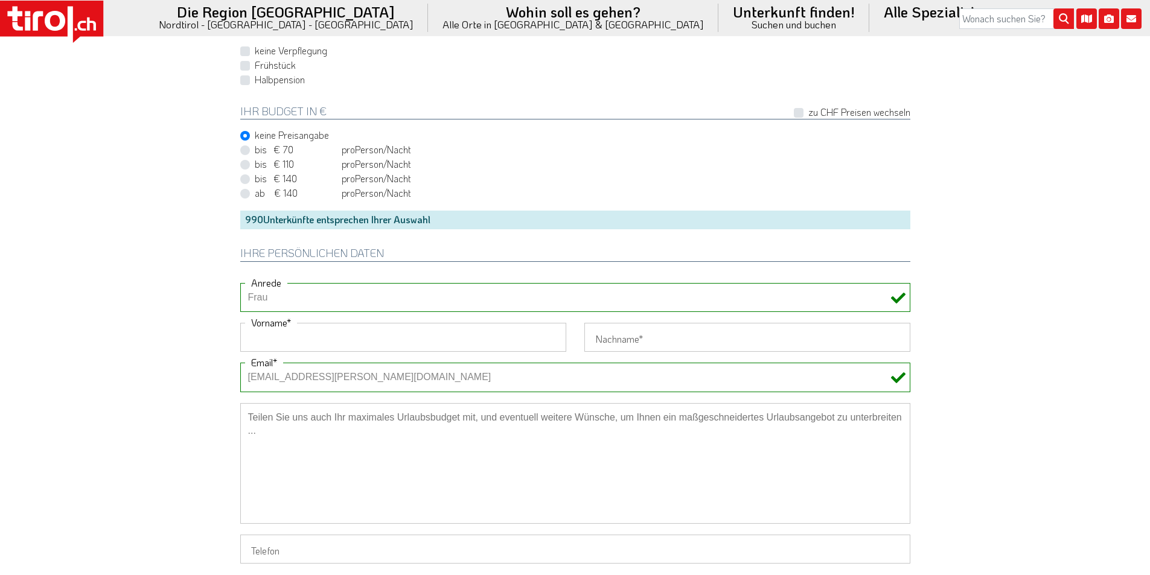
click at [264, 345] on input "Vorname" at bounding box center [403, 337] width 326 height 29
paste input "[PERSON_NAME]"
type input "[PERSON_NAME]"
drag, startPoint x: 192, startPoint y: 309, endPoint x: 312, endPoint y: 89, distance: 250.4
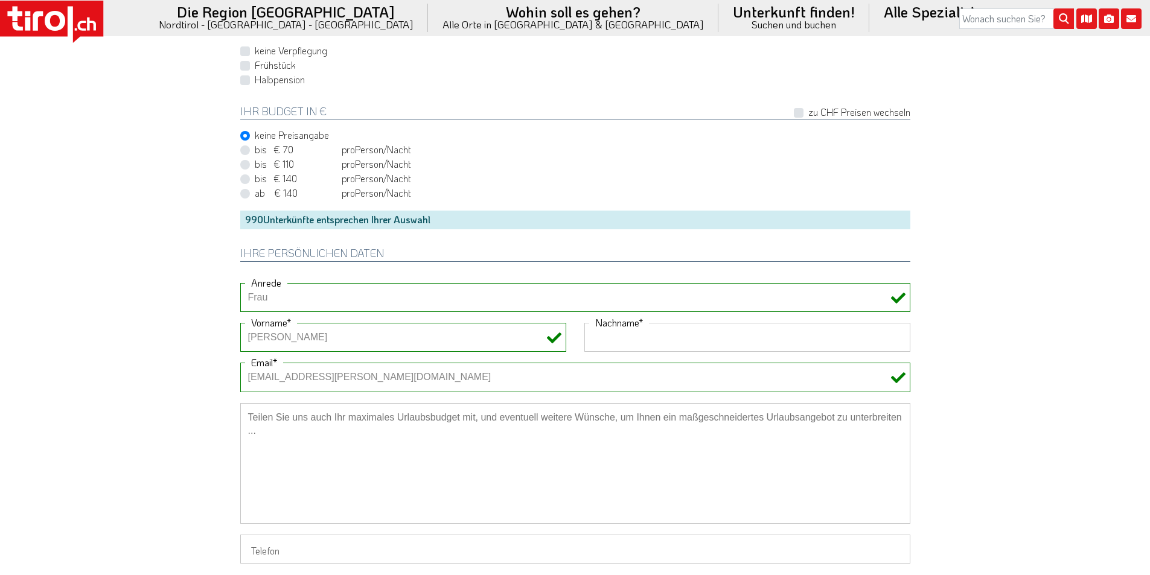
drag, startPoint x: 598, startPoint y: 340, endPoint x: 590, endPoint y: 333, distance: 10.7
click at [598, 340] on input "Nachname" at bounding box center [747, 337] width 326 height 29
paste input "[PERSON_NAME]"
type input "[PERSON_NAME]"
drag, startPoint x: 244, startPoint y: 80, endPoint x: 254, endPoint y: 75, distance: 10.5
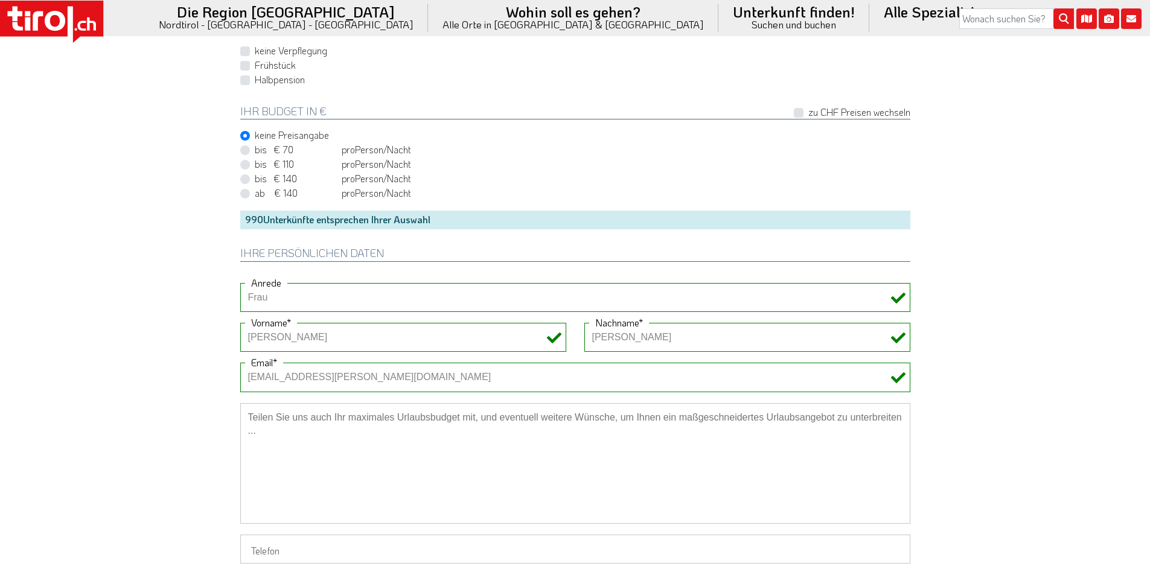
click at [255, 79] on label "Halbpension" at bounding box center [280, 79] width 50 height 13
click at [245, 79] on input "Halbpension" at bounding box center [578, 79] width 670 height 8
checkbox input "true"
click at [342, 412] on textarea at bounding box center [575, 463] width 670 height 121
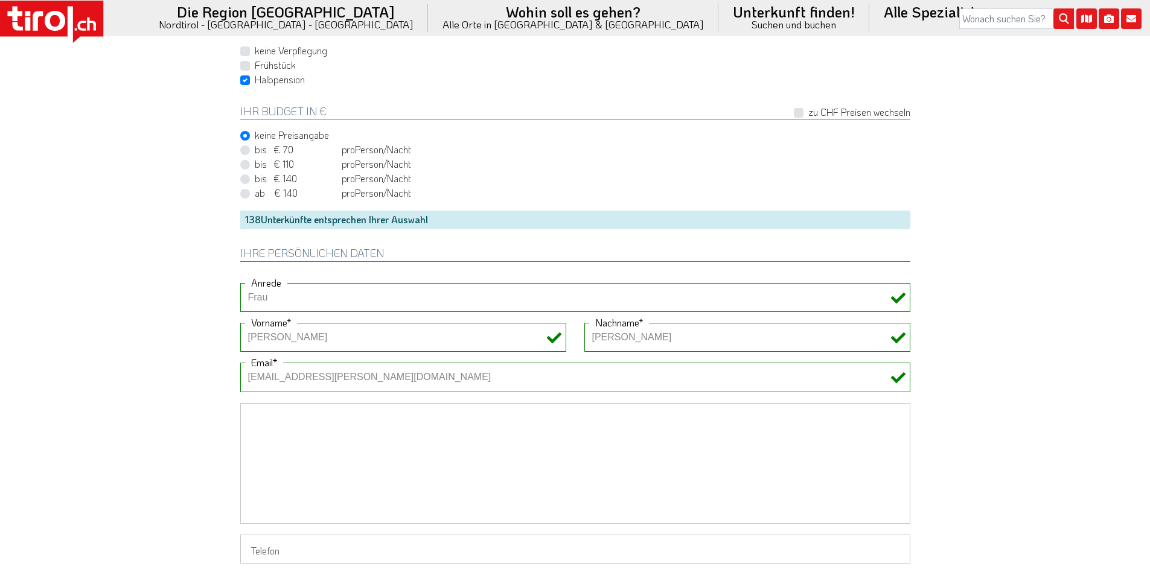
paste textarea "Mit Kühlschrank, mit balkon E [GEOGRAPHIC_DATA]"
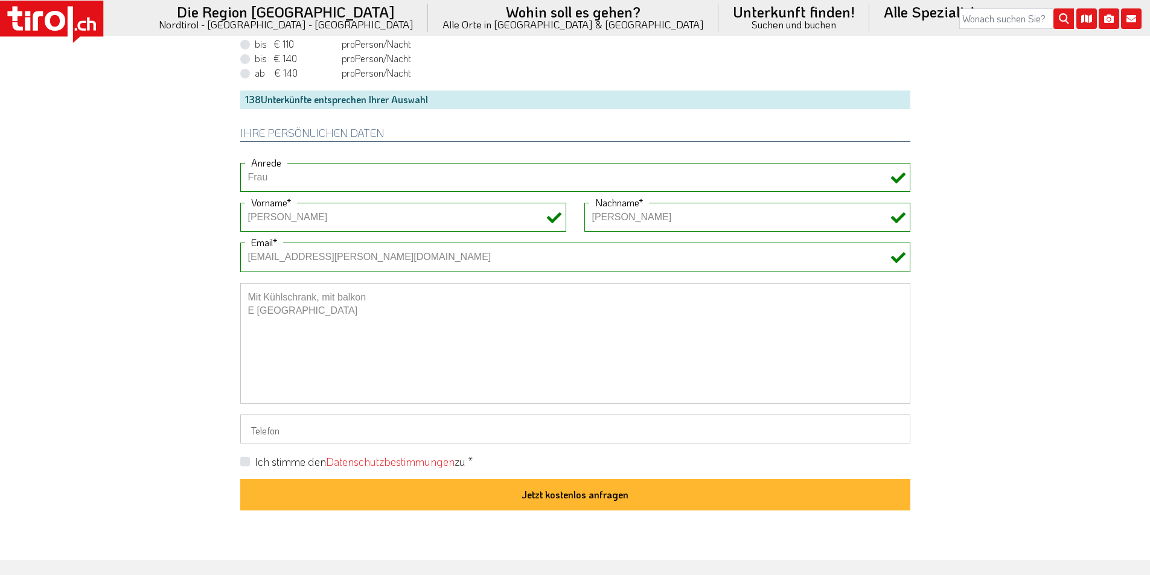
scroll to position [905, 0]
type textarea "Mit Kühlschrank, mit balkon E [GEOGRAPHIC_DATA]"
drag, startPoint x: 243, startPoint y: 459, endPoint x: 253, endPoint y: 466, distance: 12.2
click at [255, 459] on label "Ich stimme den Datenschutzbestimmungen zu *" at bounding box center [364, 461] width 218 height 15
click at [243, 459] on input "Ich stimme den Datenschutzbestimmungen zu *" at bounding box center [578, 461] width 670 height 8
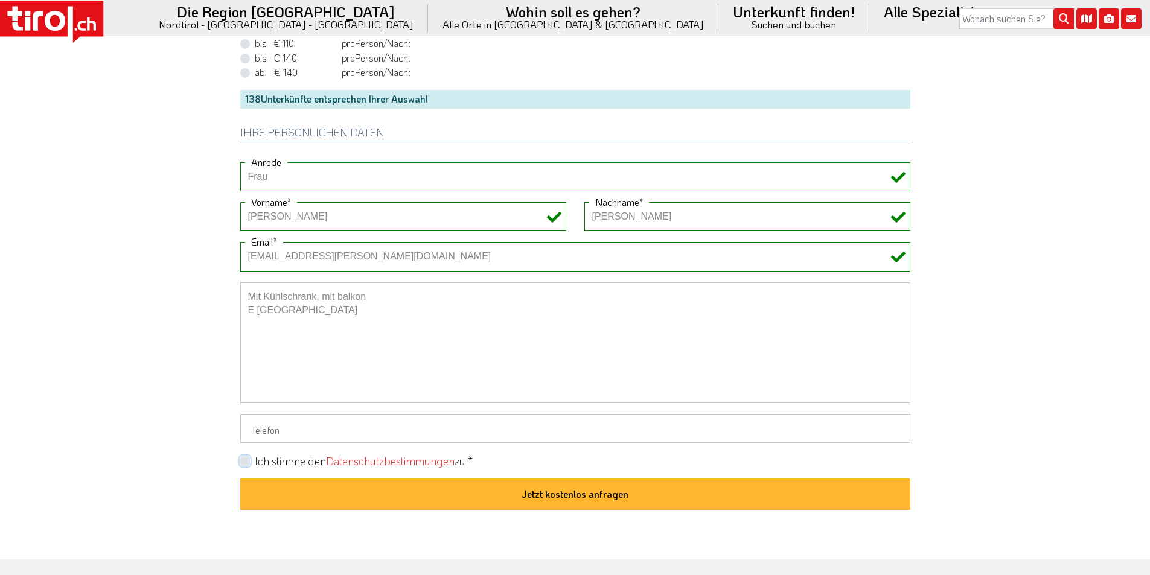
checkbox input "true"
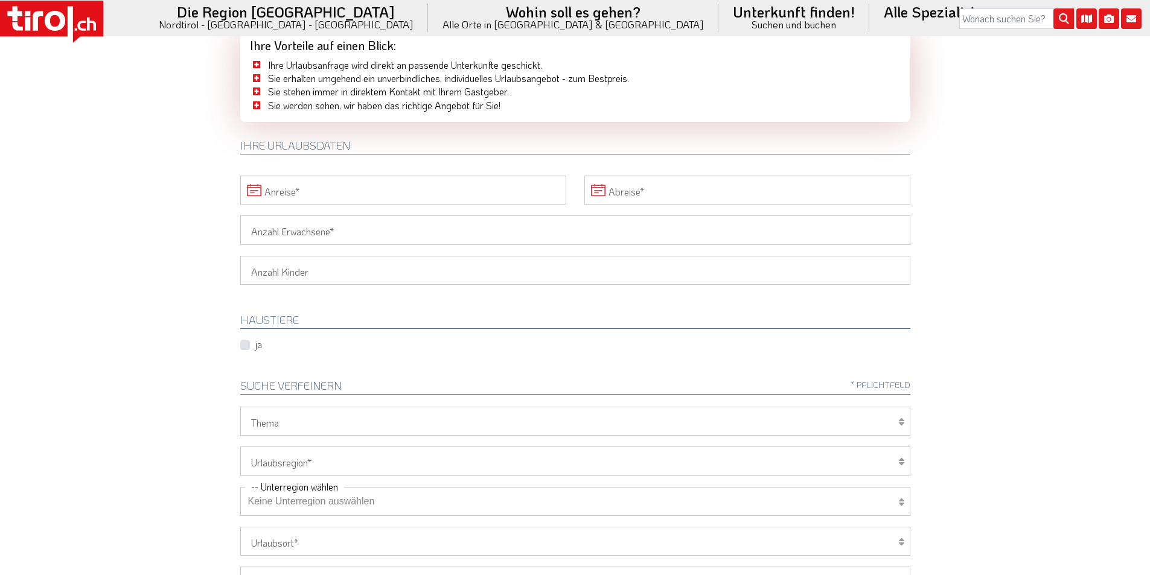
scroll to position [0, 0]
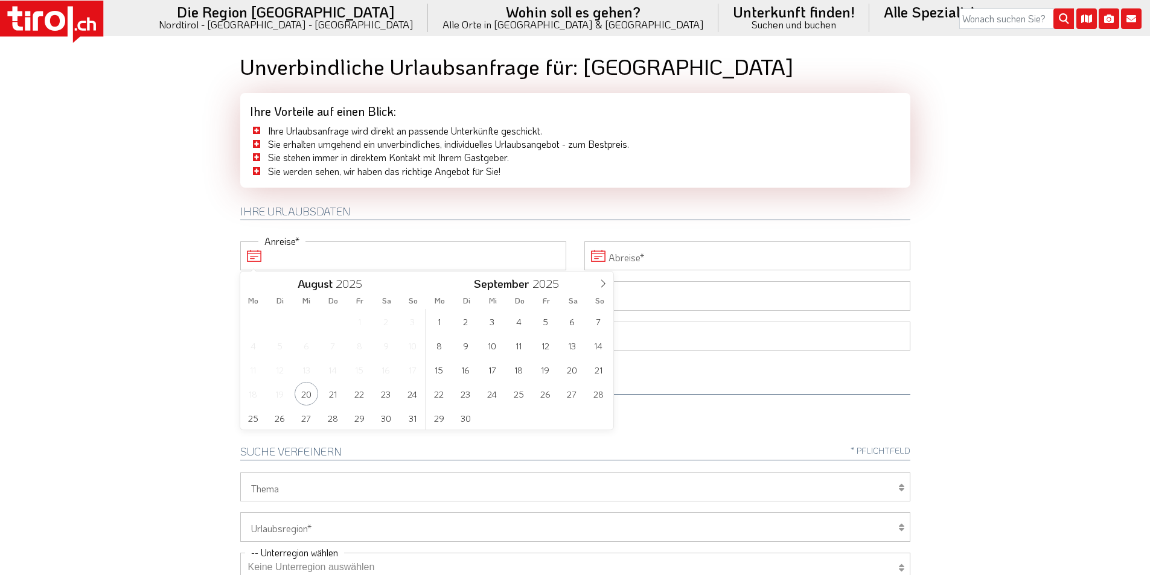
click at [314, 254] on input "Anreise" at bounding box center [403, 255] width 326 height 29
click at [385, 394] on span "23" at bounding box center [386, 394] width 24 height 24
click at [306, 417] on span "27" at bounding box center [307, 418] width 24 height 24
type input "[DATE]"
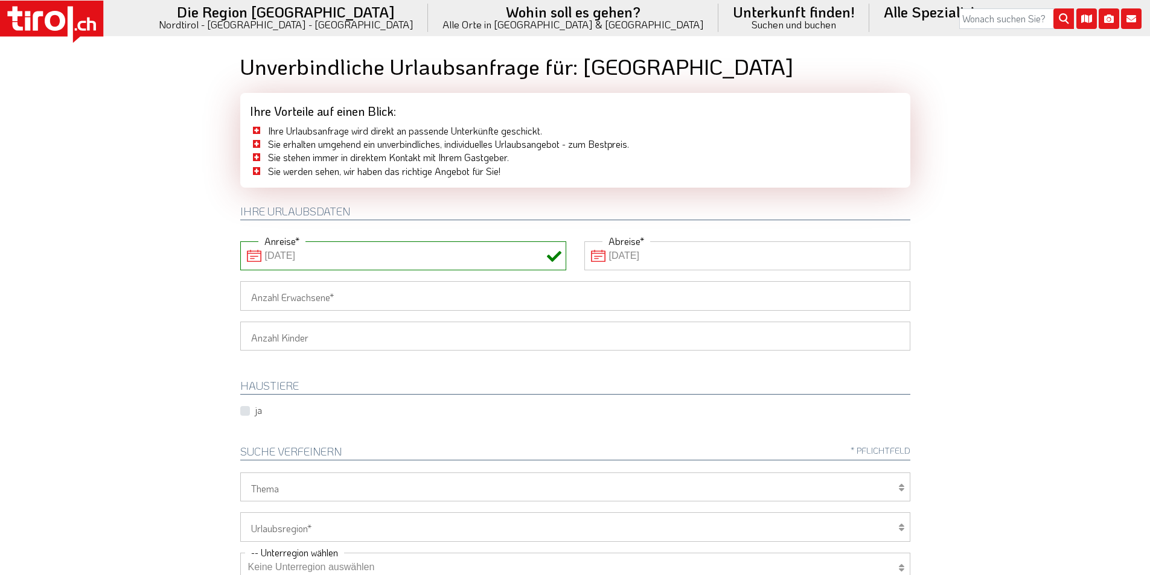
click at [137, 307] on body ".st0{fill:#FFFFFF}.st1{fill:#E31017} Die Region [GEOGRAPHIC_DATA] [GEOGRAPHIC_D…" at bounding box center [575, 287] width 1150 height 575
click at [270, 296] on input "Anzahl Erwachsene" at bounding box center [575, 295] width 670 height 29
type input "2"
click at [164, 289] on body ".st0{fill:#FFFFFF}.st1{fill:#E31017} Die Region [GEOGRAPHIC_DATA] [GEOGRAPHIC_D…" at bounding box center [575, 287] width 1150 height 575
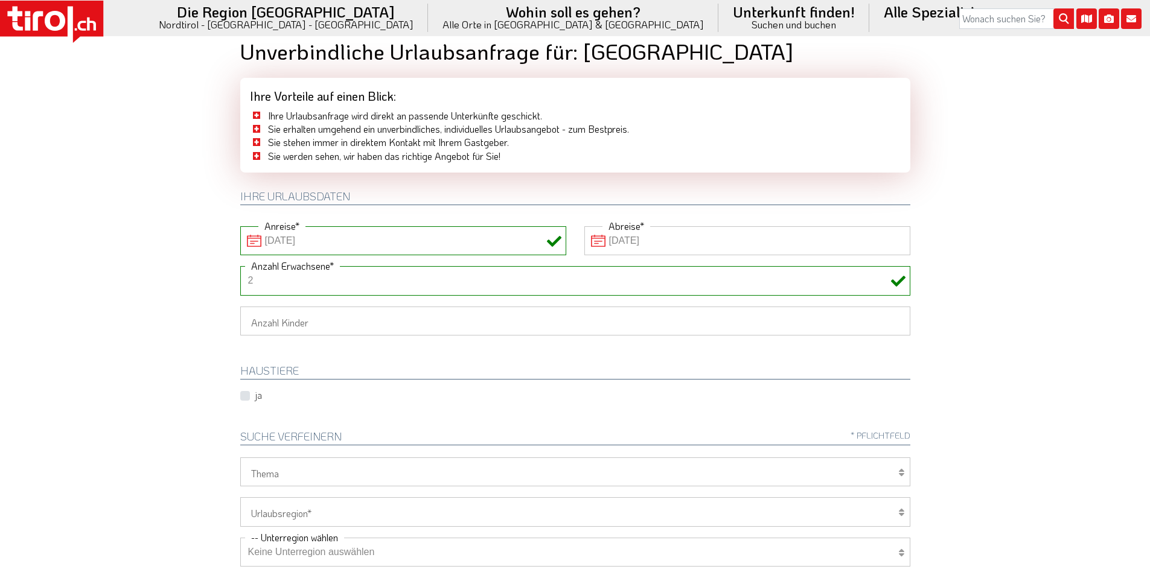
scroll to position [181, 0]
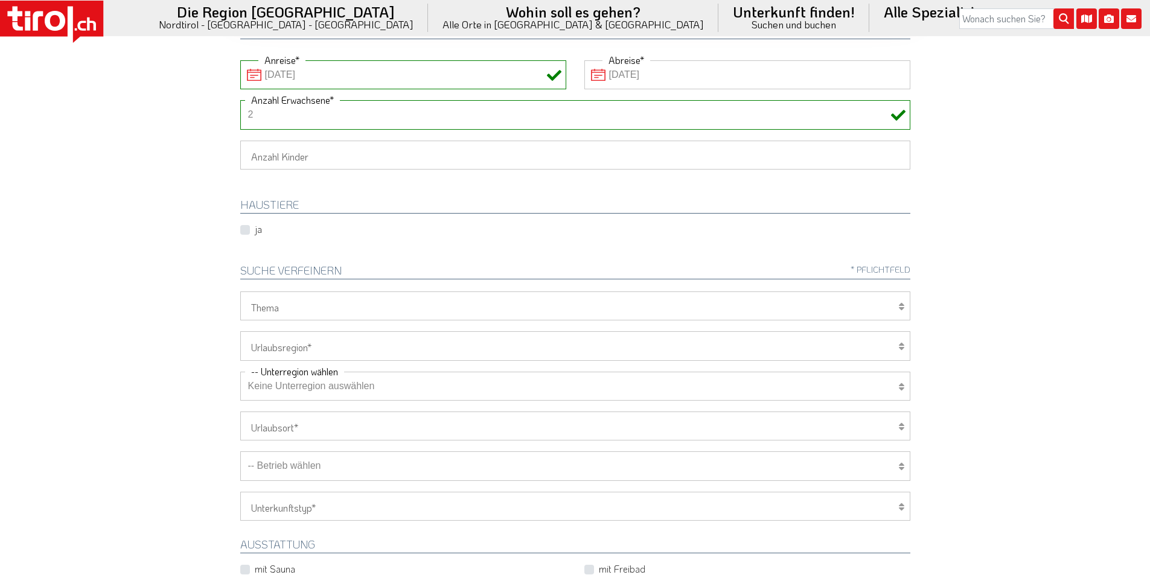
click at [287, 354] on select "[GEOGRAPHIC_DATA]/Nordtirol Osttirol [GEOGRAPHIC_DATA] Tirols Nachbarn" at bounding box center [575, 345] width 670 height 29
select select "7272"
click at [240, 331] on select "[GEOGRAPHIC_DATA]/Nordtirol Osttirol [GEOGRAPHIC_DATA] Tirols Nachbarn" at bounding box center [575, 345] width 670 height 29
click at [283, 389] on select "Keine Unterregion auswählen Achensee Alpbachtal & Tiroler Seenland [GEOGRAPHIC_…" at bounding box center [575, 386] width 670 height 29
select select "7351"
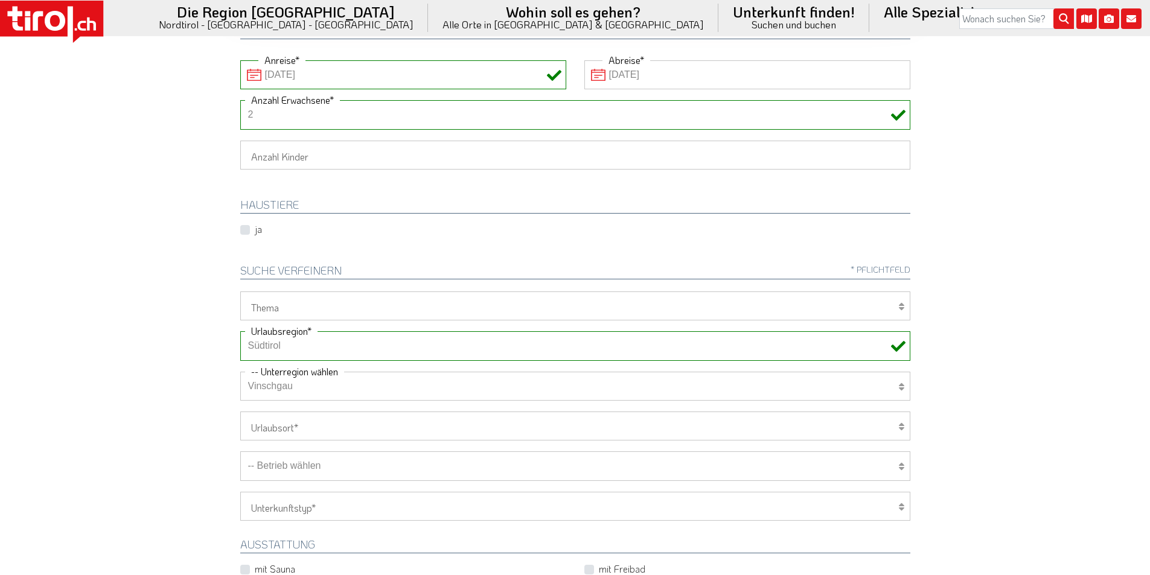
click at [240, 372] on select "Keine Unterregion auswählen Achensee Alpbachtal & Tiroler Seenland [GEOGRAPHIC_…" at bounding box center [575, 386] width 670 height 29
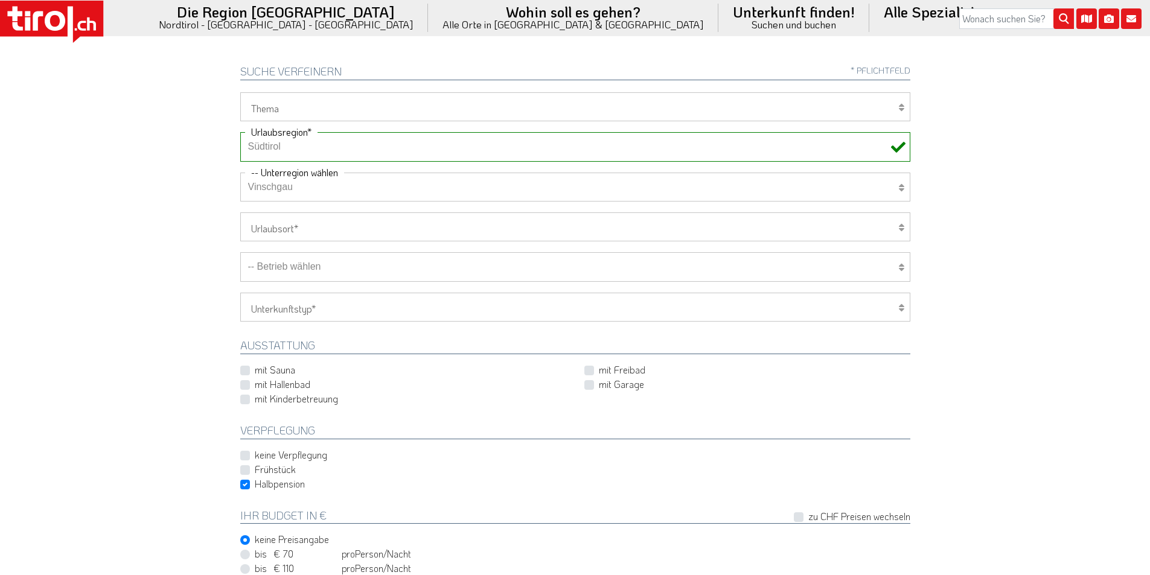
scroll to position [423, 0]
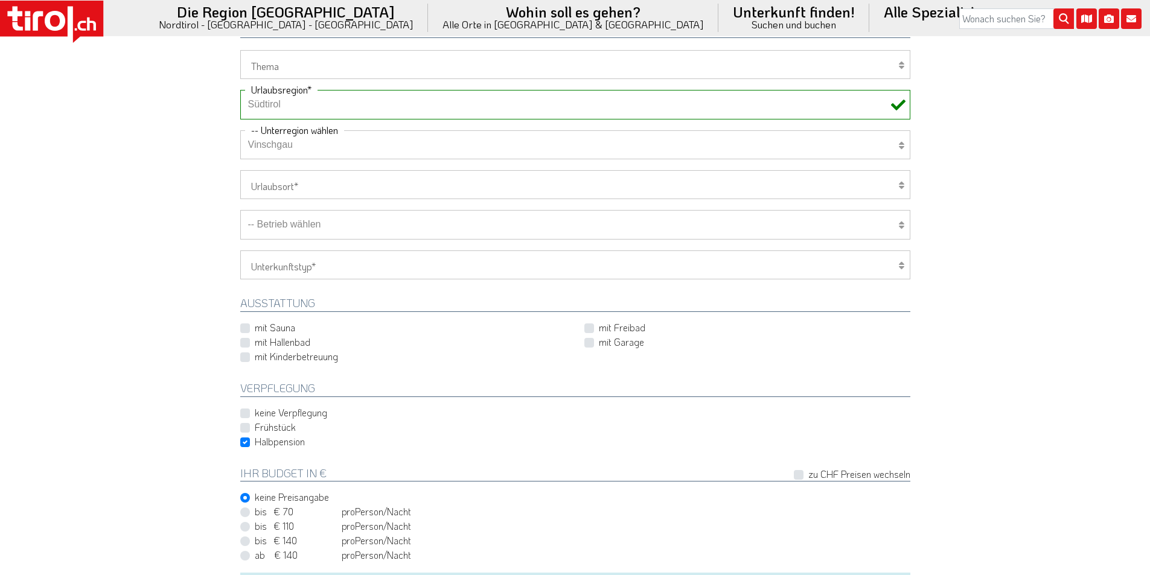
click at [301, 226] on select "-- Betrieb wählen ABINEA Dolomiti Romantic SPA Hotel [GEOGRAPHIC_DATA] - Oetz A…" at bounding box center [575, 224] width 670 height 29
click at [240, 210] on select "-- Betrieb wählen ABINEA Dolomiti Romantic SPA Hotel [GEOGRAPHIC_DATA] - Oetz A…" at bounding box center [575, 224] width 670 height 29
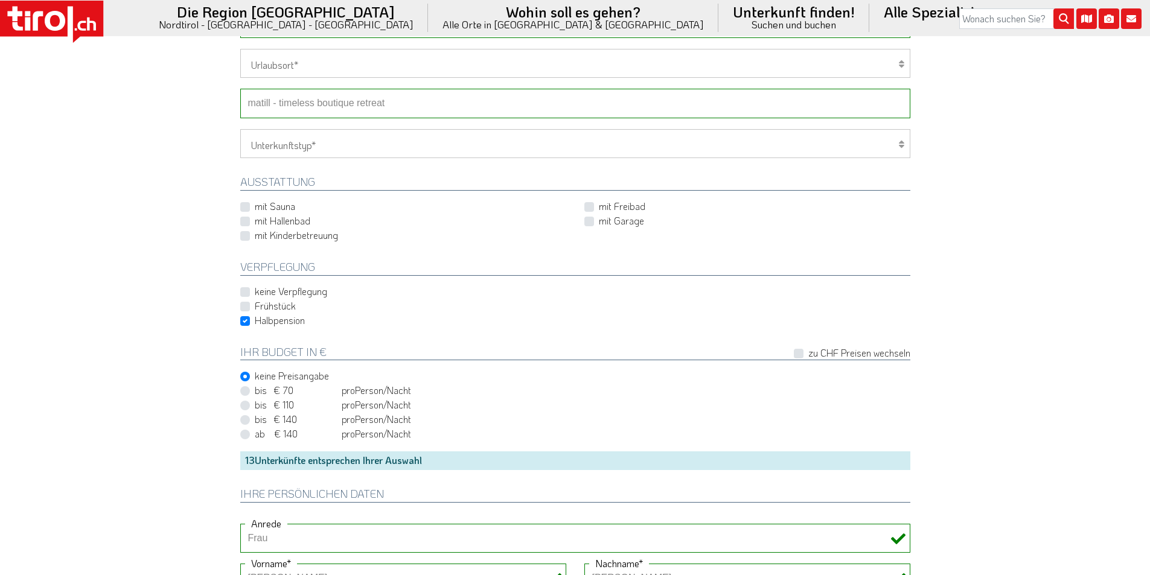
scroll to position [543, 0]
click at [370, 100] on select "-- Betrieb wählen ABINEA Dolomiti Romantic SPA Hotel [GEOGRAPHIC_DATA] - Oetz A…" at bounding box center [575, 103] width 670 height 29
click at [240, 89] on select "-- Betrieb wählen ABINEA Dolomiti Romantic SPA Hotel [GEOGRAPHIC_DATA] - Oetz A…" at bounding box center [575, 103] width 670 height 29
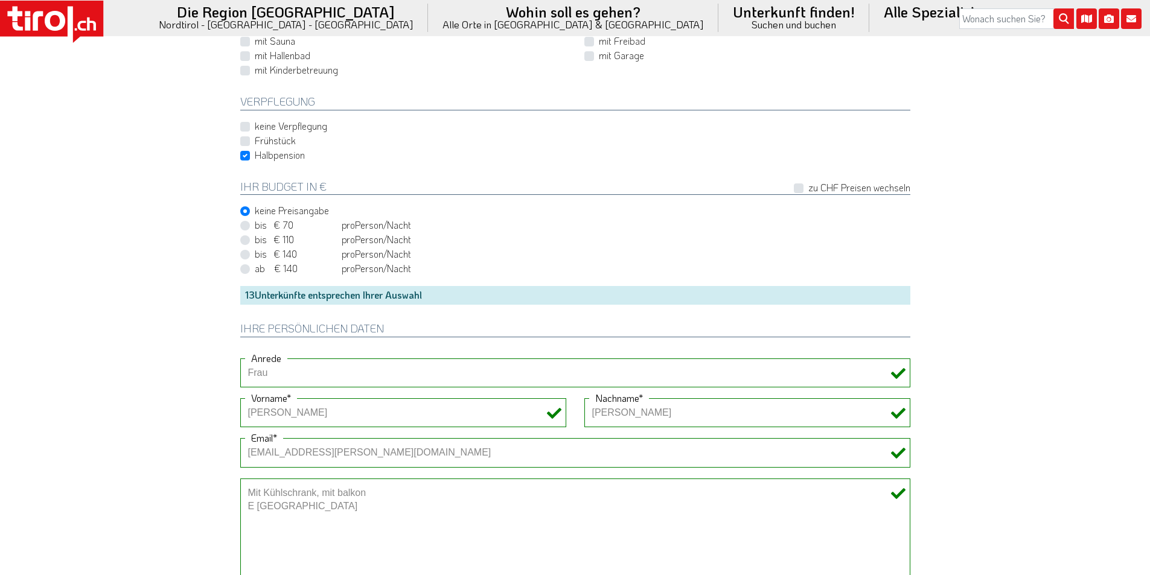
scroll to position [1026, 0]
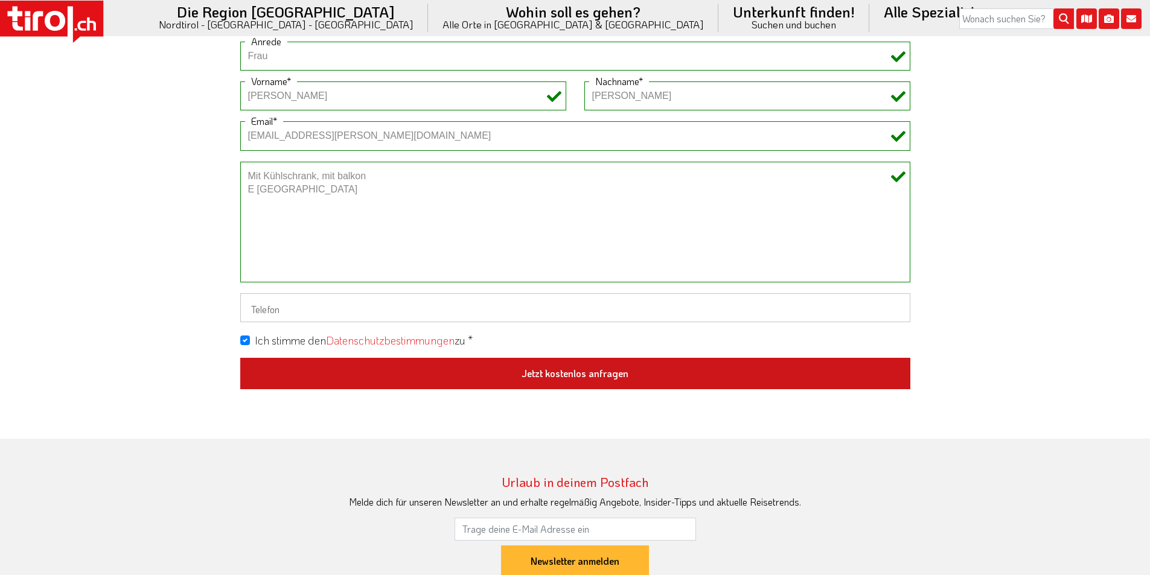
click at [554, 374] on button "Jetzt kostenlos anfragen" at bounding box center [575, 373] width 670 height 31
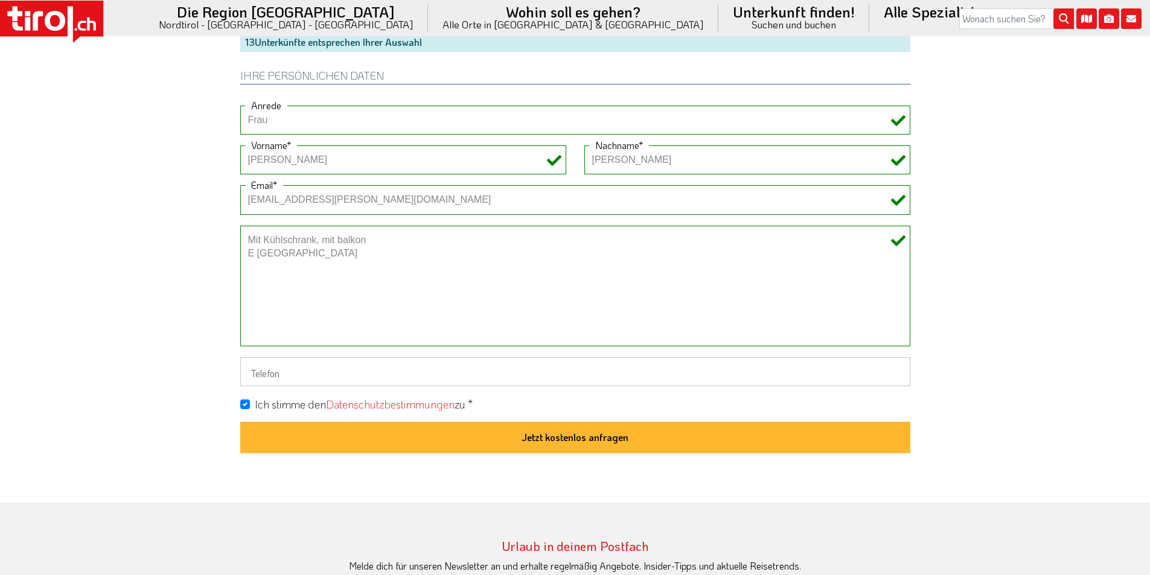
scroll to position [966, 0]
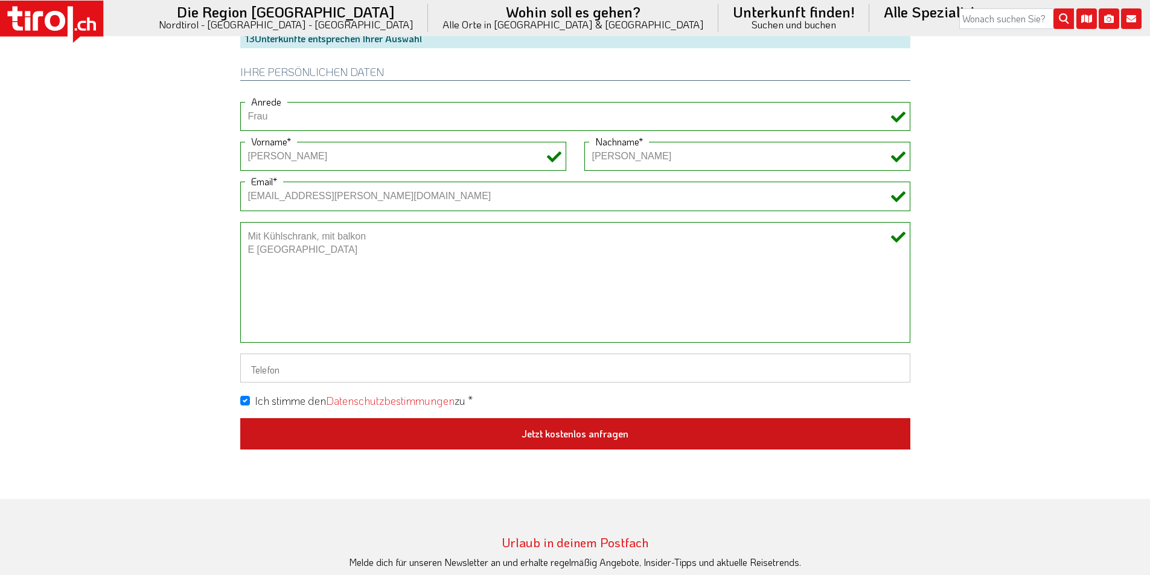
click at [593, 428] on button "Jetzt kostenlos anfragen" at bounding box center [575, 433] width 670 height 31
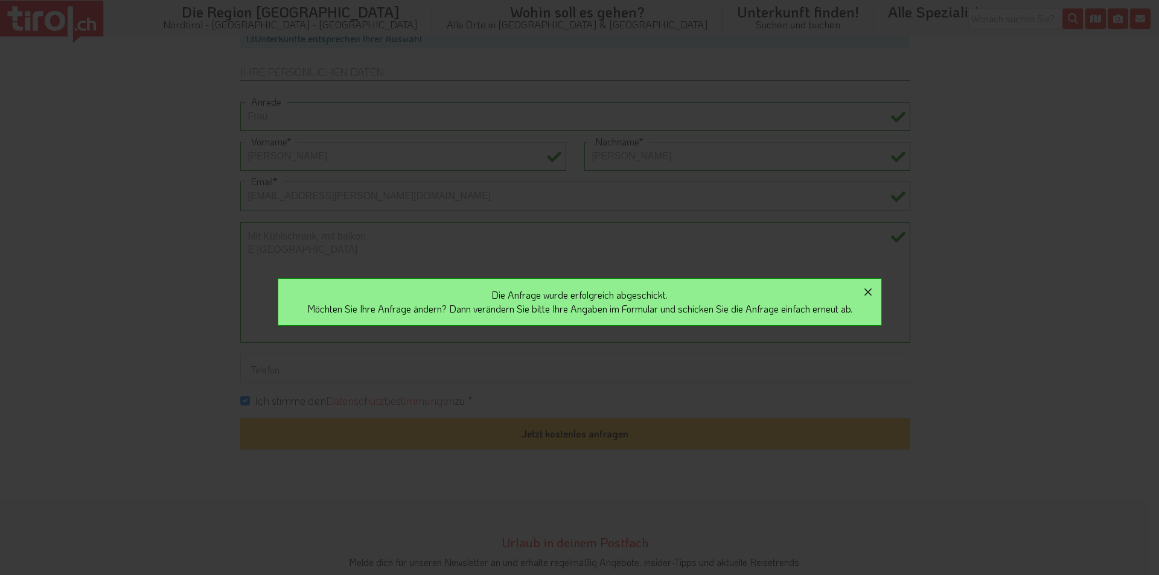
click at [873, 290] on icon "button" at bounding box center [868, 292] width 14 height 14
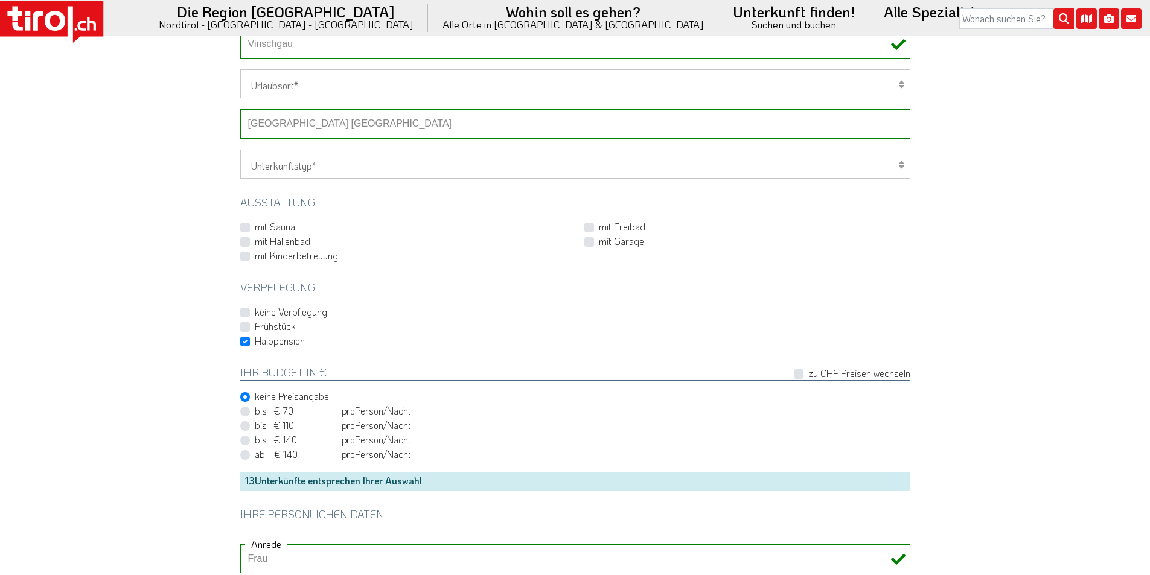
scroll to position [483, 0]
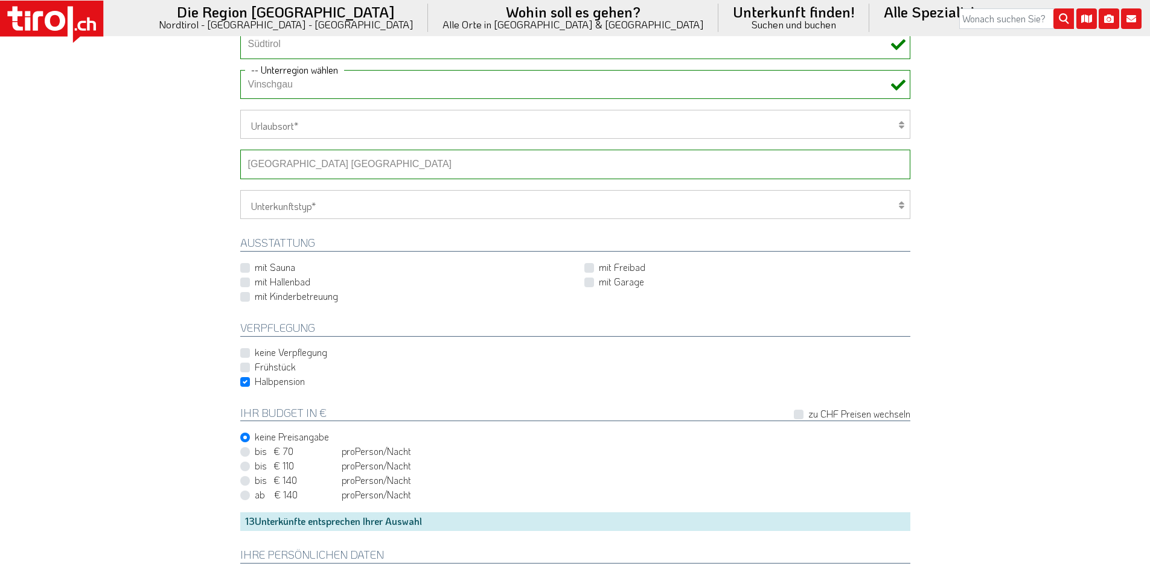
click at [327, 164] on select "-- Betrieb wählen ABINEA Dolomiti Romantic SPA Hotel [GEOGRAPHIC_DATA] - Oetz A…" at bounding box center [575, 164] width 670 height 29
click at [240, 150] on select "-- Betrieb wählen ABINEA Dolomiti Romantic SPA Hotel [GEOGRAPHIC_DATA] - Oetz A…" at bounding box center [575, 164] width 670 height 29
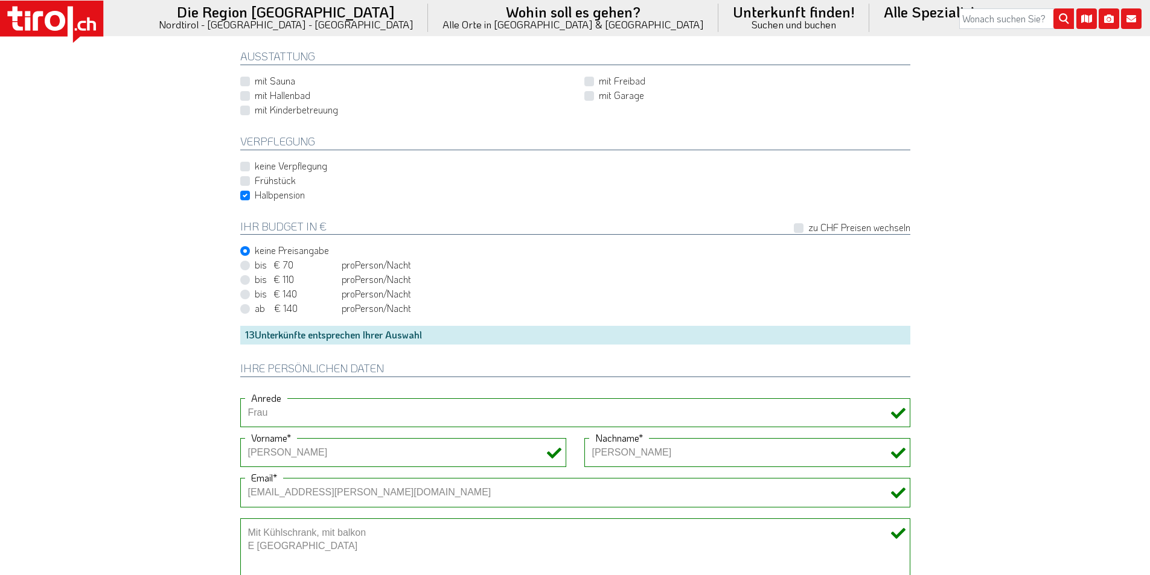
scroll to position [905, 0]
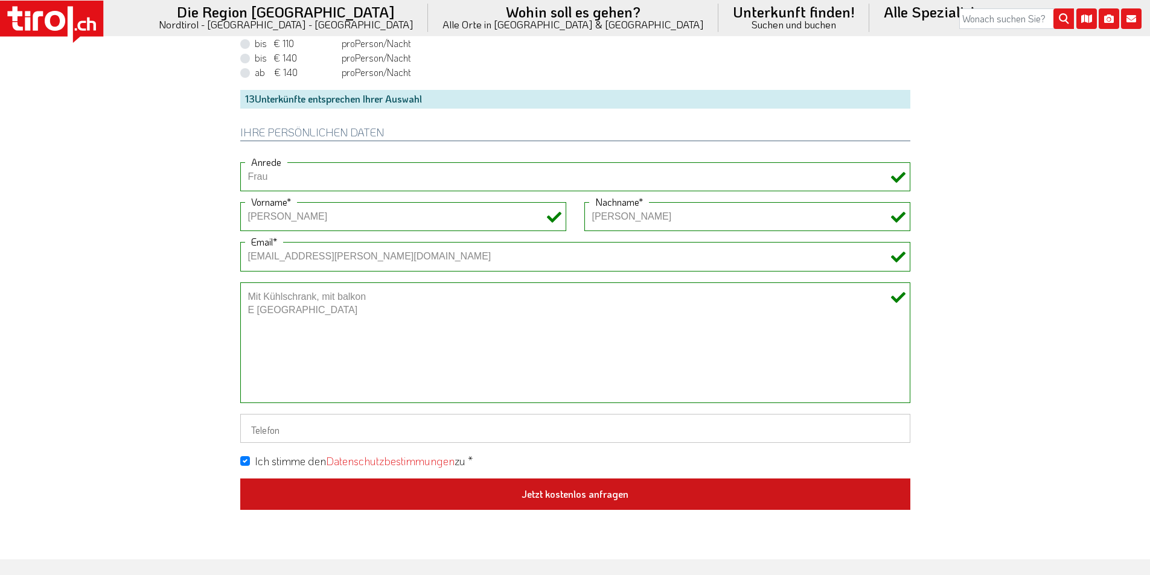
click at [551, 492] on button "Jetzt kostenlos anfragen" at bounding box center [575, 494] width 670 height 31
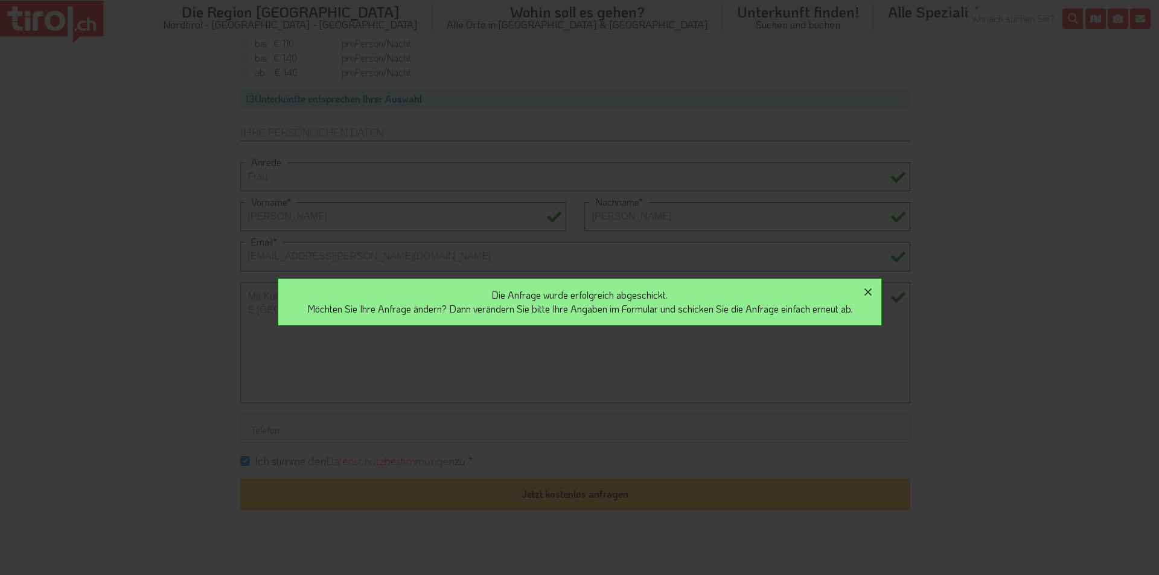
click at [871, 290] on icon "button" at bounding box center [867, 292] width 7 height 7
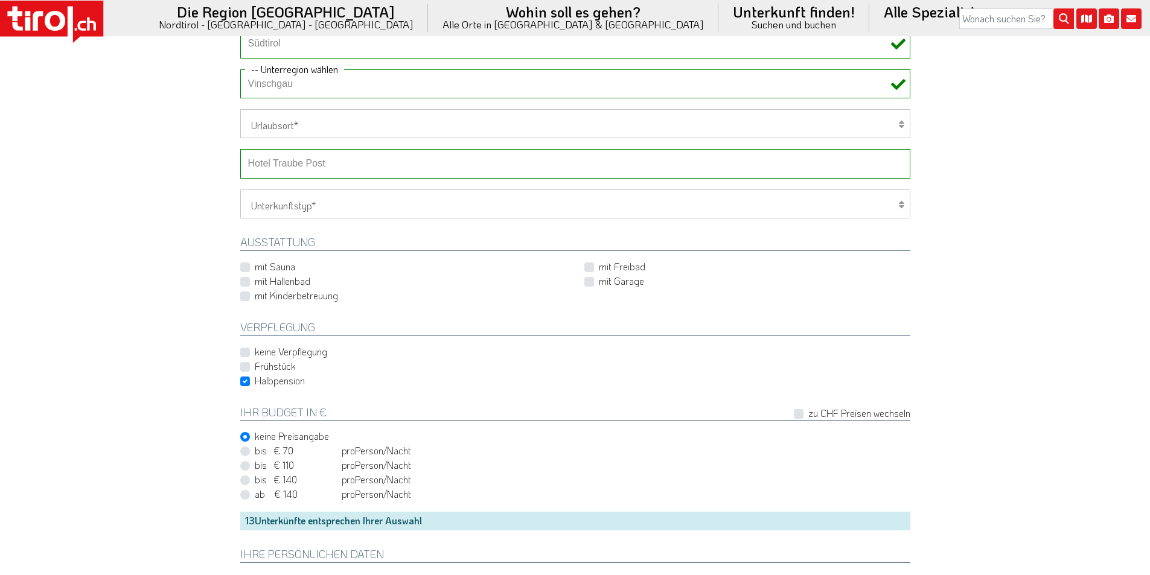
scroll to position [483, 0]
click at [301, 163] on select "-- Betrieb wählen ABINEA Dolomiti Romantic SPA Hotel [GEOGRAPHIC_DATA] - Oetz A…" at bounding box center [575, 164] width 670 height 29
select select "28898"
click at [240, 150] on select "-- Betrieb wählen ABINEA Dolomiti Romantic SPA Hotel [GEOGRAPHIC_DATA] - Oetz A…" at bounding box center [575, 164] width 670 height 29
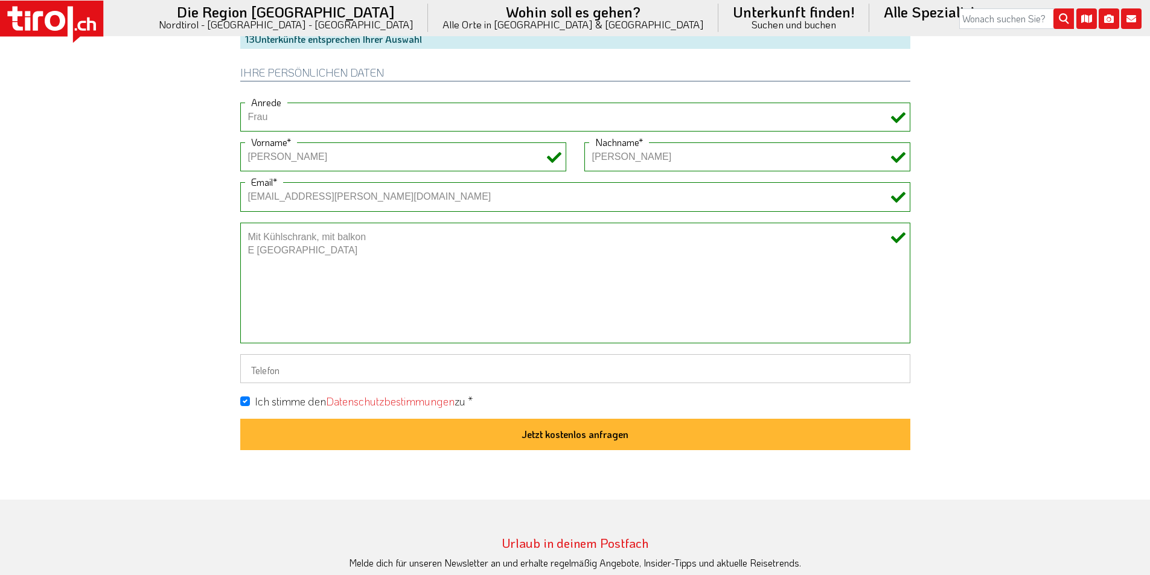
scroll to position [966, 0]
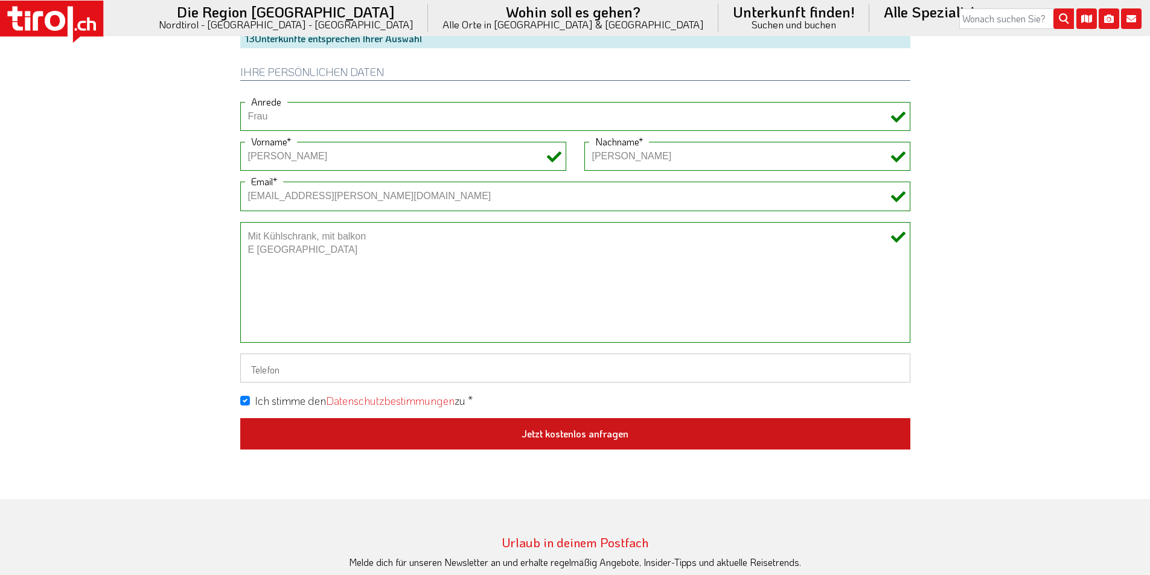
click at [561, 427] on button "Jetzt kostenlos anfragen" at bounding box center [575, 433] width 670 height 31
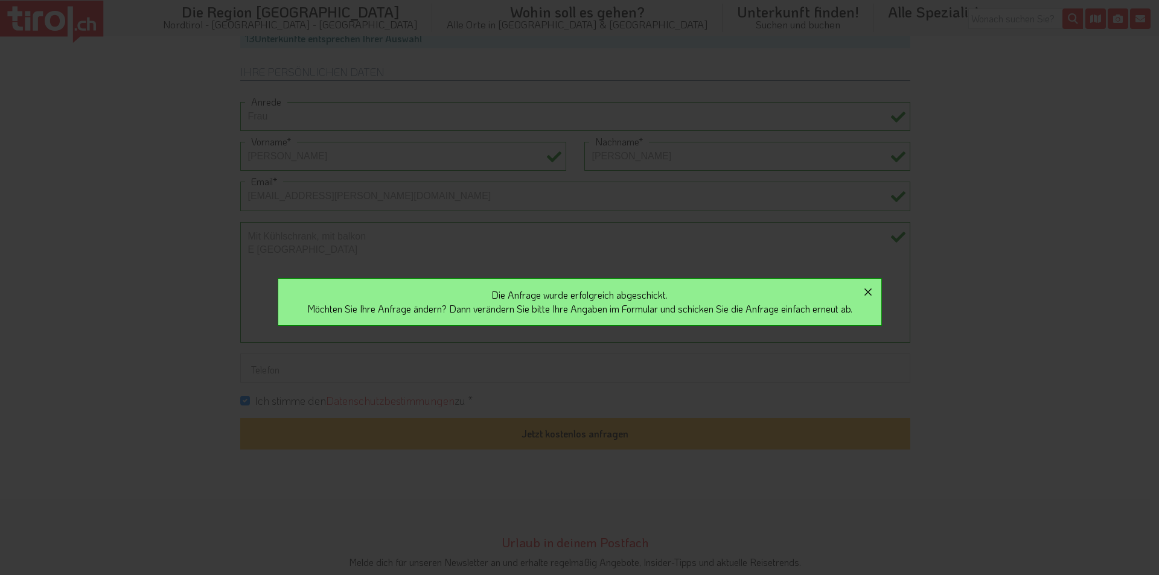
click at [875, 293] on icon "button" at bounding box center [868, 292] width 14 height 14
